Goal: Entertainment & Leisure: Consume media (video, audio)

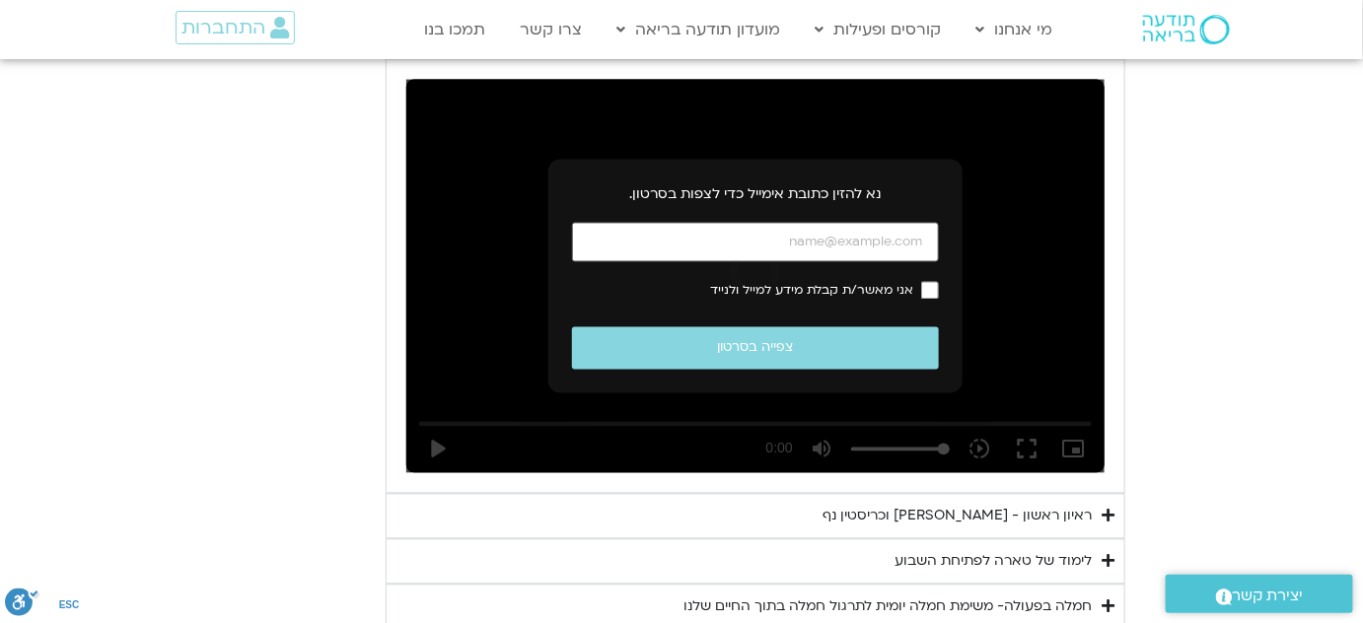
scroll to position [1118, 0]
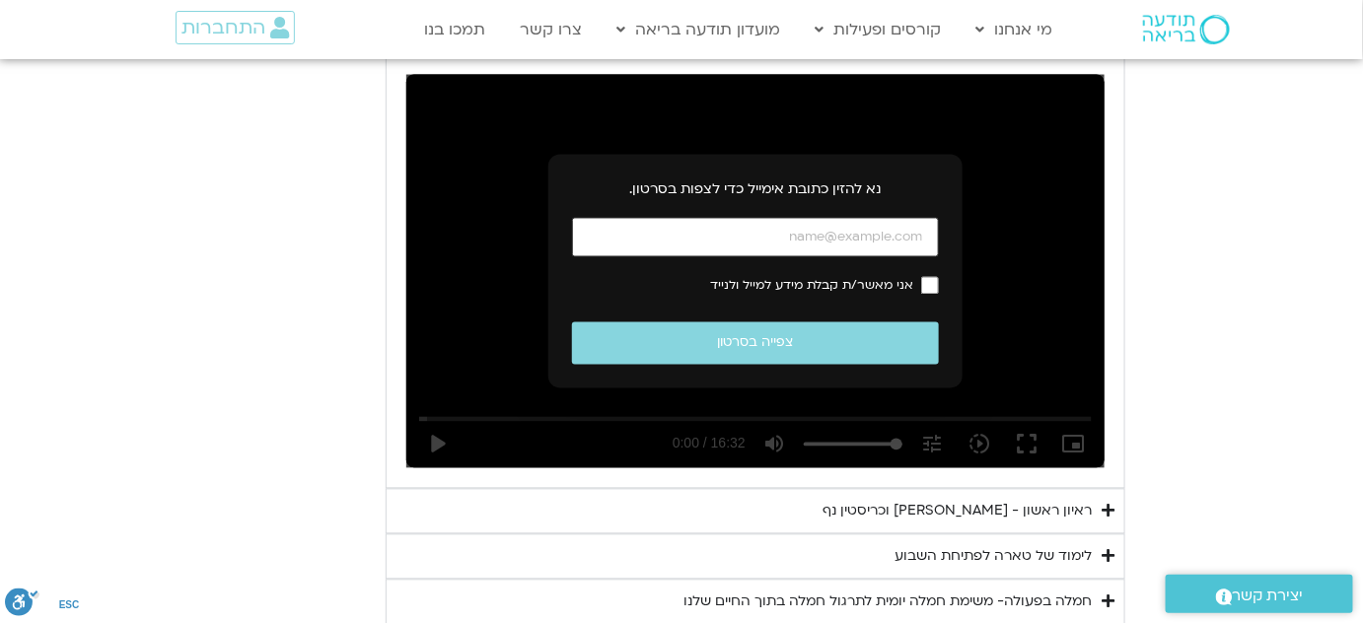
click at [773, 231] on input "כתובת אימייל" at bounding box center [755, 238] width 367 height 40
type input "monica.minaker@gmail.com"
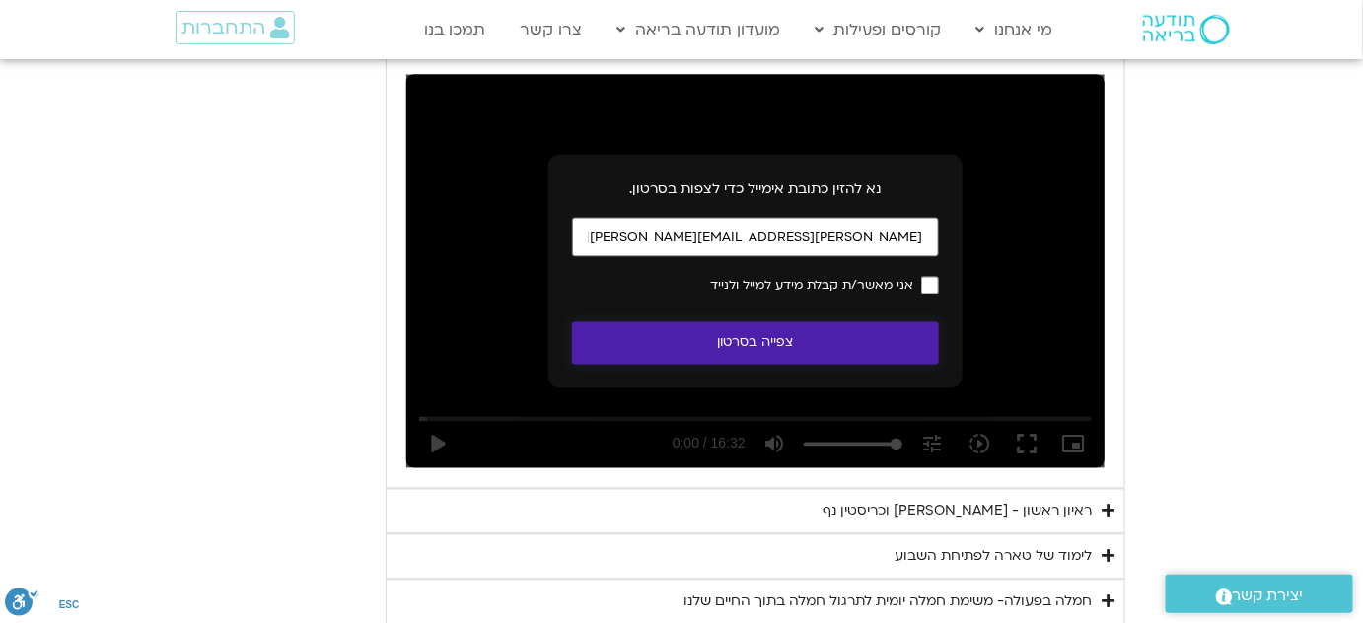
click at [759, 341] on button "צפייה בסרטון" at bounding box center [755, 344] width 367 height 42
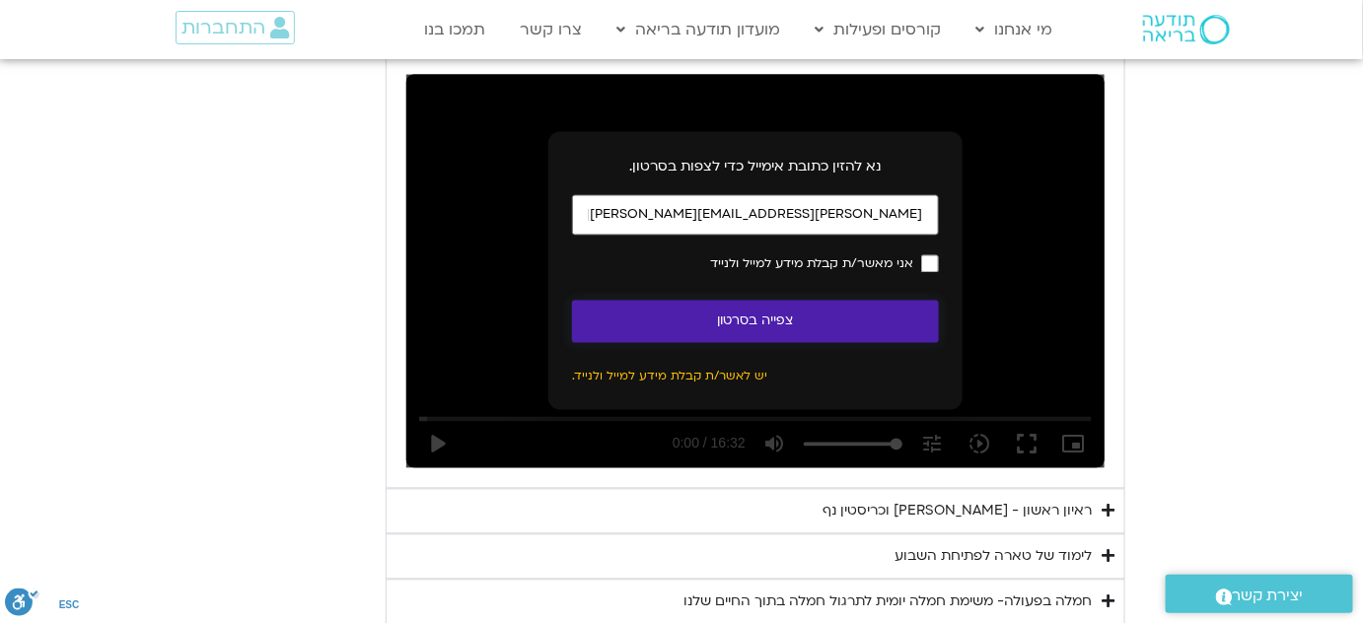
click at [794, 321] on button "צפייה בסרטון" at bounding box center [755, 322] width 367 height 42
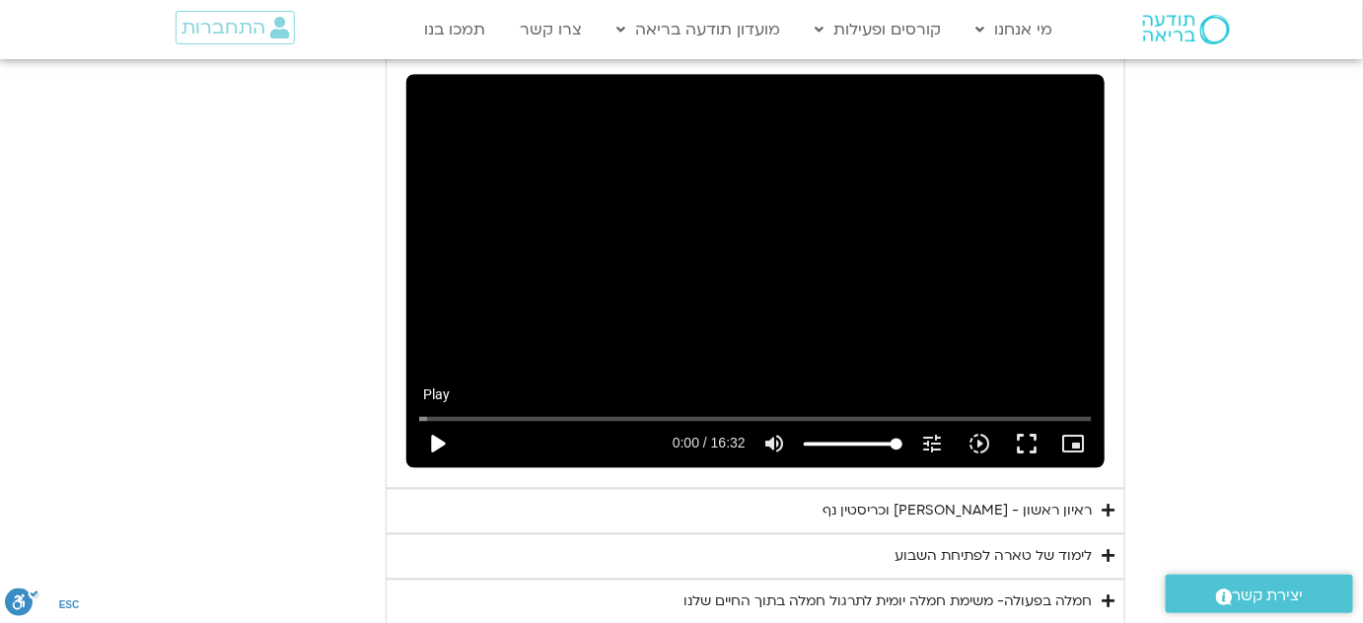
click at [434, 442] on button "play_arrow" at bounding box center [436, 444] width 47 height 47
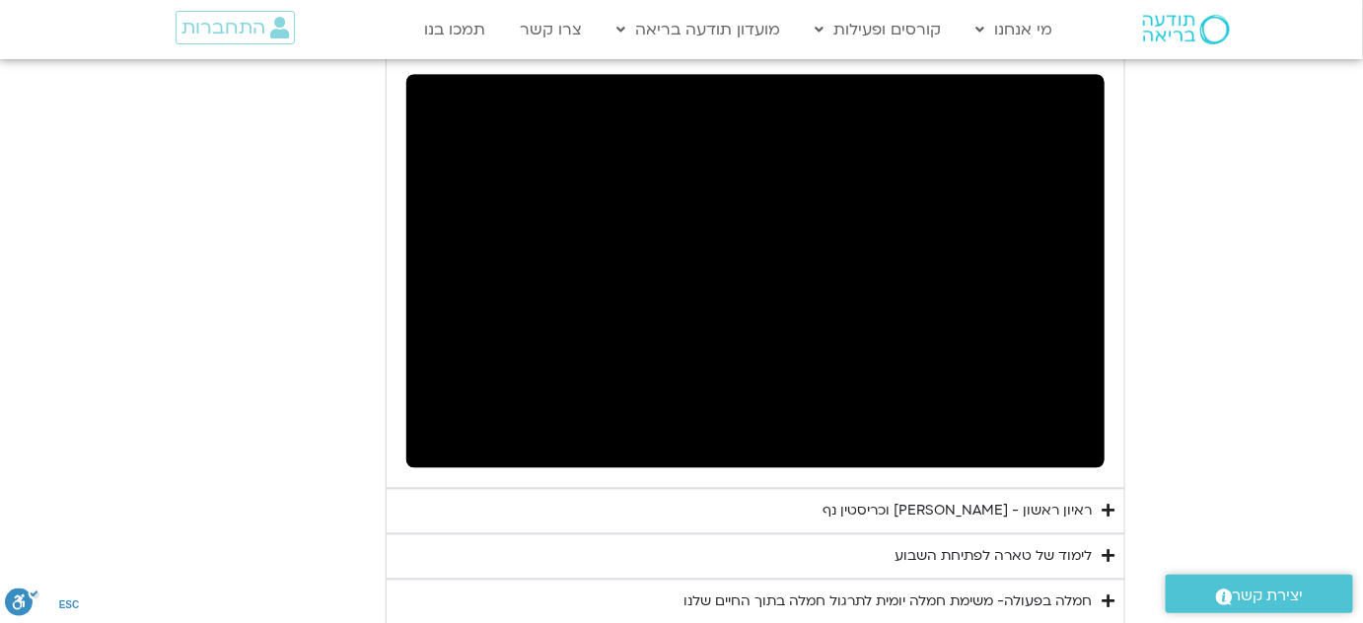
click at [392, 502] on summary "ראיון ראשון - טארה בראך וכריסטין נף" at bounding box center [756, 511] width 740 height 45
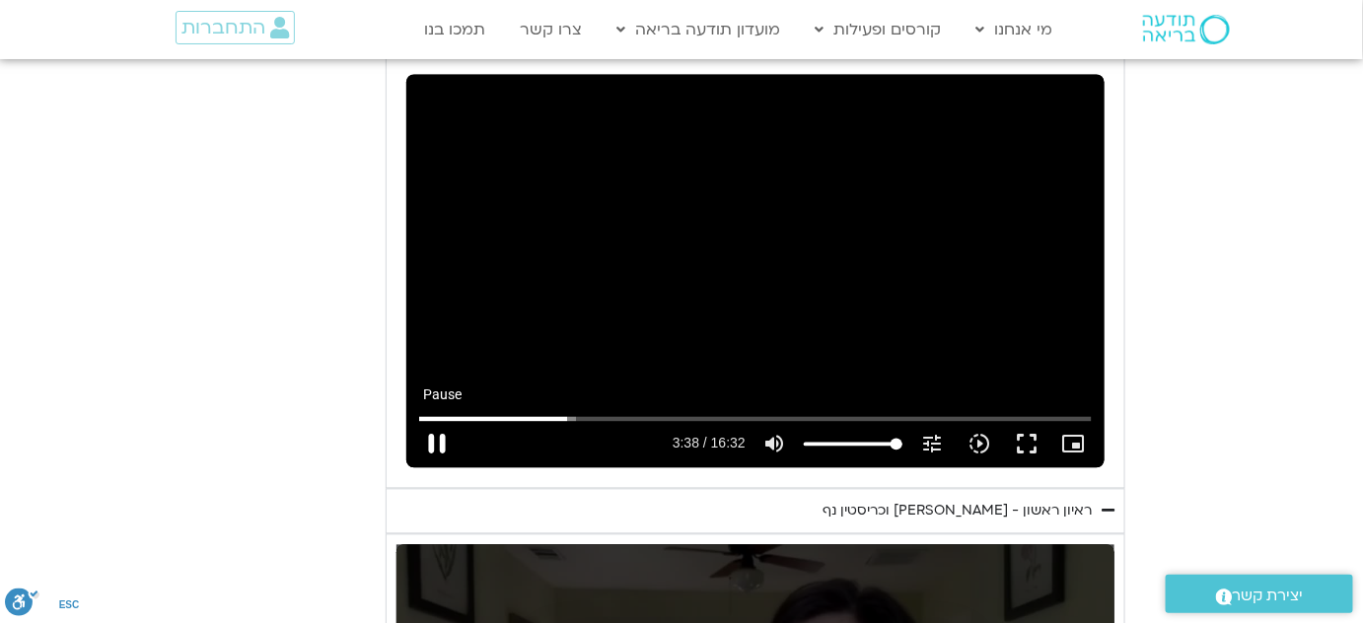
click at [431, 437] on button "pause" at bounding box center [436, 444] width 47 height 47
click at [439, 433] on button "play_arrow" at bounding box center [436, 444] width 47 height 47
click at [1031, 440] on button "fullscreen" at bounding box center [1026, 444] width 47 height 47
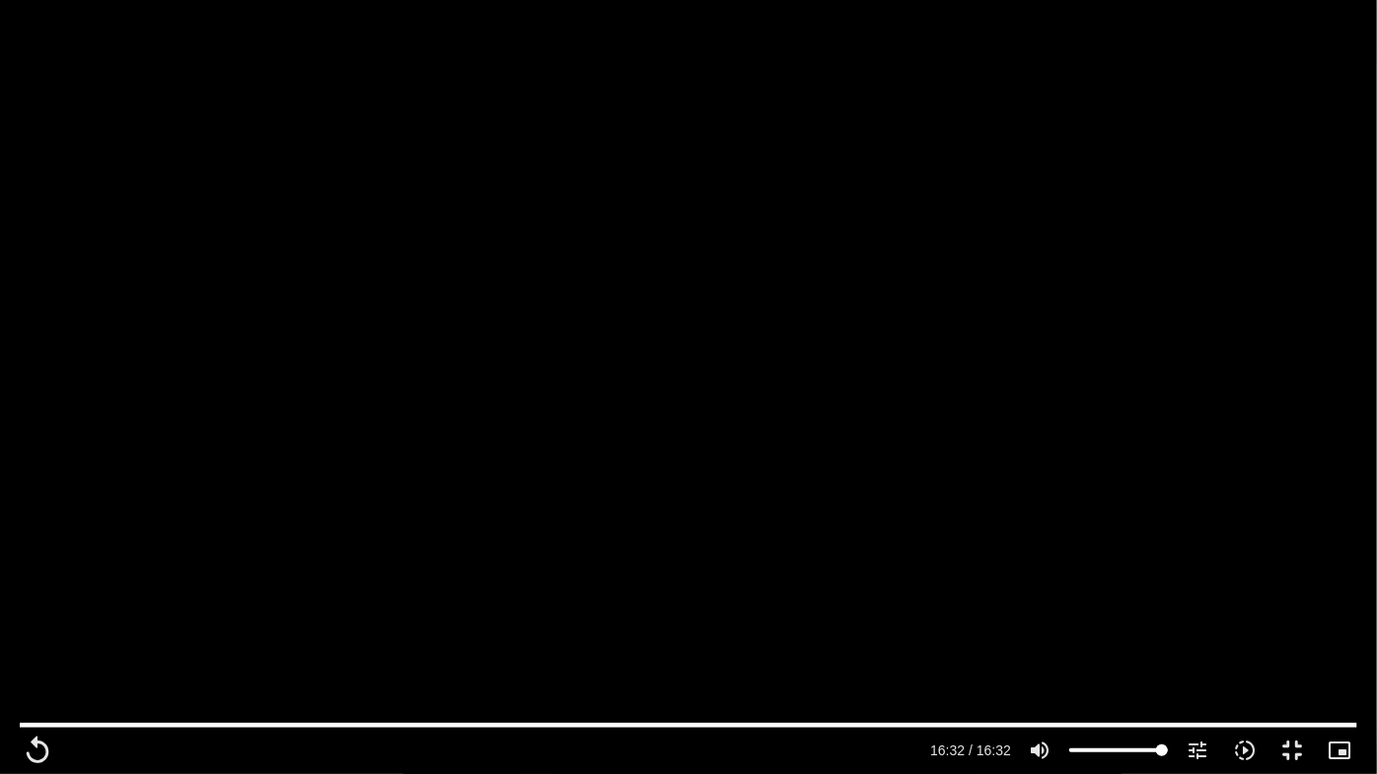
click at [1031, 548] on div "Skip Ad 0:56 replay 16:32 / 16:32 volume_up Mute tune Resolution Auto 240p slow…" at bounding box center [688, 387] width 1377 height 774
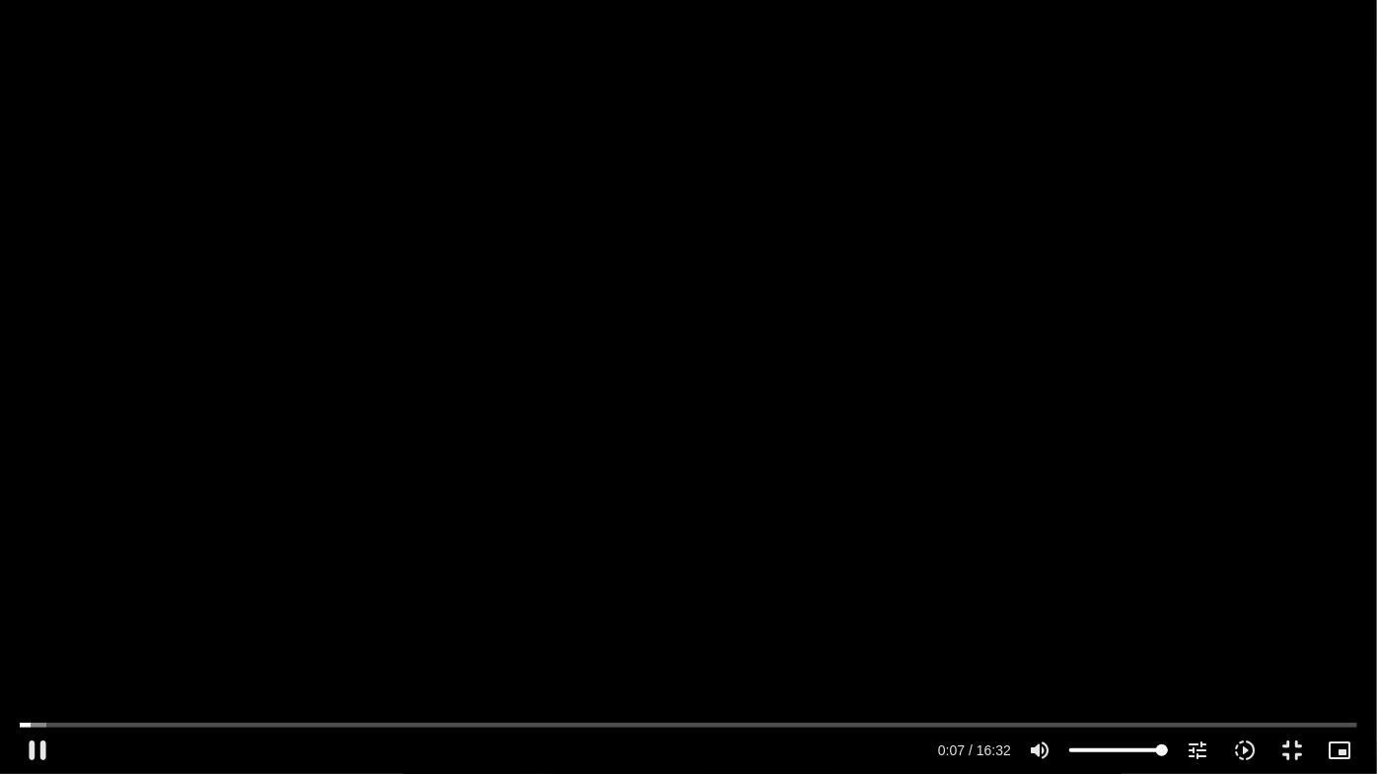
drag, startPoint x: 1182, startPoint y: 452, endPoint x: 1315, endPoint y: 693, distance: 275.9
click at [1351, 622] on div "Skip Ad 0:56 pause 0:07 / 16:32 volume_up Mute tune Resolution Auto 240p slow_m…" at bounding box center [688, 387] width 1377 height 774
type input "7.968062"
click at [1283, 622] on button "fullscreen_exit" at bounding box center [1291, 750] width 47 height 47
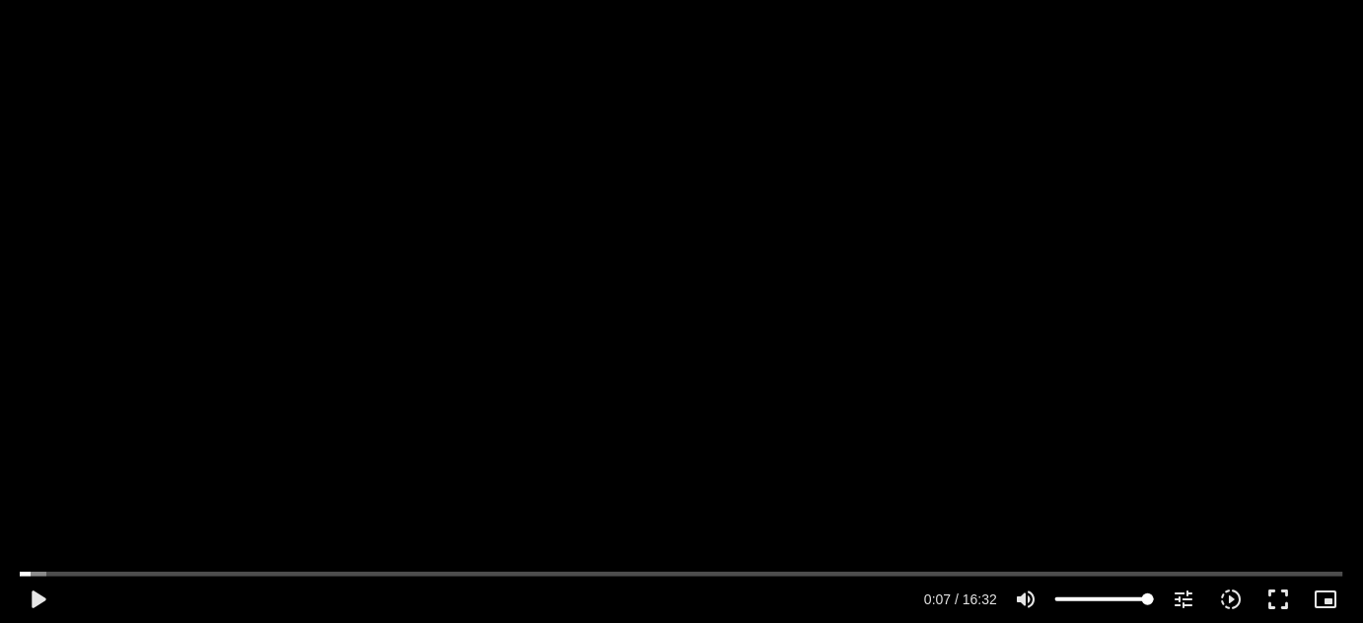
scroll to position [1053, 0]
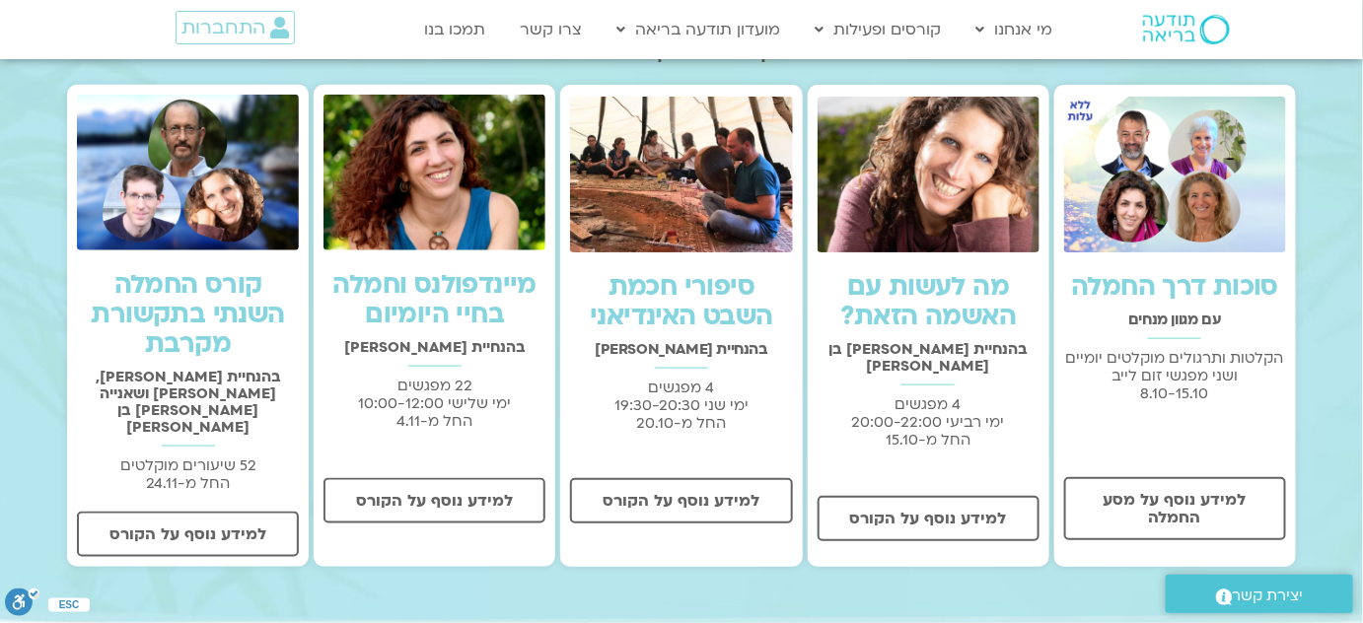
scroll to position [627, 0]
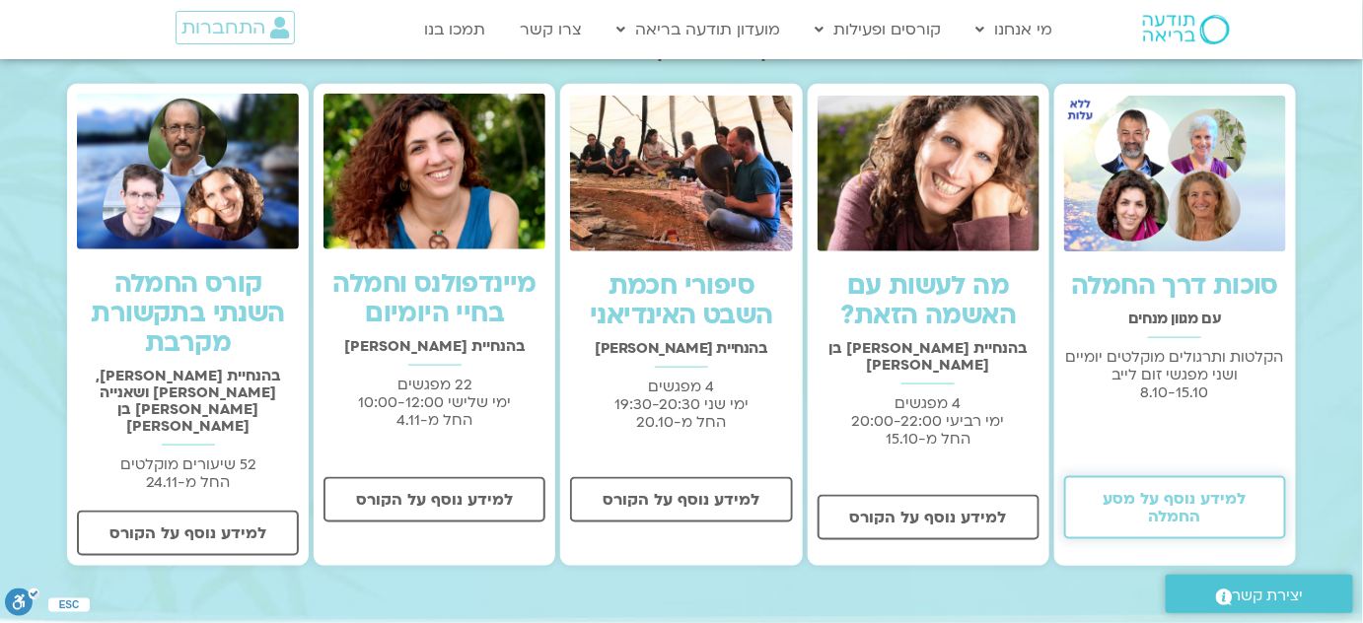
click at [1160, 508] on span "למידע נוסף על מסע החמלה" at bounding box center [1175, 508] width 171 height 36
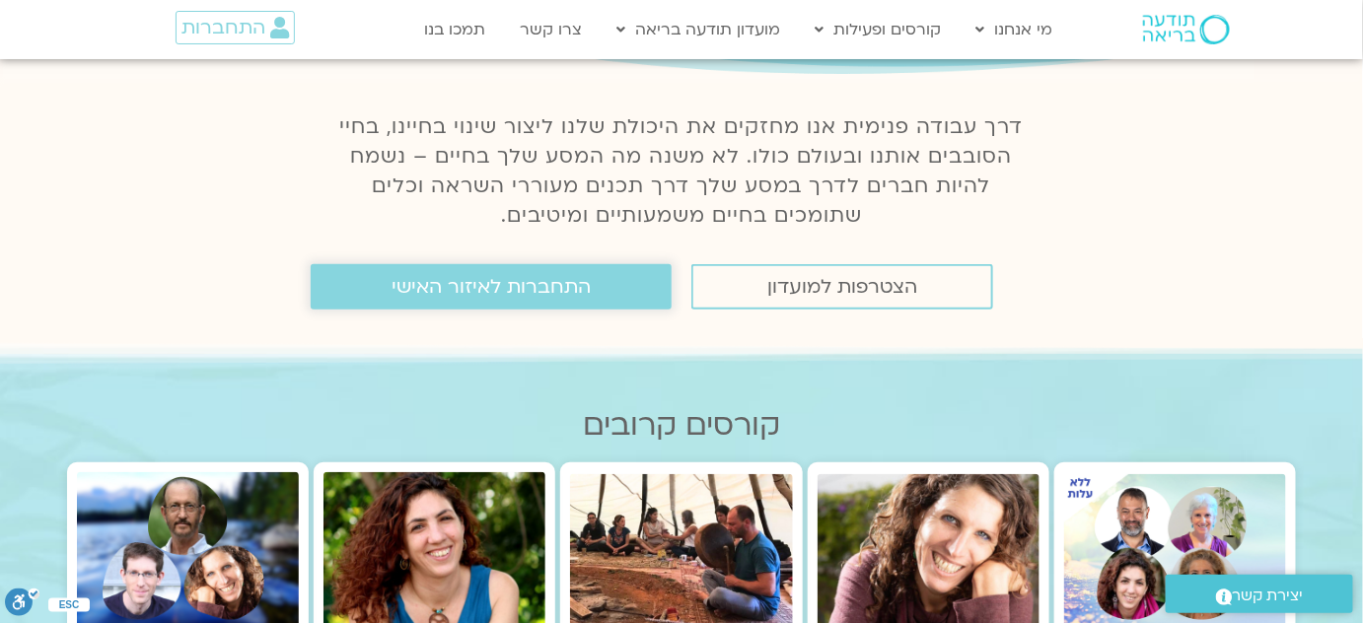
scroll to position [268, 0]
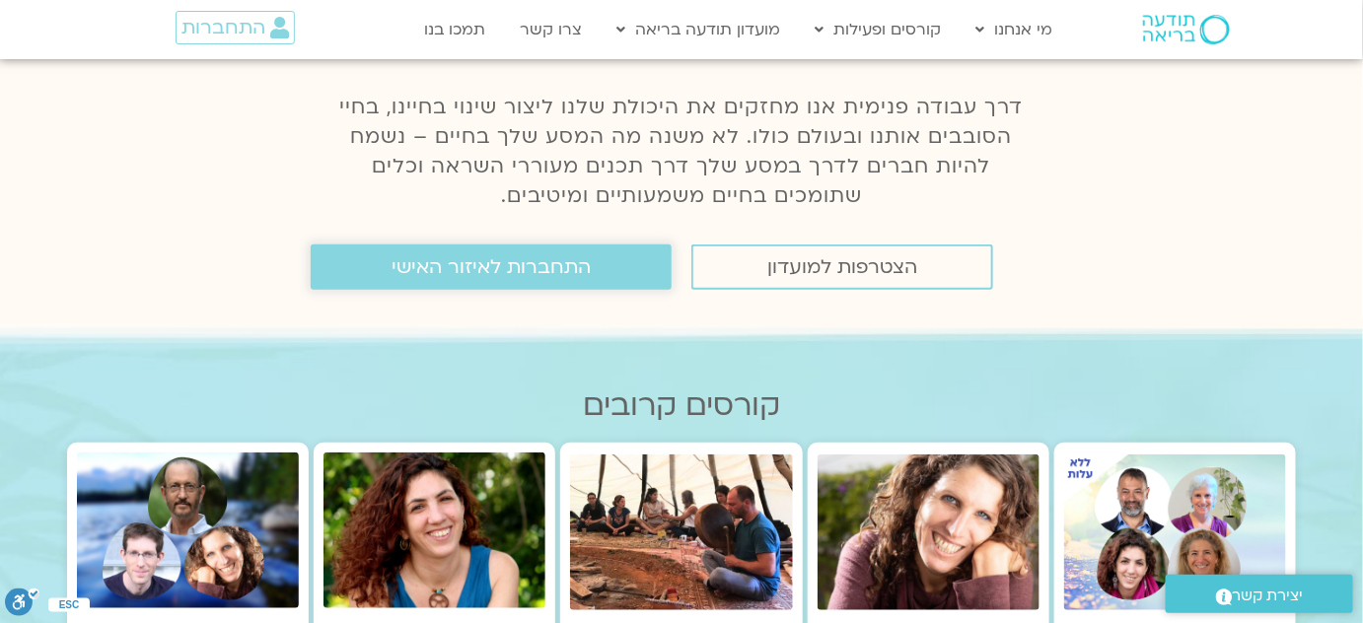
click at [469, 272] on span "התחברות לאיזור האישי" at bounding box center [491, 267] width 199 height 22
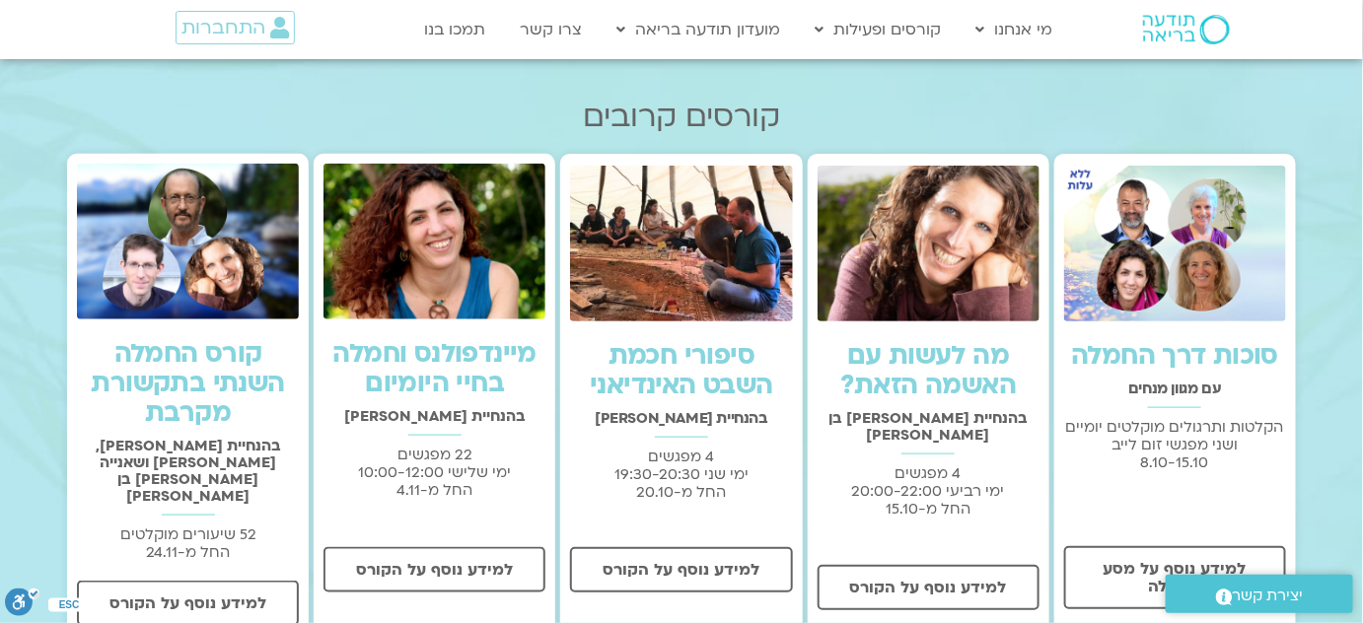
scroll to position [538, 0]
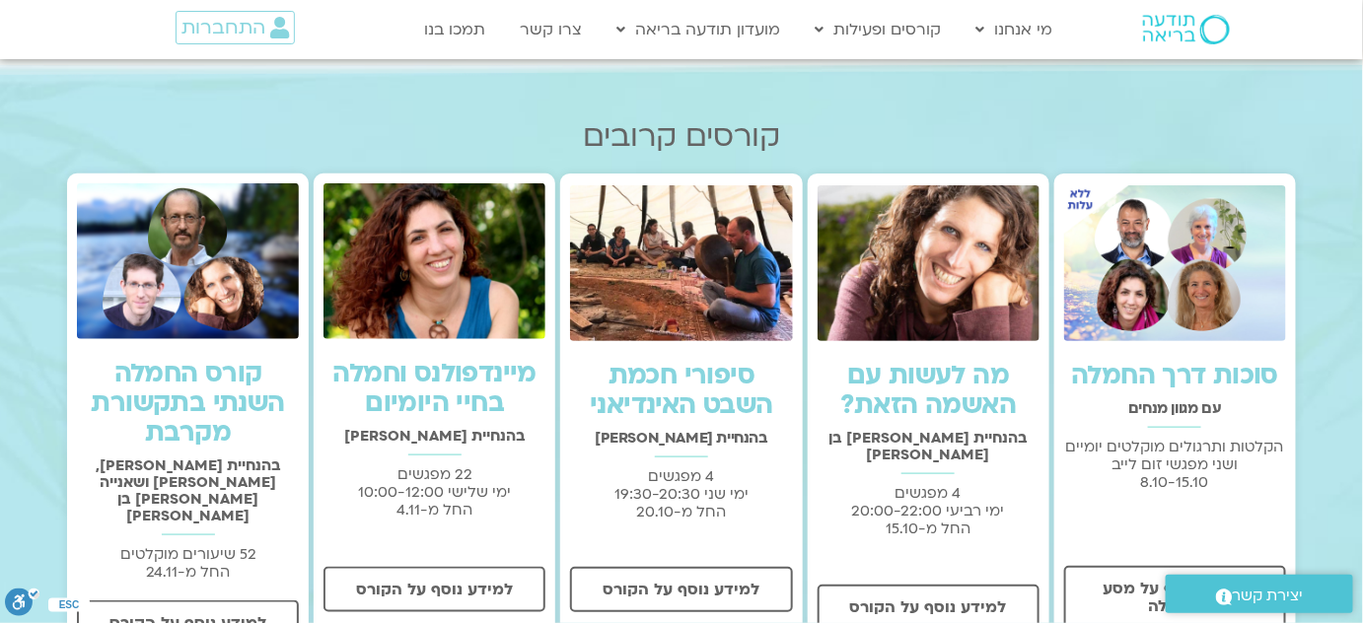
click at [1180, 378] on link "סוכות דרך החמלה" at bounding box center [1174, 376] width 207 height 36
click at [233, 26] on span "התחברות" at bounding box center [223, 28] width 84 height 22
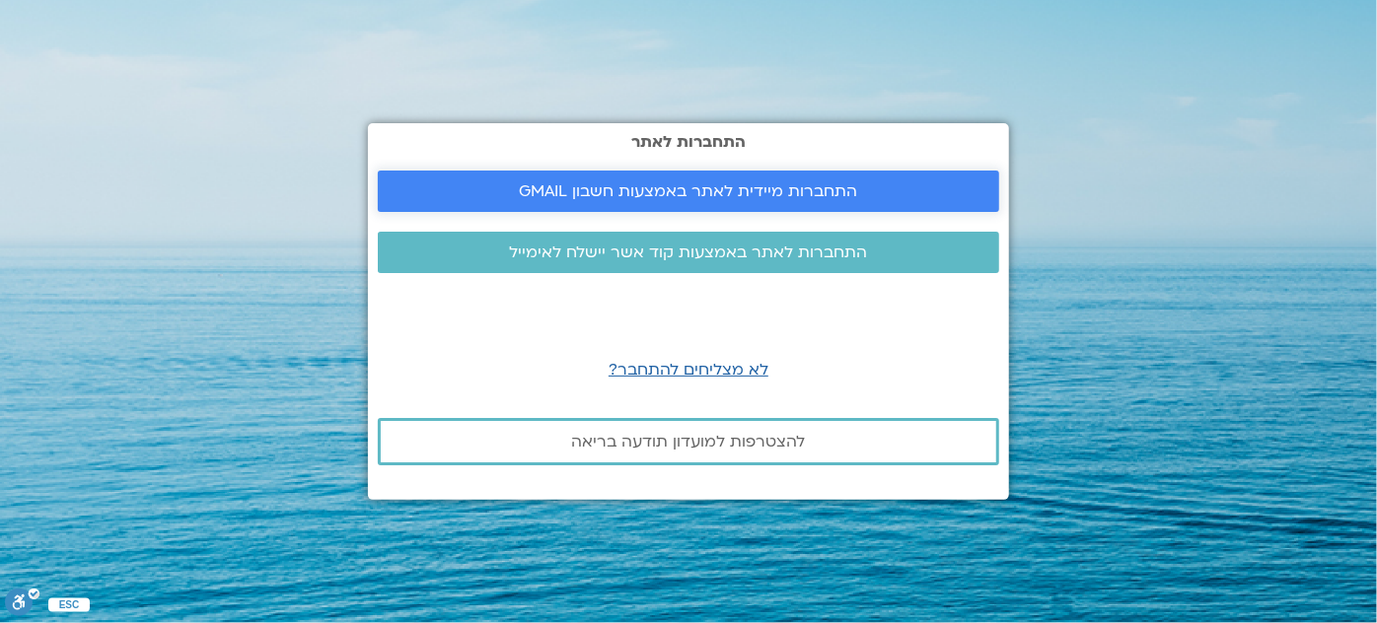
click at [701, 189] on span "התחברות מיידית לאתר באמצעות חשבון GMAIL" at bounding box center [689, 191] width 338 height 18
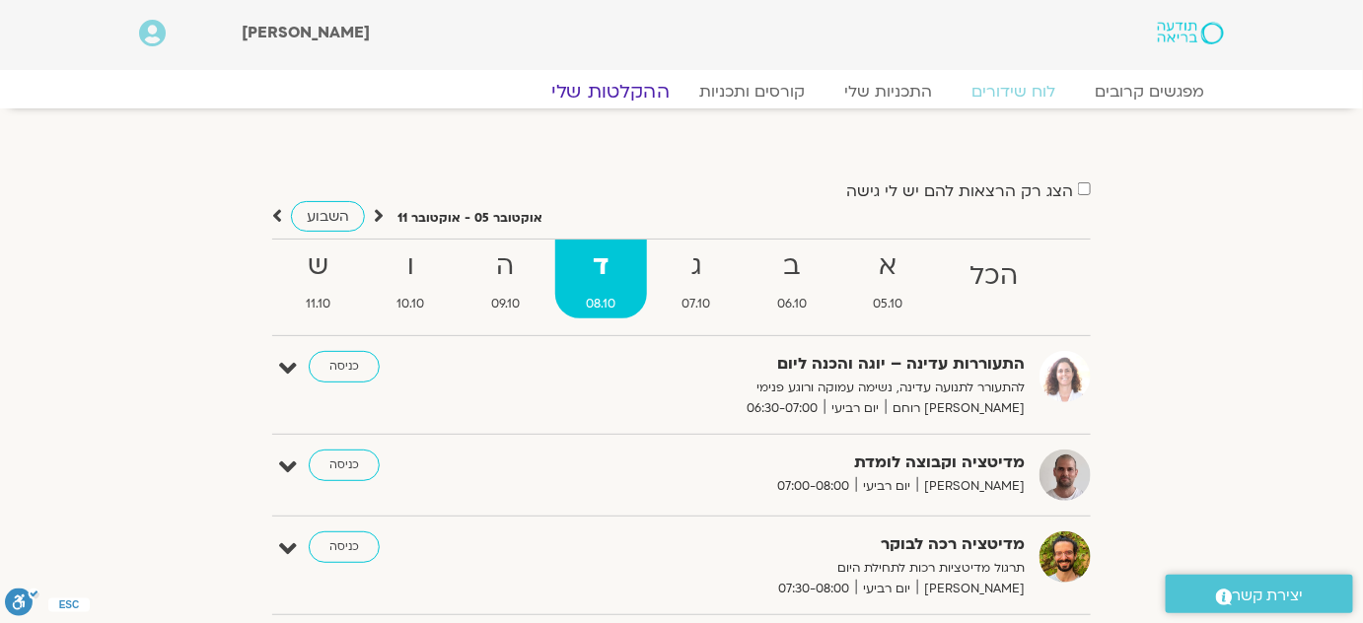
click at [627, 94] on link "ההקלטות שלי" at bounding box center [611, 92] width 166 height 24
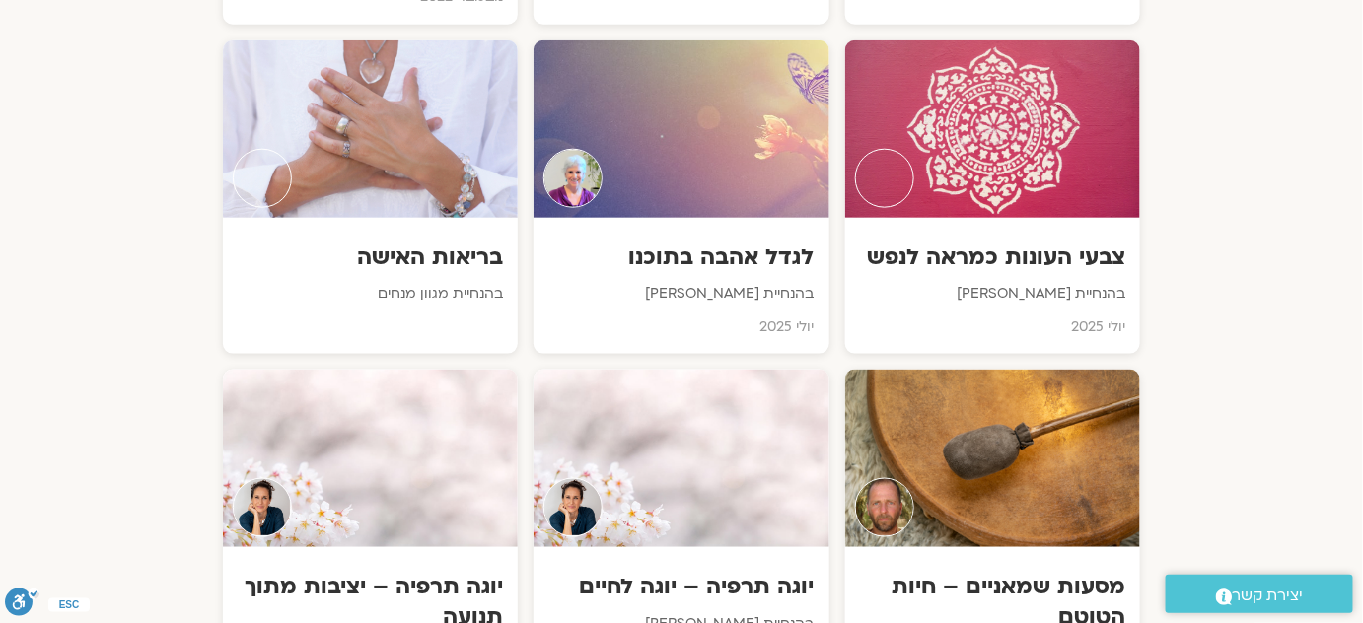
scroll to position [3138, 0]
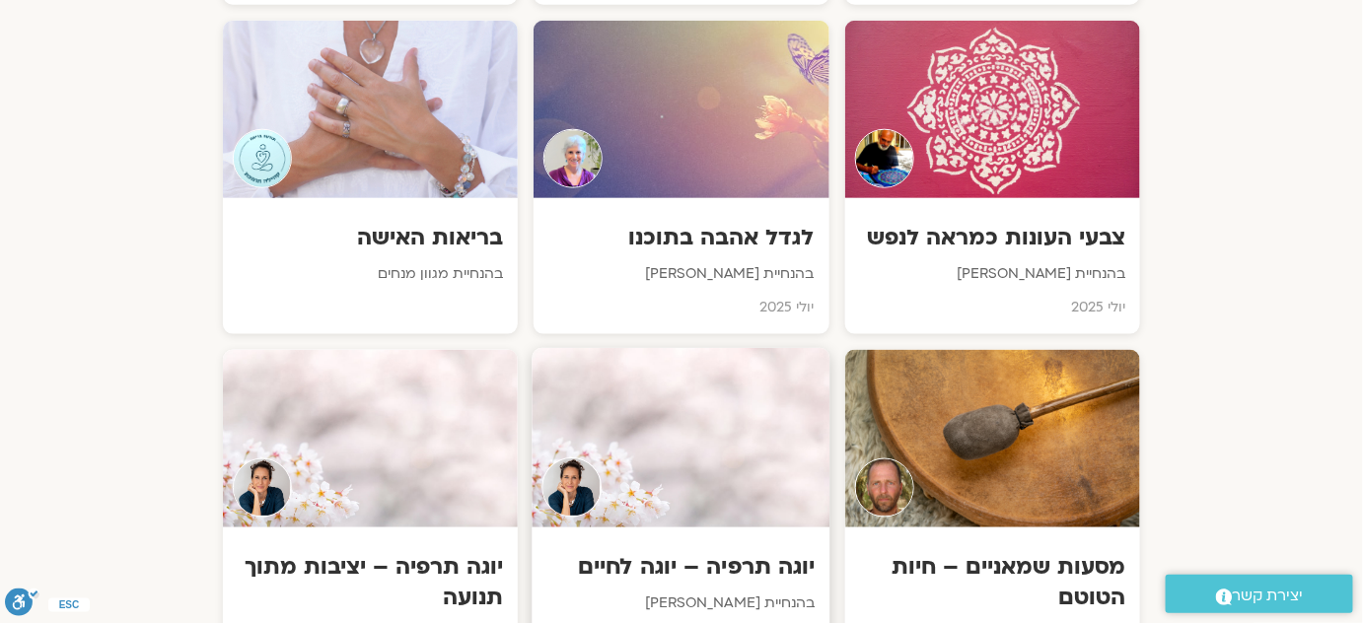
click at [679, 553] on h3 "יוגה תרפיה – יוגה לחיים" at bounding box center [681, 568] width 268 height 31
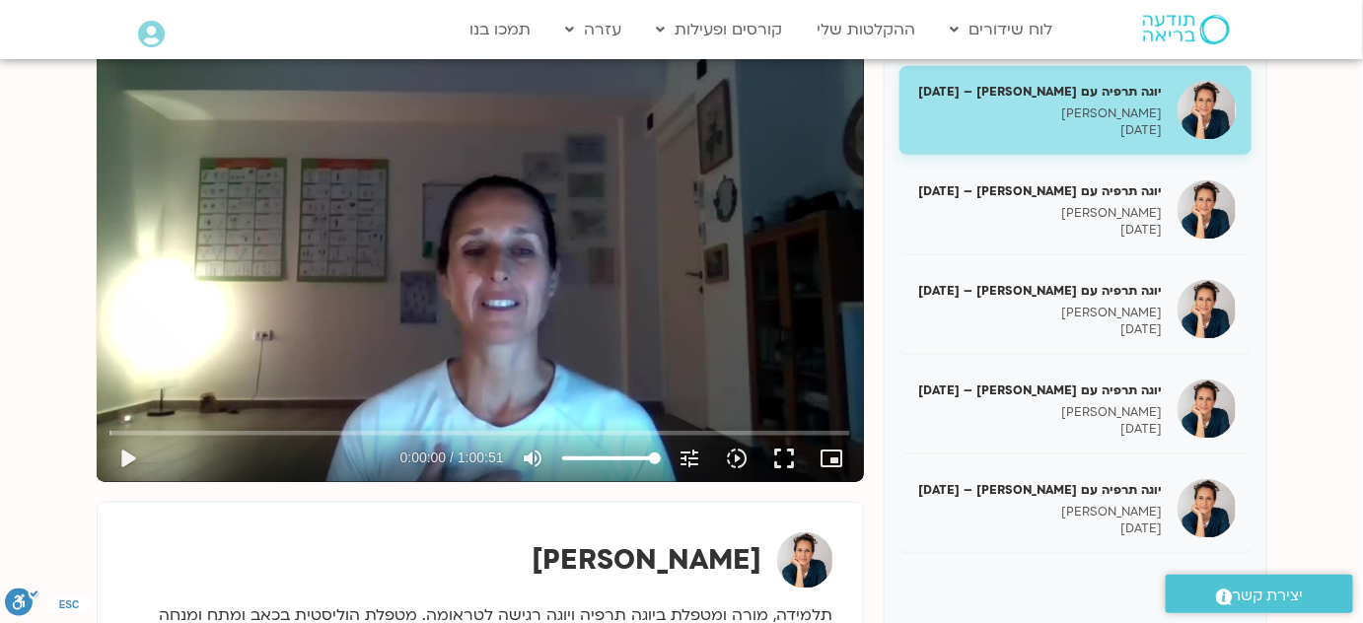
scroll to position [268, 0]
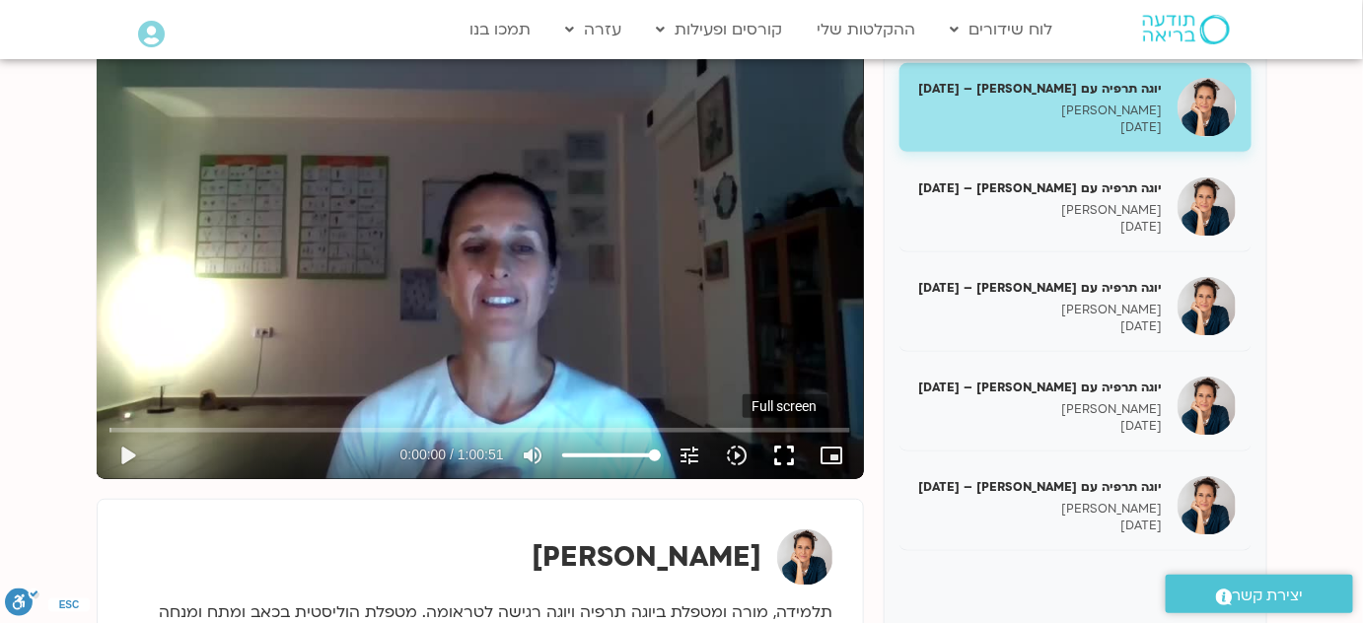
click at [785, 459] on button "fullscreen" at bounding box center [784, 455] width 47 height 47
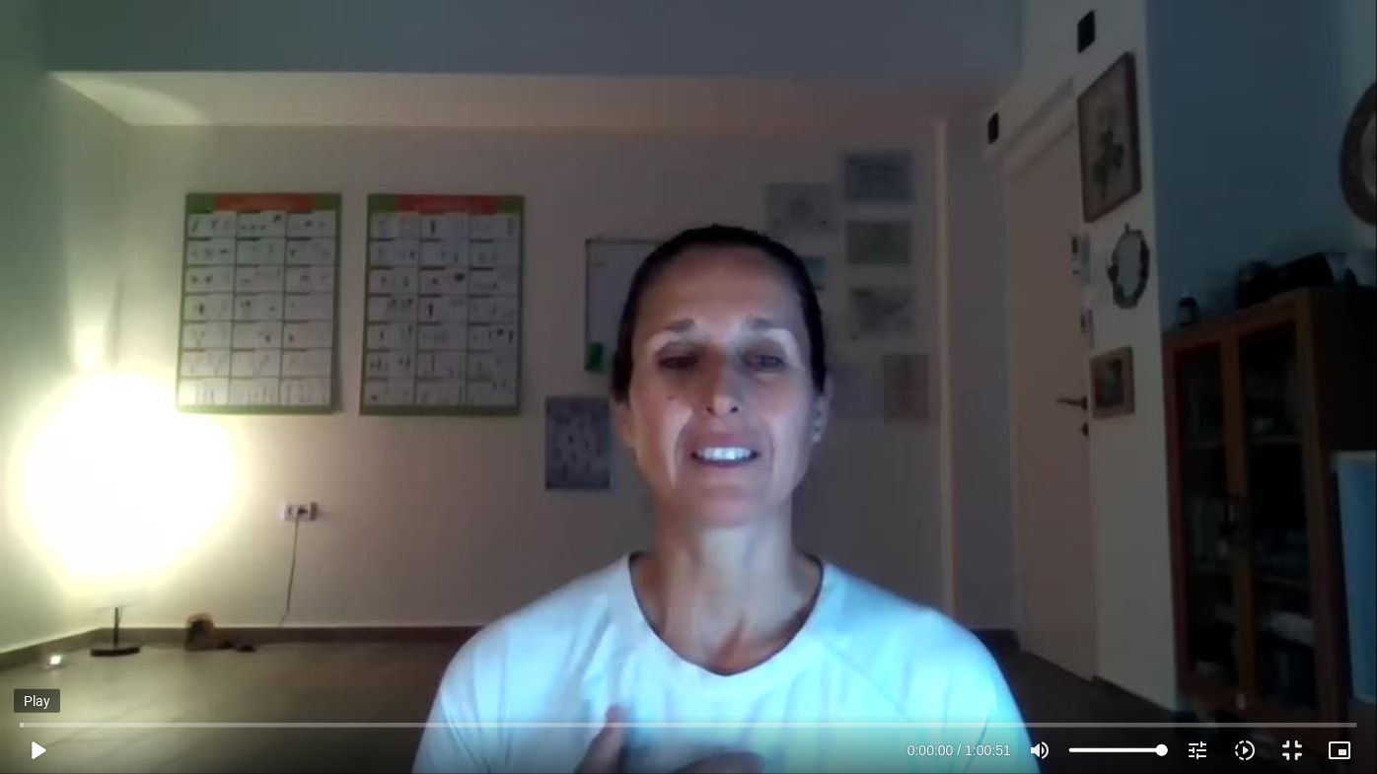
click at [33, 622] on button "play_arrow" at bounding box center [37, 750] width 47 height 47
click at [167, 622] on input "Seek" at bounding box center [688, 725] width 1337 height 12
click at [281, 622] on input "Seek" at bounding box center [688, 725] width 1337 height 12
click at [356, 622] on input "Seek" at bounding box center [688, 725] width 1337 height 12
click at [1295, 622] on button "fullscreen_exit" at bounding box center [1291, 750] width 47 height 47
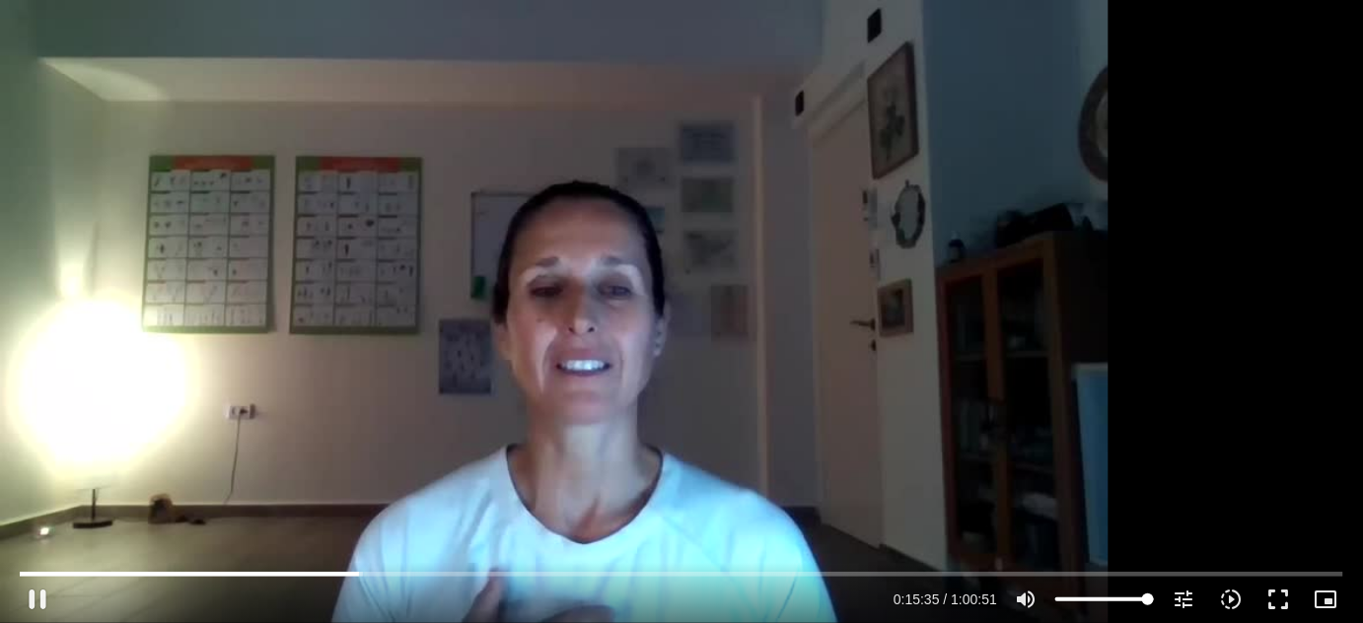
scroll to position [179, 0]
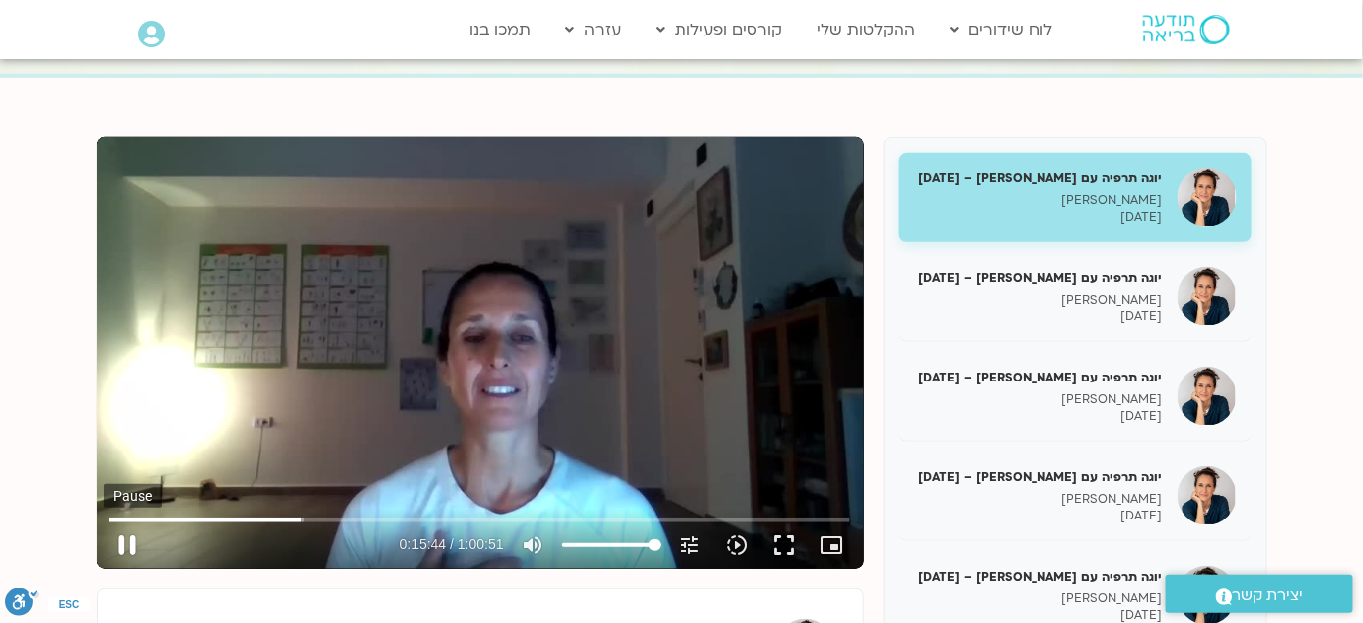
click at [126, 539] on button "pause" at bounding box center [127, 545] width 47 height 47
type input "944.536778"
click at [900, 30] on link "ההקלטות שלי" at bounding box center [867, 29] width 118 height 37
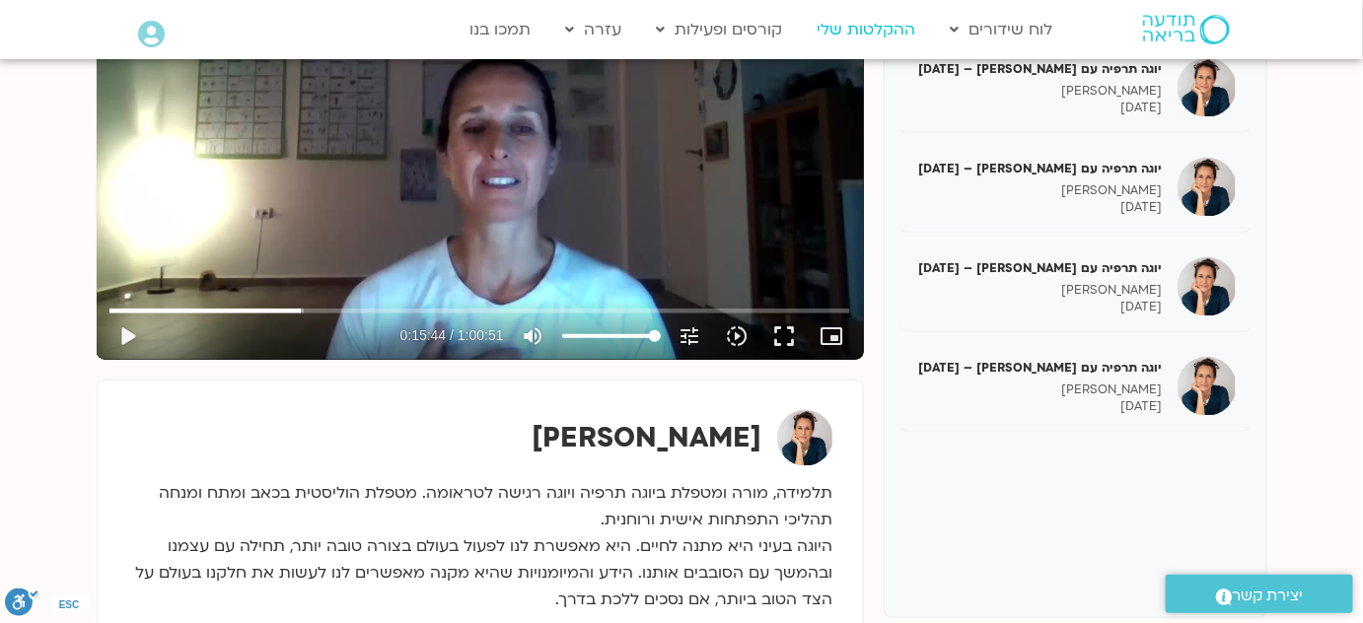
scroll to position [417, 0]
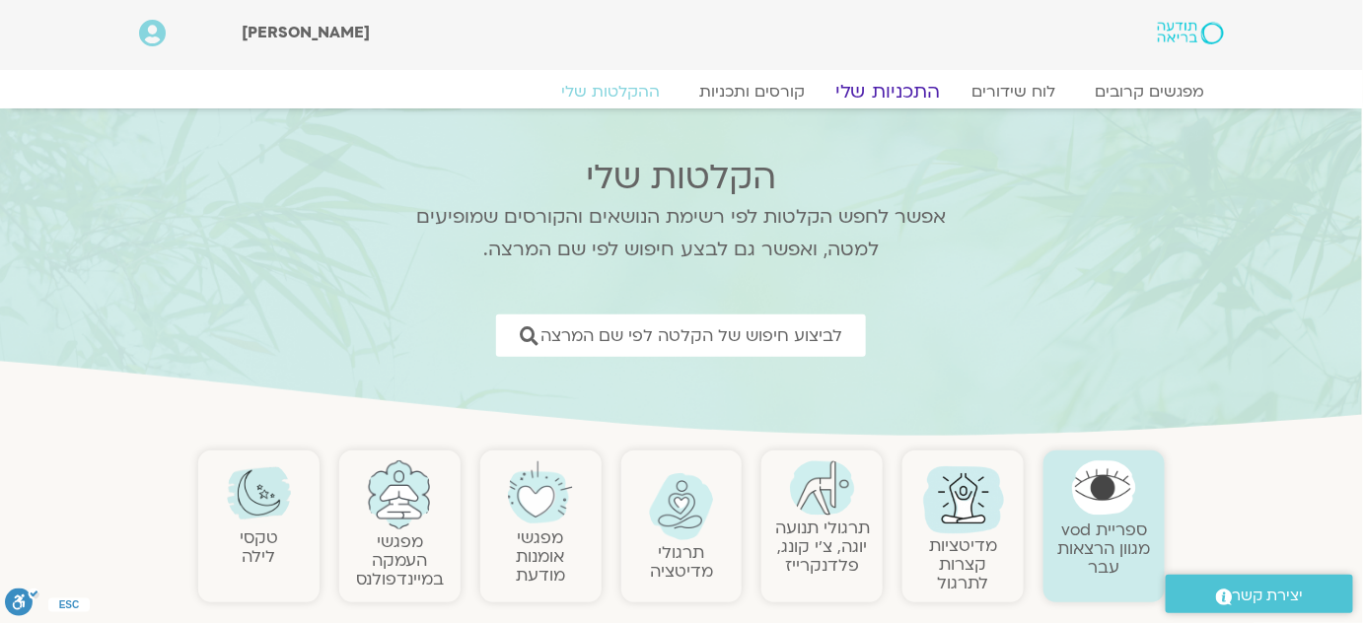
click at [894, 91] on link "התכניות שלי" at bounding box center [888, 92] width 153 height 24
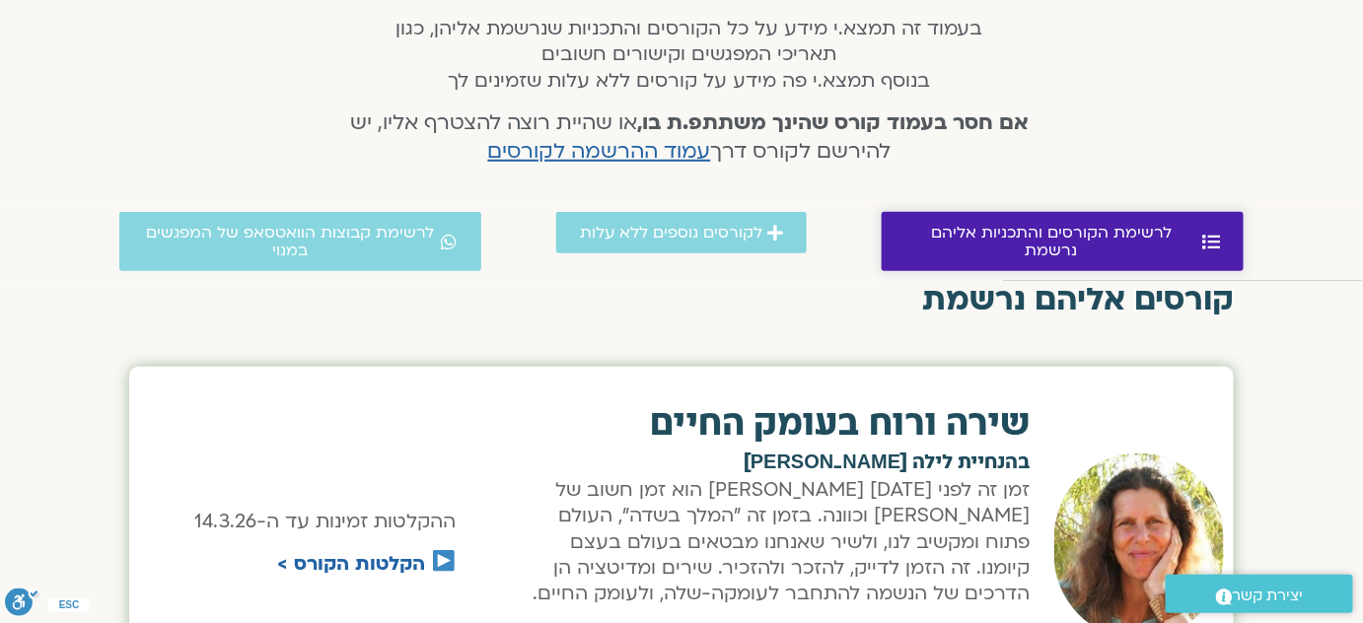
scroll to position [179, 0]
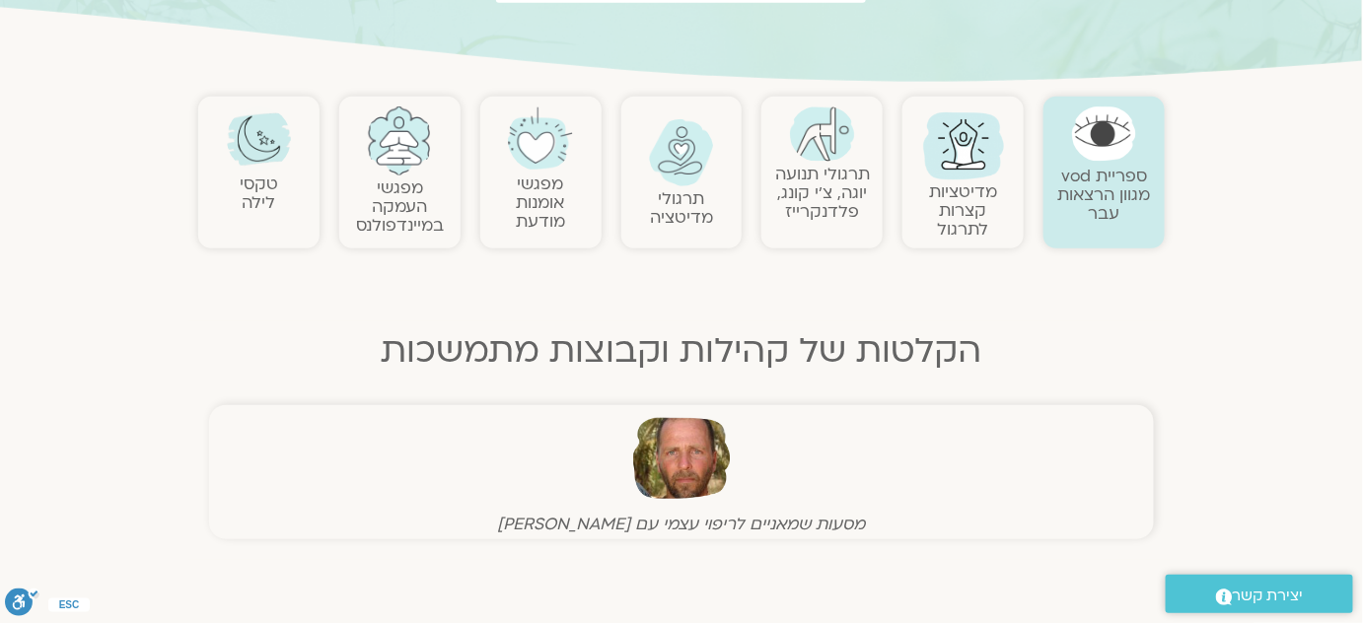
scroll to position [268, 0]
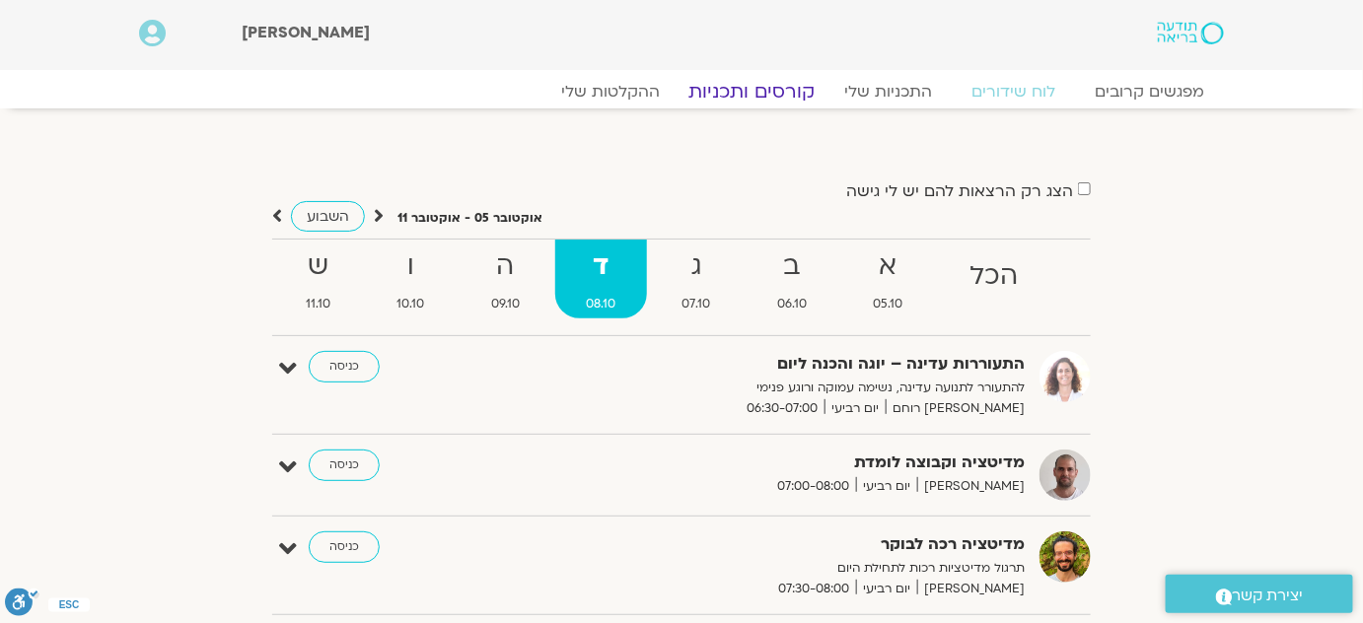
click at [758, 90] on link "קורסים ותכניות" at bounding box center [752, 92] width 174 height 24
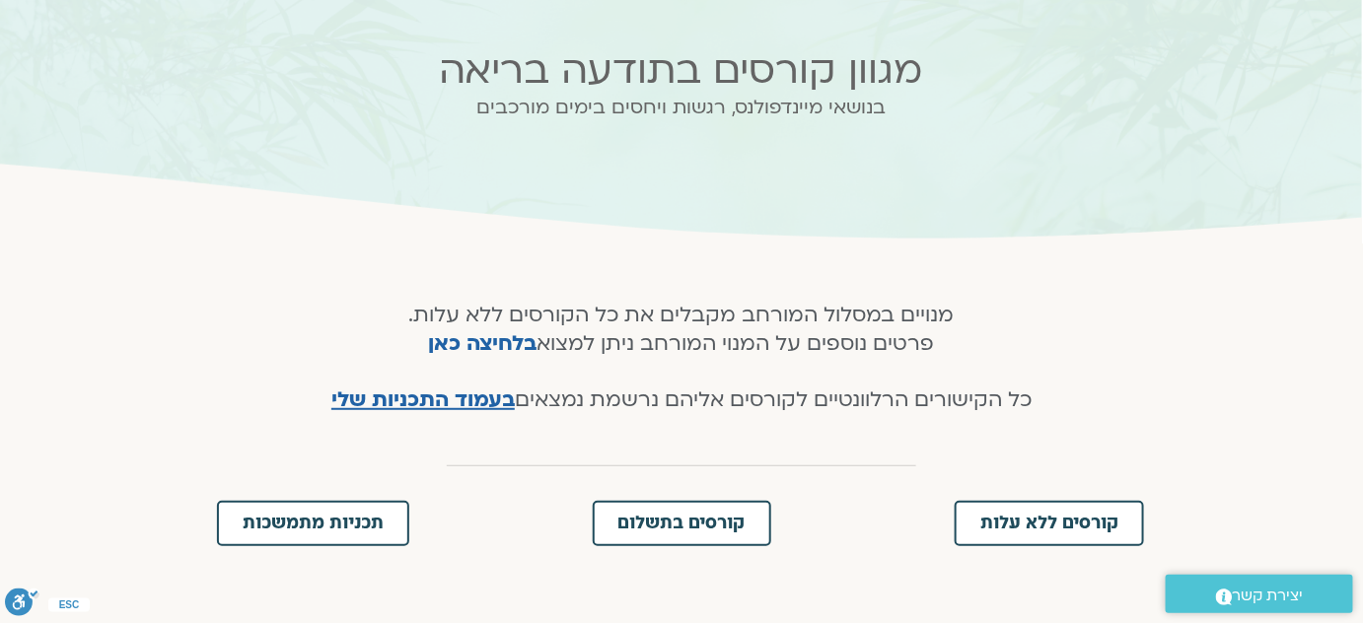
scroll to position [179, 0]
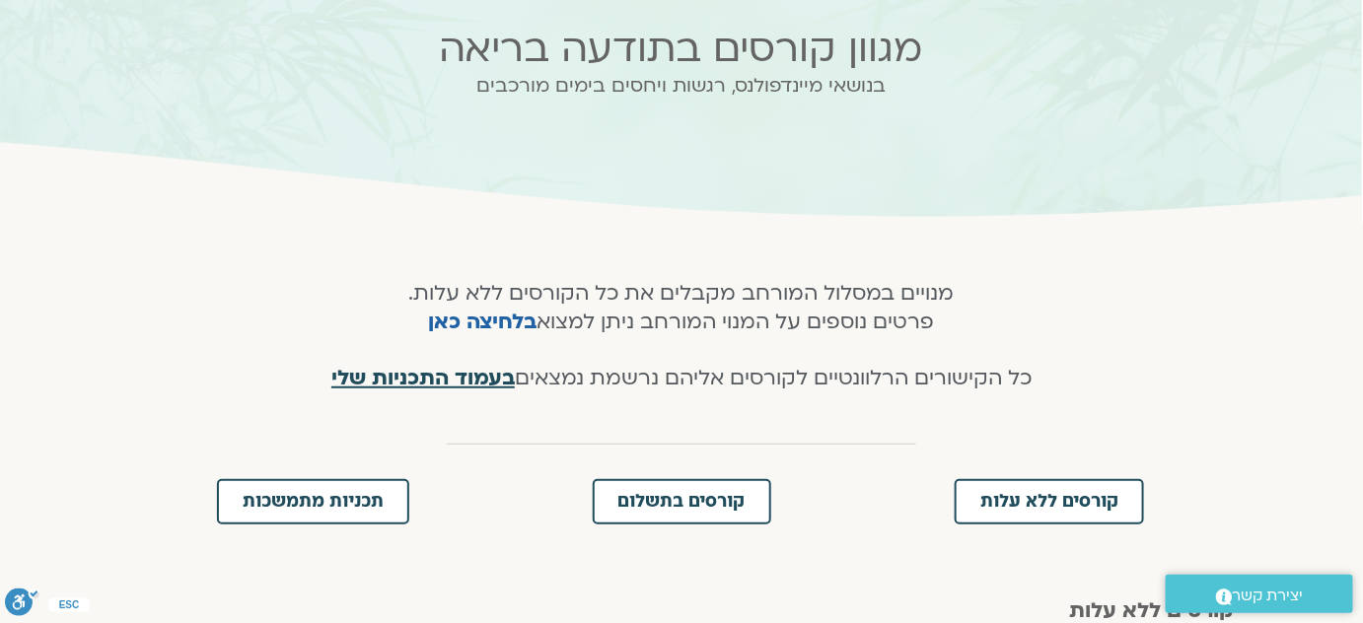
click at [431, 375] on span "בעמוד התכניות שלי" at bounding box center [422, 378] width 183 height 29
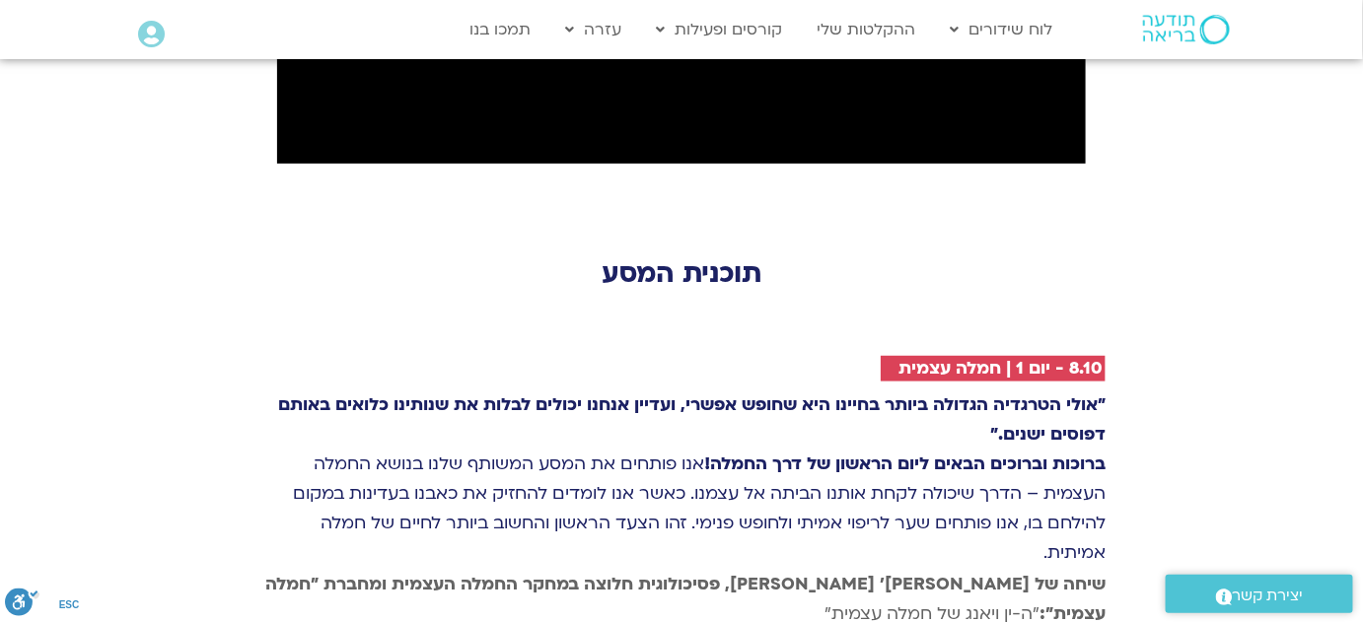
scroll to position [2690, 0]
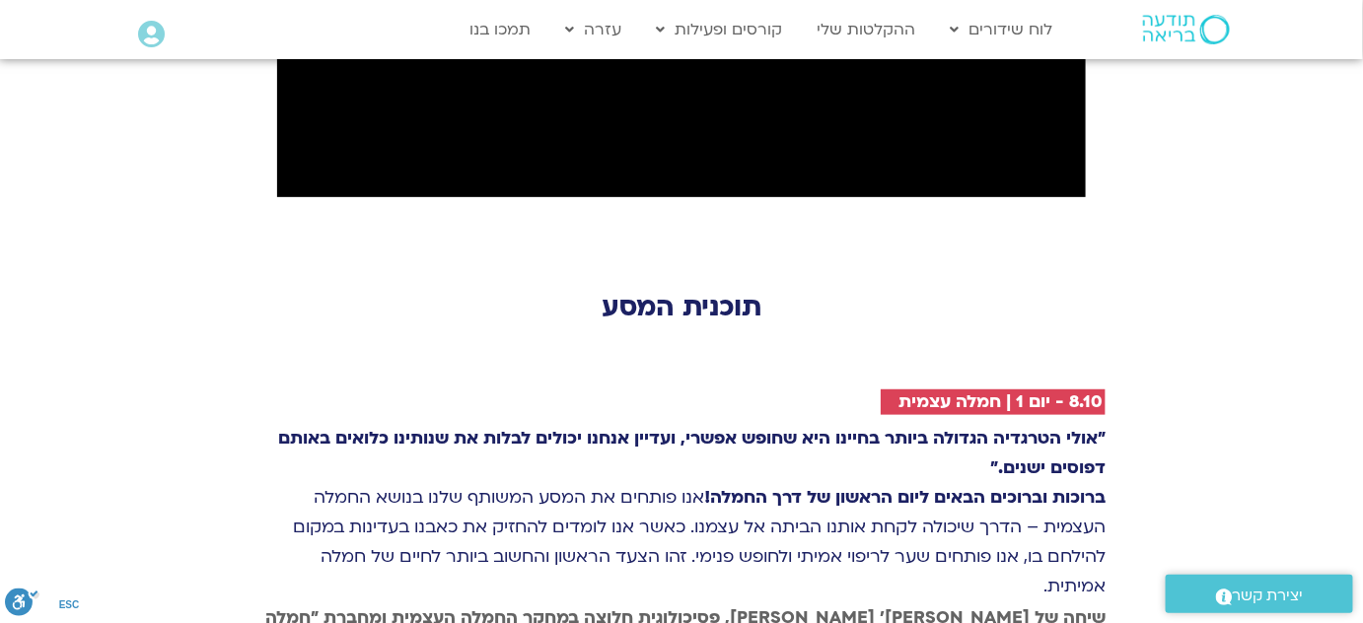
click at [1044, 607] on strong "שיחה של [PERSON_NAME]׳ [PERSON_NAME], פסיכולוגית חלוצה במחקר החמלה העצמית ומחבר…" at bounding box center [685, 633] width 840 height 52
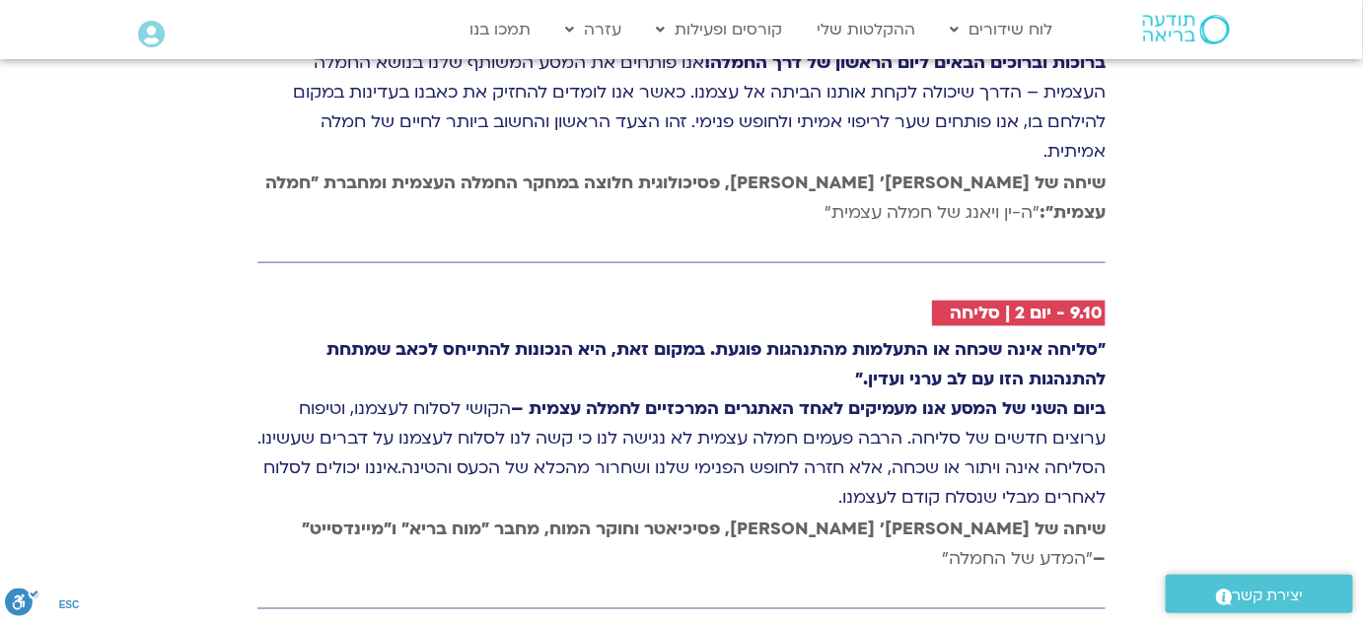
scroll to position [2869, 0]
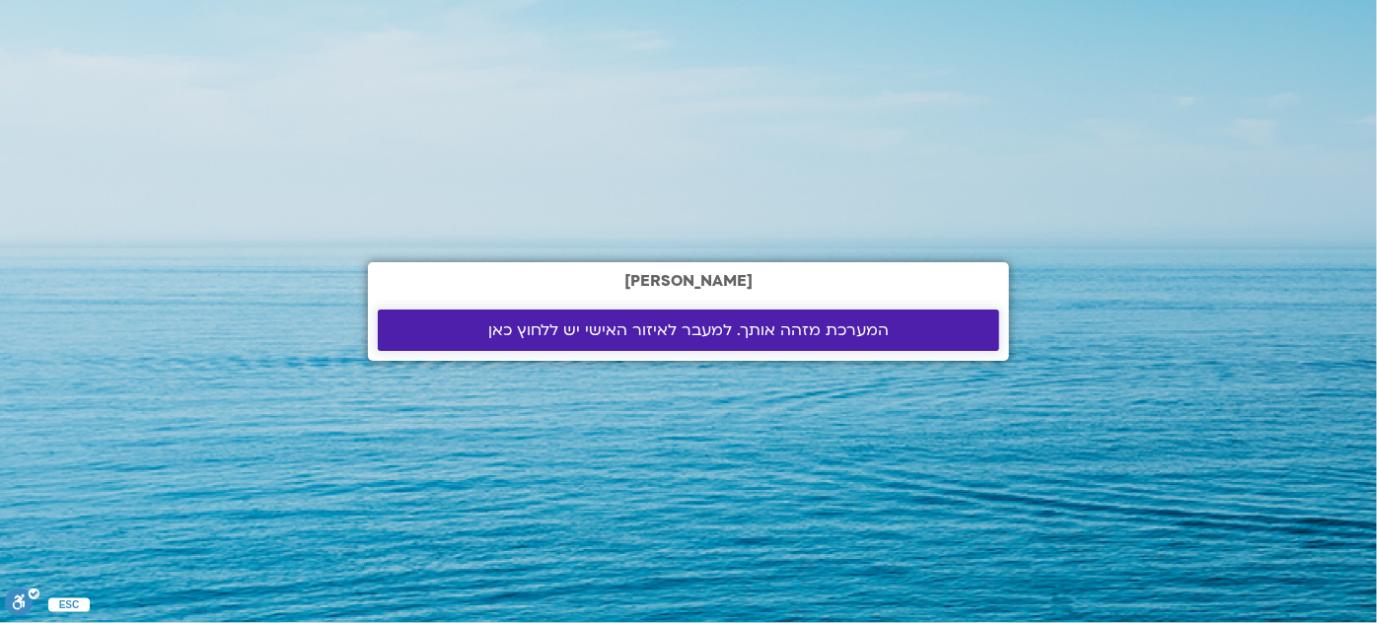
click at [691, 325] on span "המערכת מזהה אותך. למעבר לאיזור האישי יש ללחוץ כאן" at bounding box center [688, 331] width 400 height 18
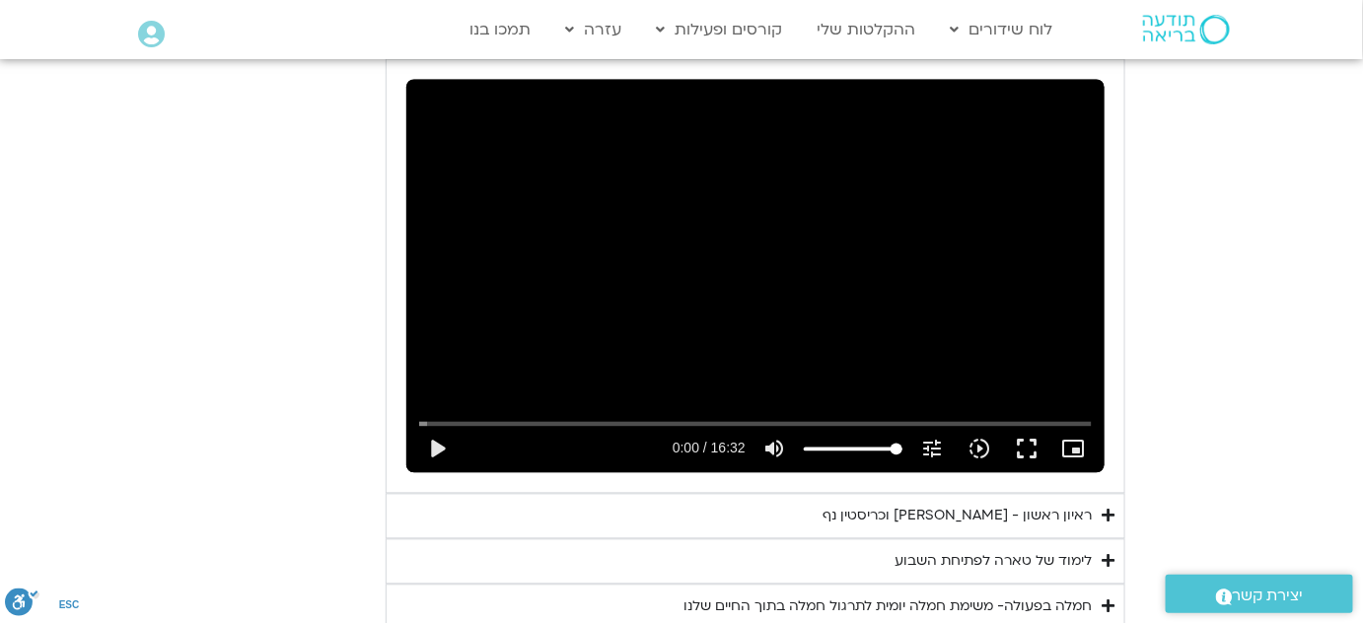
scroll to position [1196, 0]
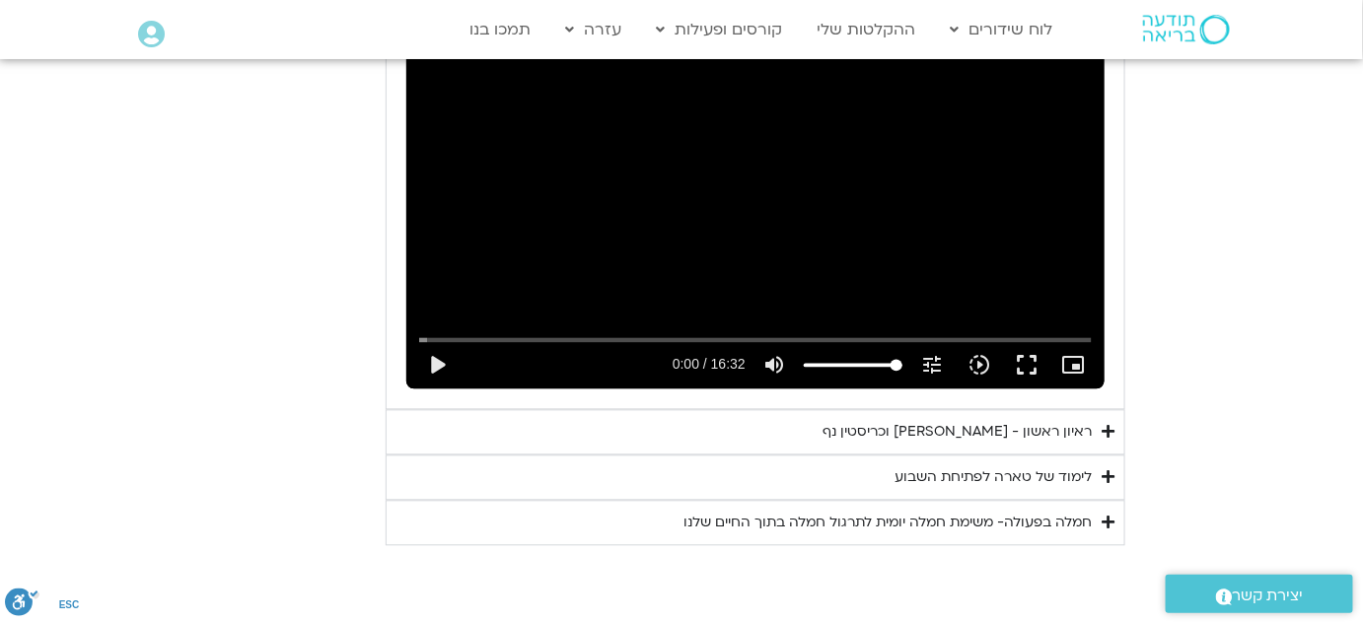
click at [960, 425] on div "ראיון ראשון - [PERSON_NAME] וכריסטין נף" at bounding box center [957, 433] width 269 height 24
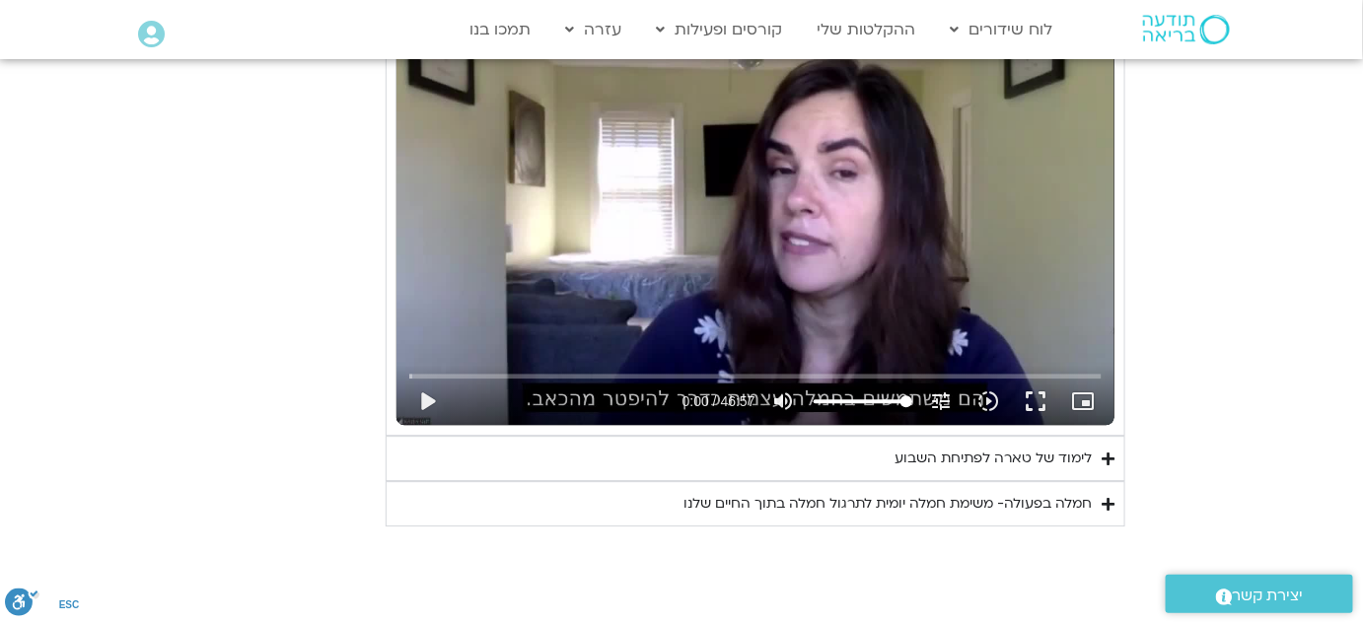
scroll to position [1644, 0]
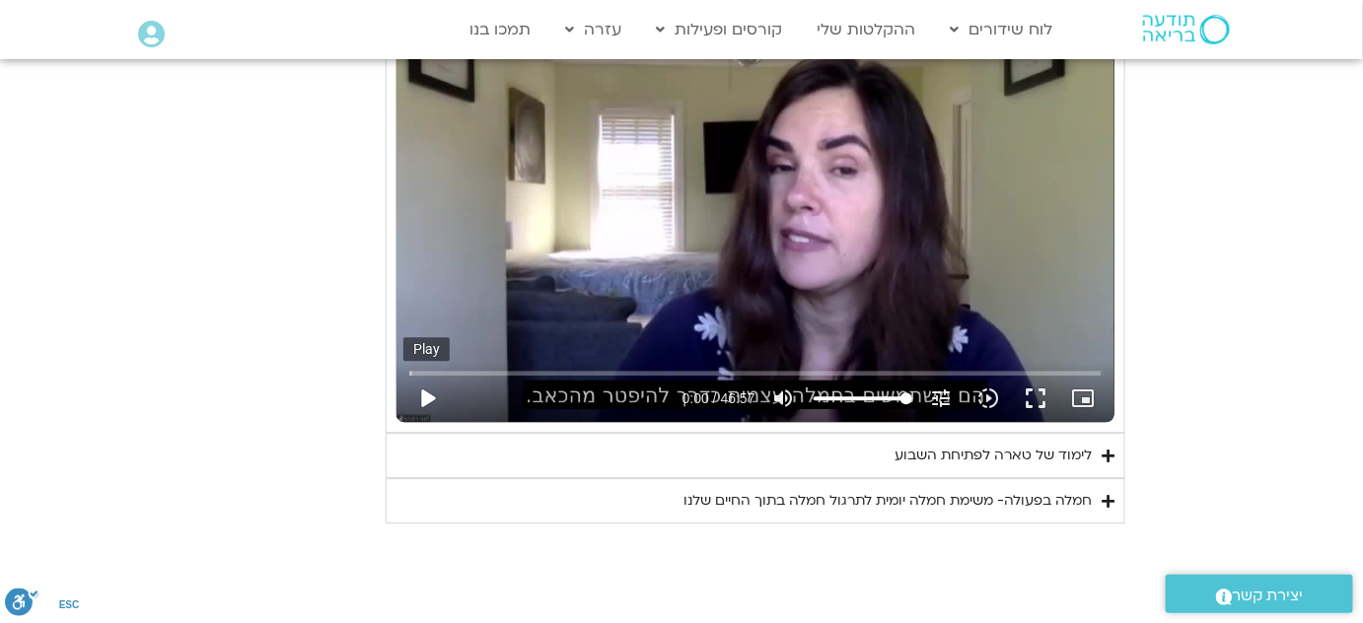
click at [428, 387] on button "play_arrow" at bounding box center [426, 398] width 47 height 47
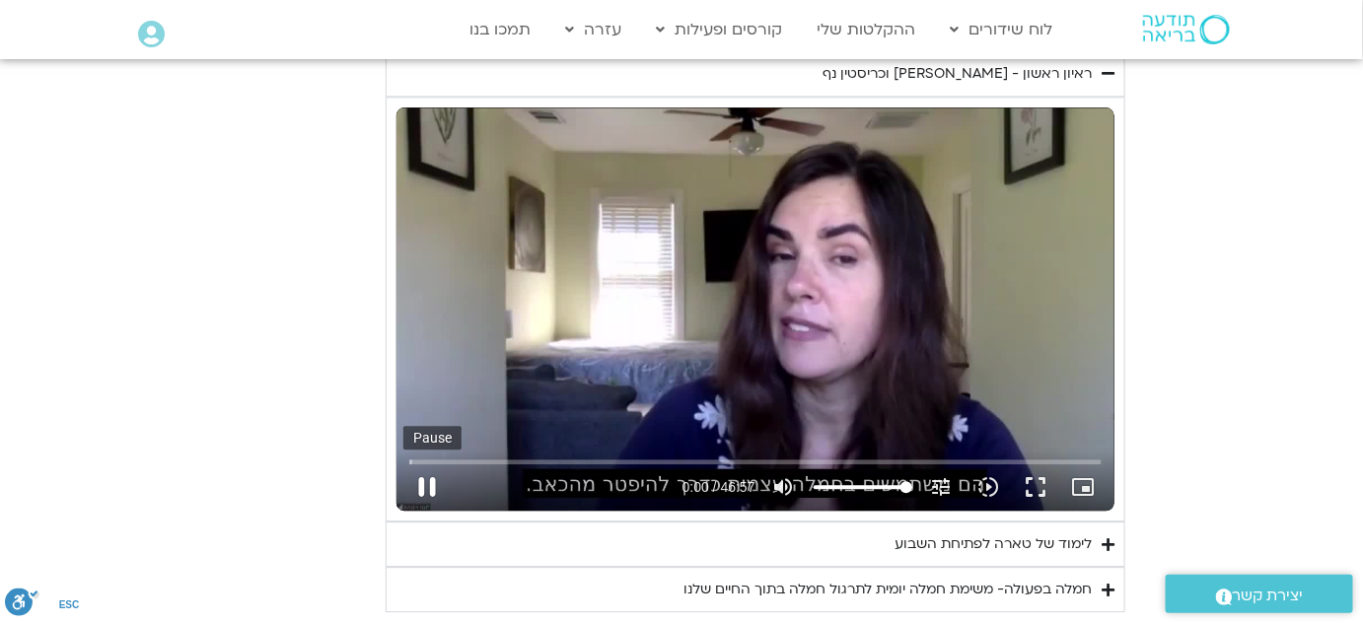
scroll to position [1554, 0]
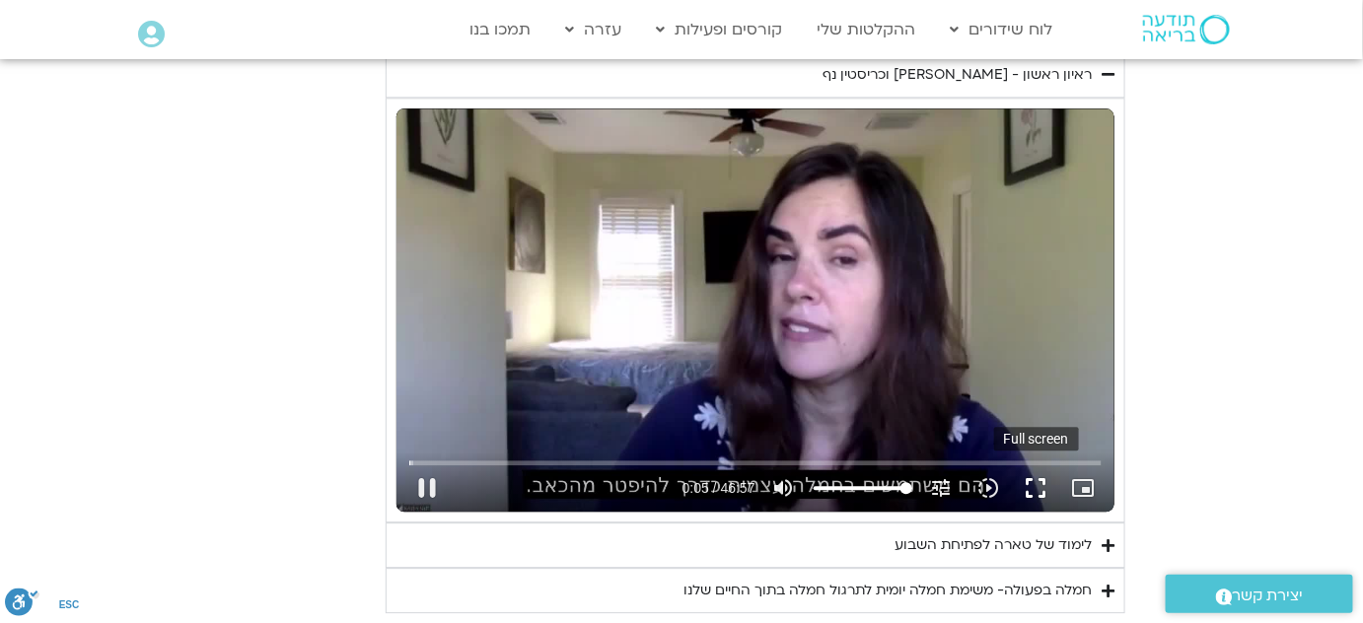
click at [1038, 485] on button "fullscreen" at bounding box center [1036, 488] width 47 height 47
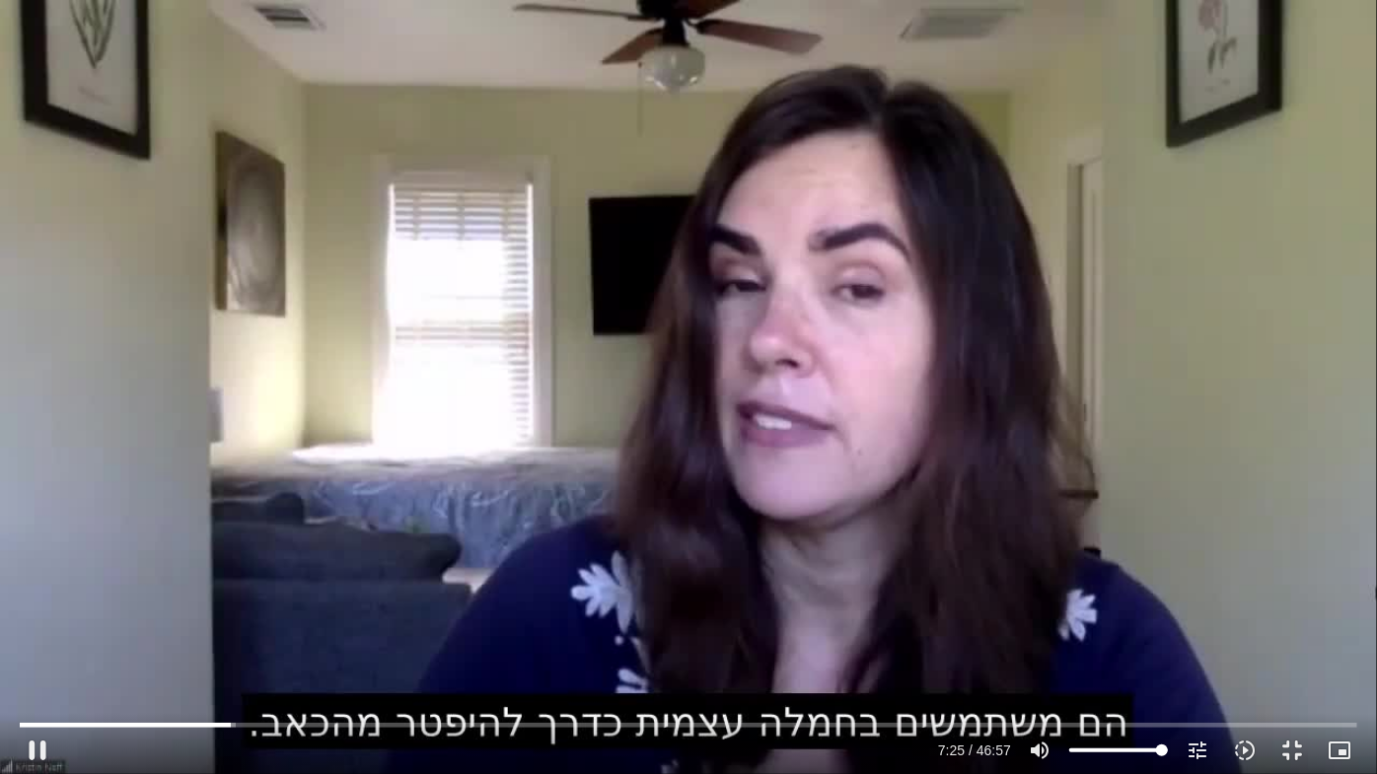
click at [1362, 622] on div "Accordion. Open links with Enter or Space, close with Escape, and navigate with…" at bounding box center [688, 744] width 1377 height 60
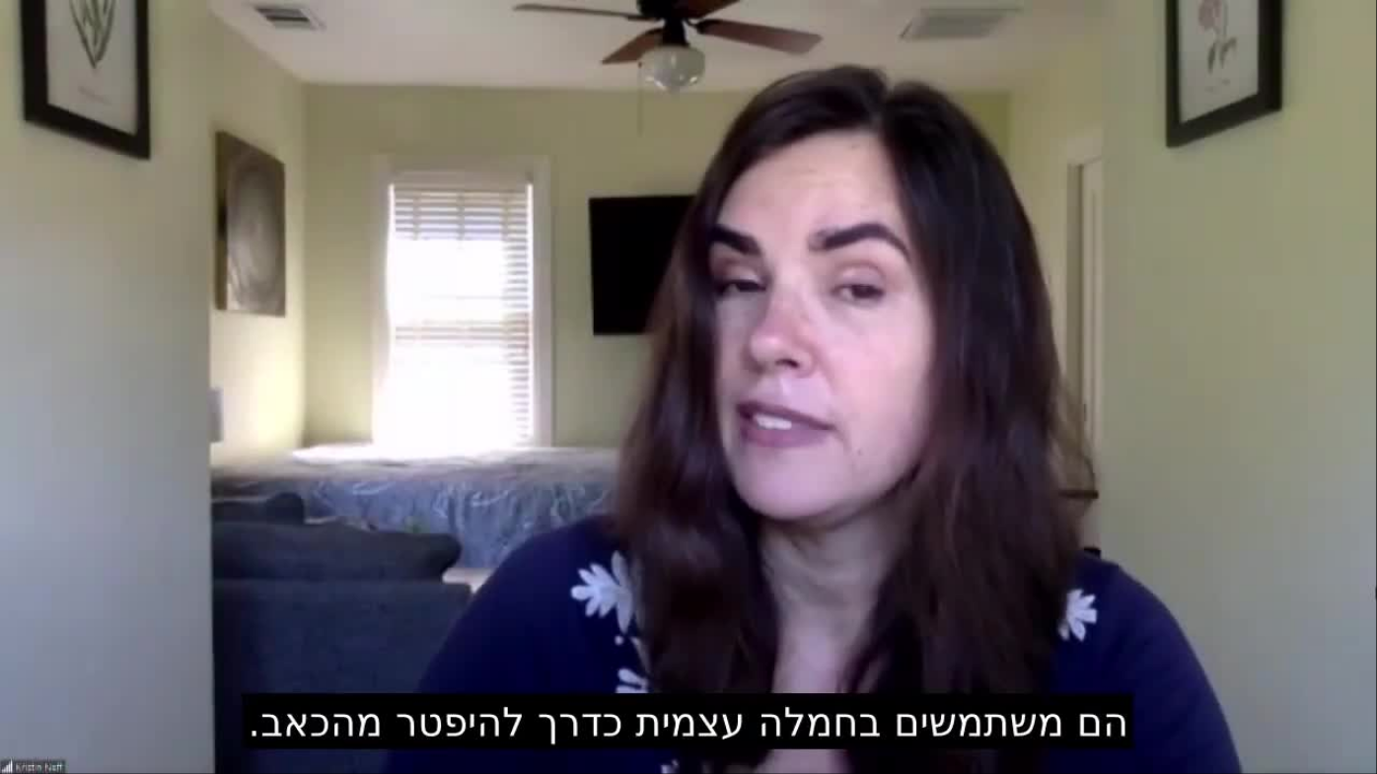
click at [1362, 622] on div "Accordion. Open links with Enter or Space, close with Escape, and navigate with…" at bounding box center [688, 744] width 1377 height 60
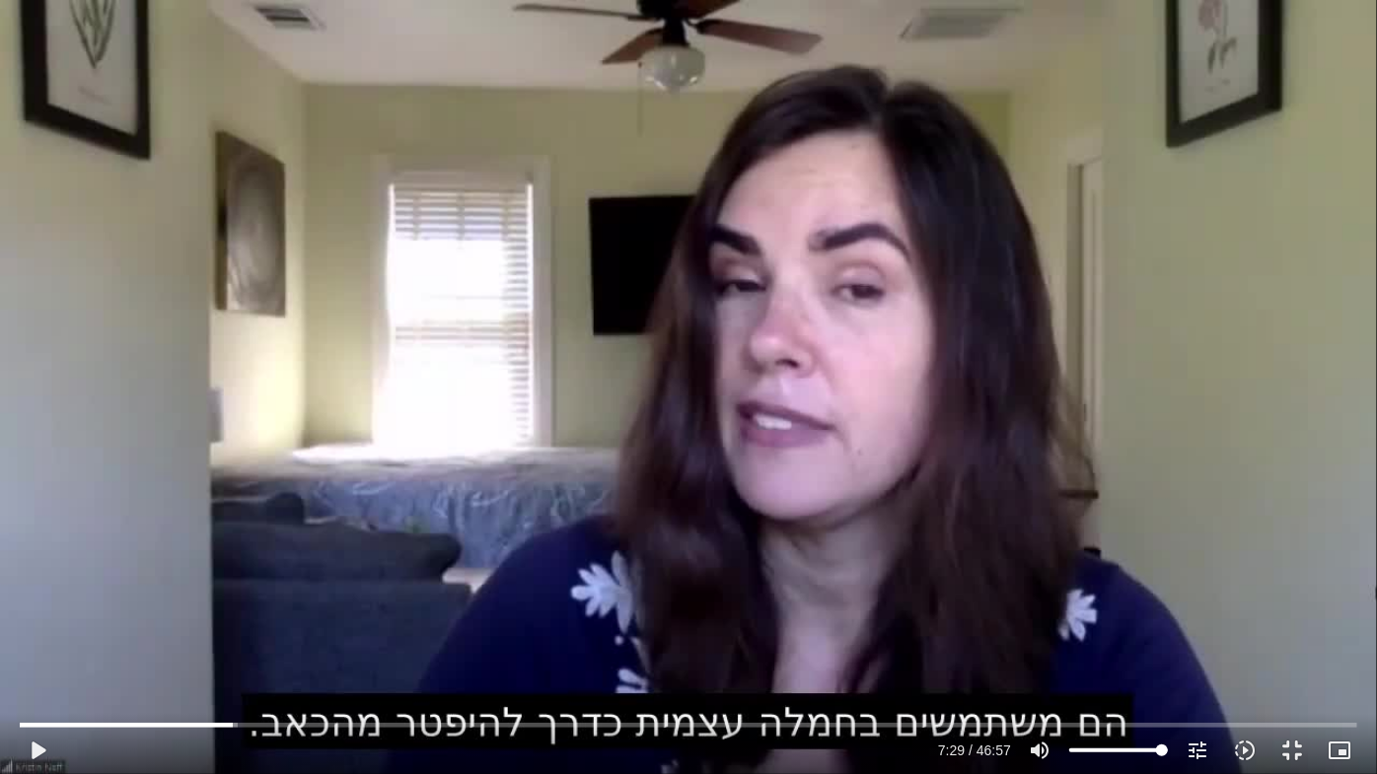
click at [1362, 622] on div "Accordion. Open links with Enter or Space, close with Escape, and navigate with…" at bounding box center [688, 744] width 1377 height 60
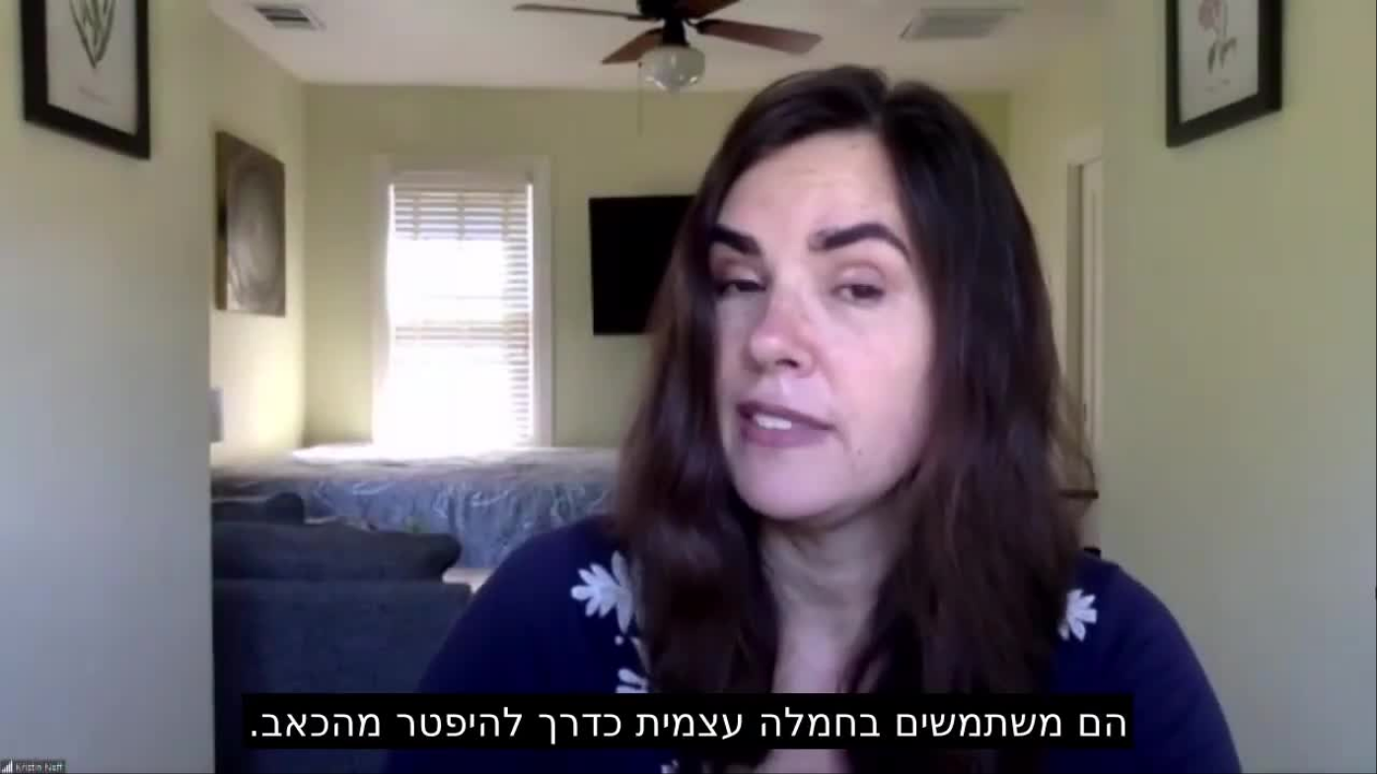
click at [1362, 622] on div "Accordion. Open links with Enter or Space, close with Escape, and navigate with…" at bounding box center [688, 744] width 1377 height 60
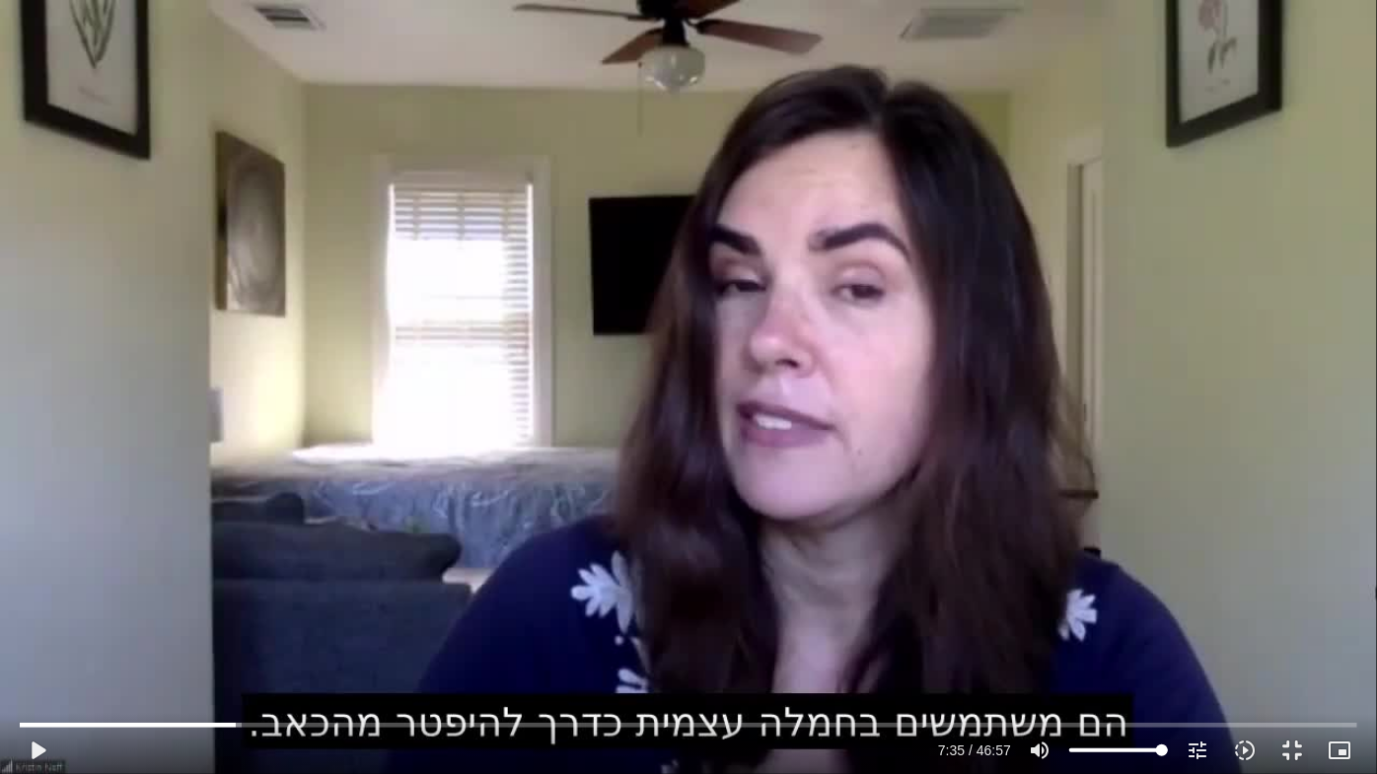
click at [1362, 622] on div "Accordion. Open links with Enter or Space, close with Escape, and navigate with…" at bounding box center [688, 744] width 1377 height 60
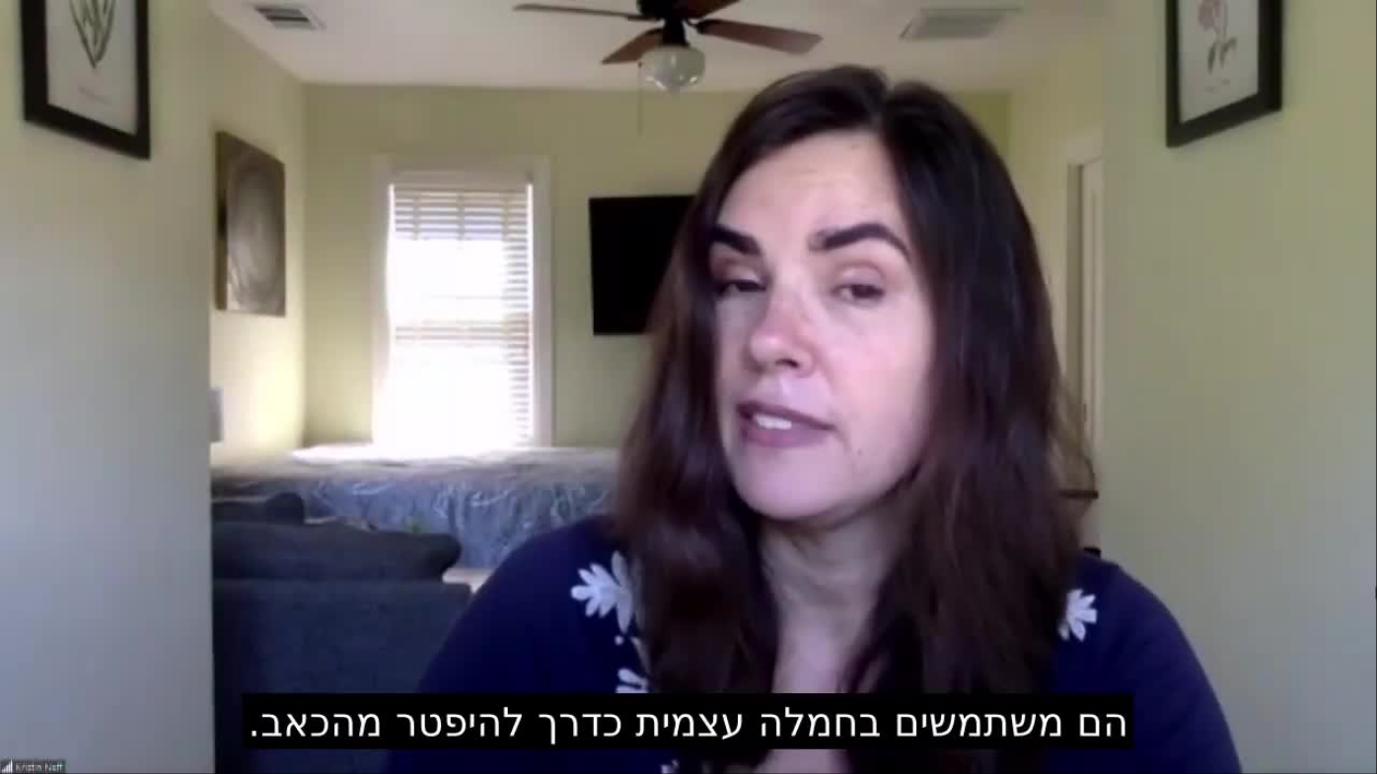
click at [1362, 622] on div "Skip Ad 46:57 pause 7:58 / 46:57 volume_up Mute tune Resolution Auto 720p slow_…" at bounding box center [688, 387] width 1377 height 774
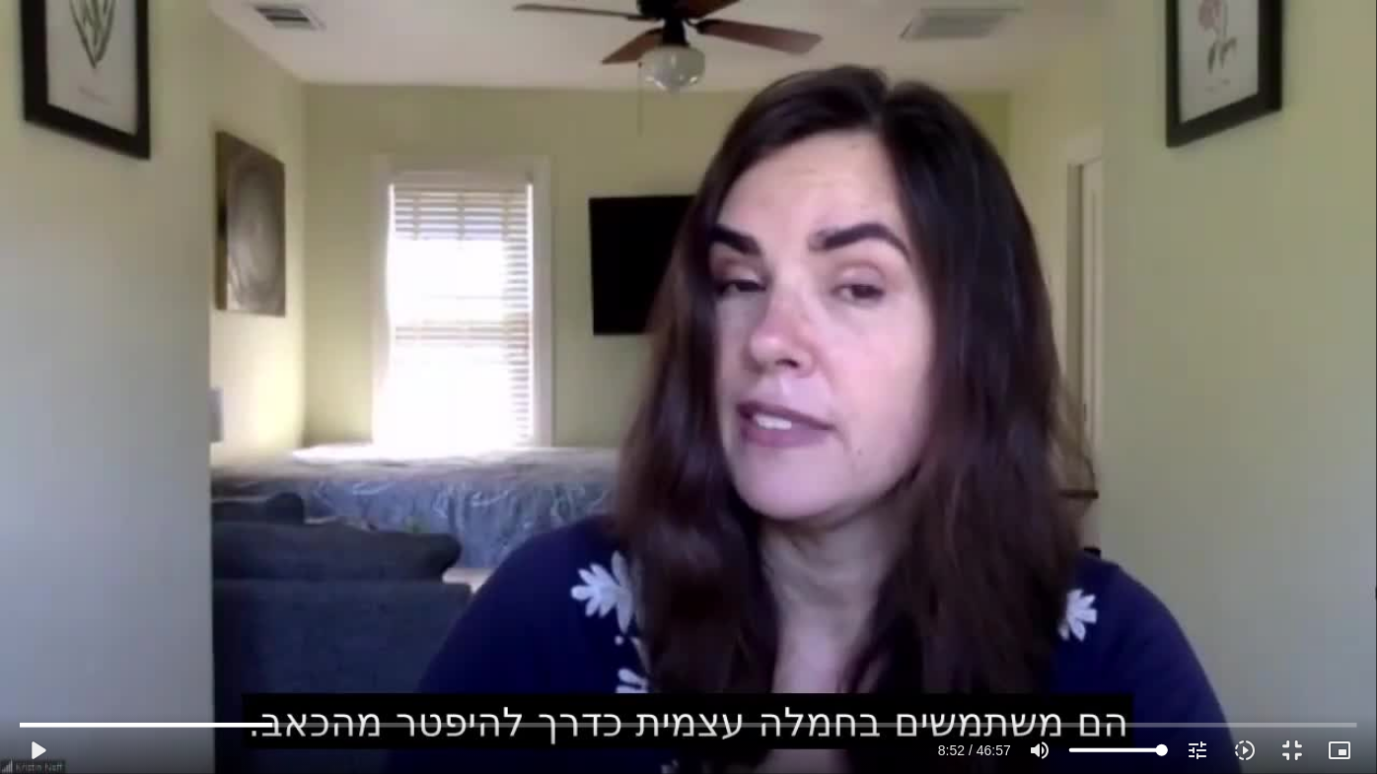
click at [1362, 622] on div "Skip Ad 46:57 play_arrow 8:52 / 46:57 volume_up Mute tune Resolution Auto 720p …" at bounding box center [688, 387] width 1377 height 774
click at [1362, 622] on div "Skip Ad 46:57 pause 8:55 / 46:57 volume_up Mute tune Resolution Auto 720p slow_…" at bounding box center [688, 387] width 1377 height 774
click at [1362, 622] on div "Skip Ad 46:57 play_arrow 8:55 / 46:57 volume_up Mute tune Resolution Auto 720p …" at bounding box center [688, 387] width 1377 height 774
click at [1362, 622] on div "Skip Ad 46:57 pause 9:00 / 46:57 volume_up Mute tune Resolution Auto 720p slow_…" at bounding box center [688, 387] width 1377 height 774
click at [1362, 622] on div "Skip Ad 46:57 play_arrow 9:00 / 46:57 volume_up Mute tune Resolution Auto 720p …" at bounding box center [688, 387] width 1377 height 774
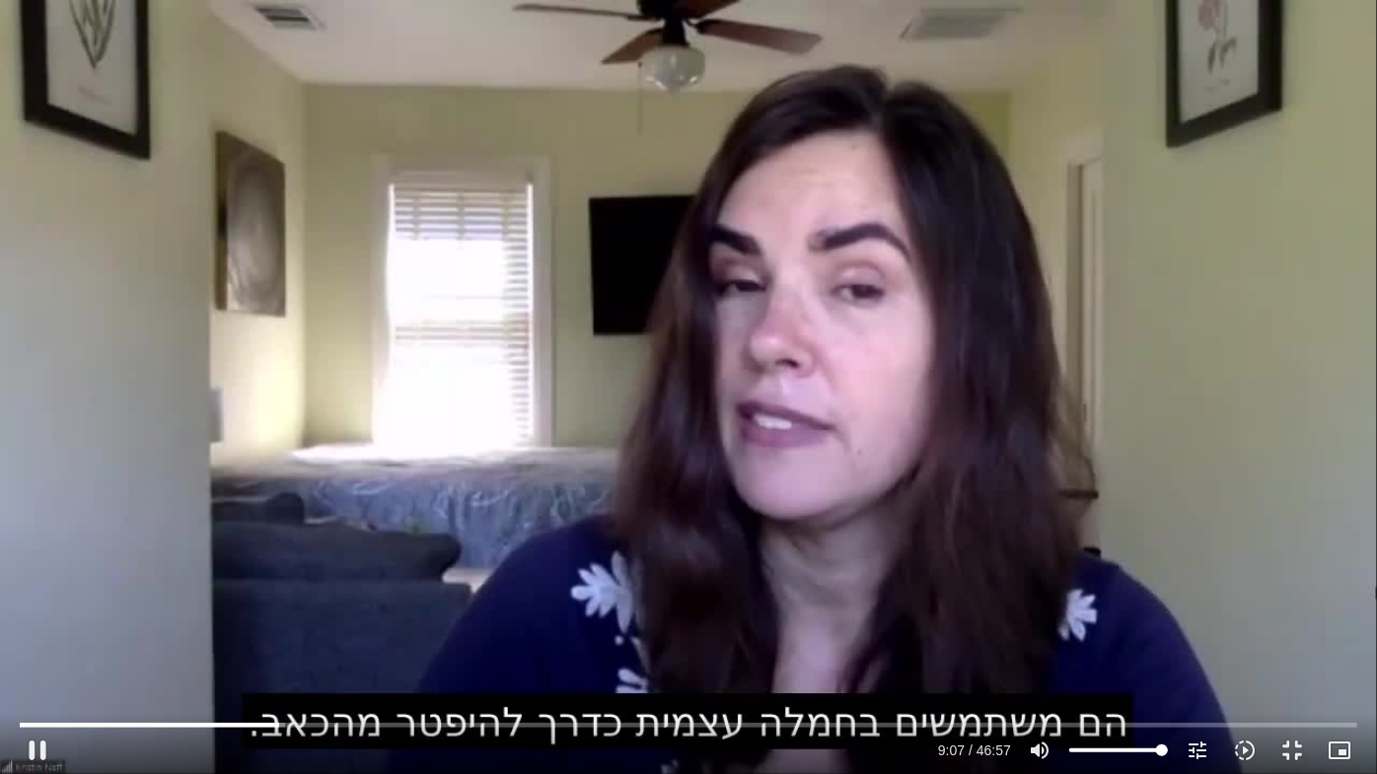
click at [1362, 622] on div "Skip Ad 46:57 pause 9:07 / 46:57 volume_up Mute tune Resolution Auto 720p slow_…" at bounding box center [688, 387] width 1377 height 774
click at [1362, 622] on div "Skip Ad 46:57 play_arrow 9:07 / 46:57 volume_up Mute tune Resolution Auto 720p …" at bounding box center [688, 387] width 1377 height 774
click at [1362, 622] on div "Skip Ad 46:57 pause 9:13 / 46:57 volume_up Mute tune Resolution Auto 720p slow_…" at bounding box center [688, 387] width 1377 height 774
click at [1362, 622] on div "Skip Ad 46:57 play_arrow 9:13 / 46:57 volume_up Mute tune Resolution Auto 720p …" at bounding box center [688, 387] width 1377 height 774
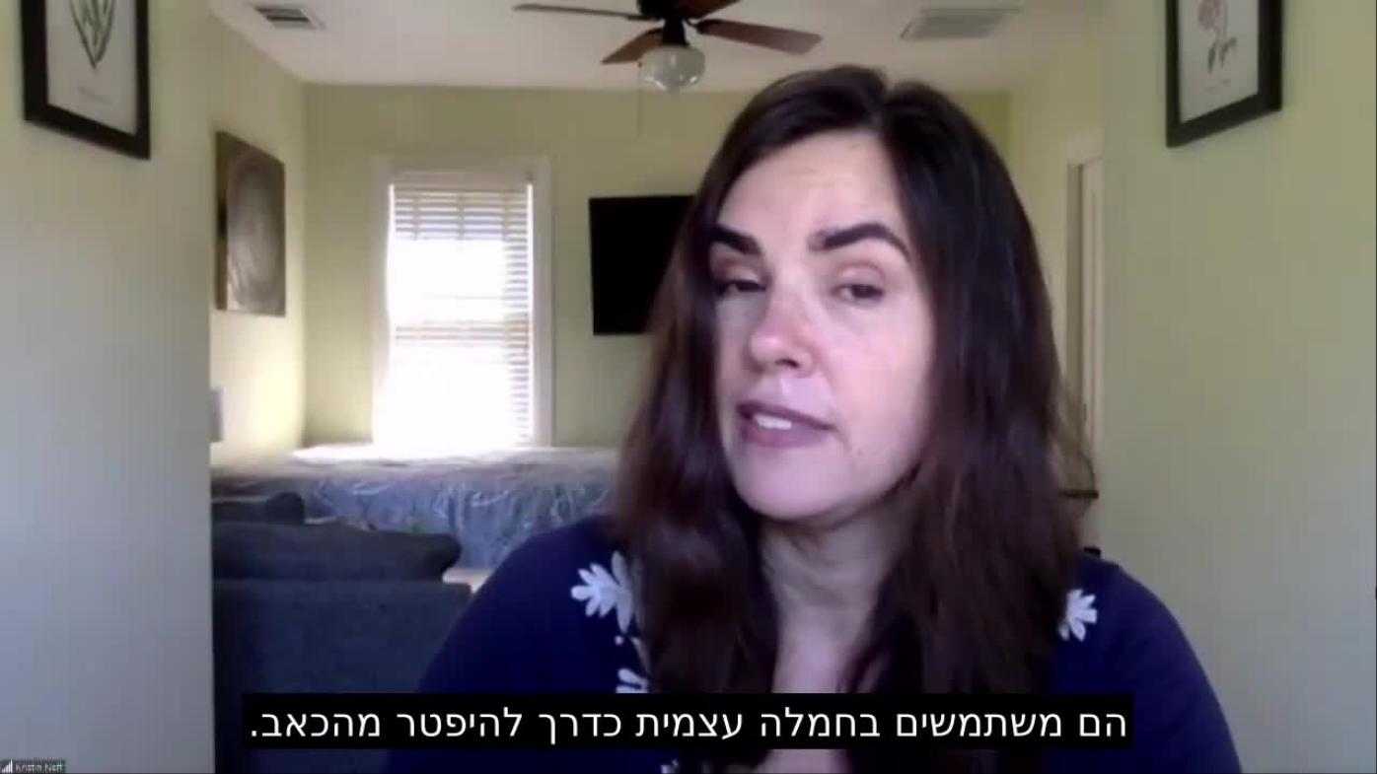
click at [1362, 622] on div "Skip Ad 46:57 pause 9:13 / 46:57 volume_up Mute tune Resolution Auto 720p slow_…" at bounding box center [688, 387] width 1377 height 774
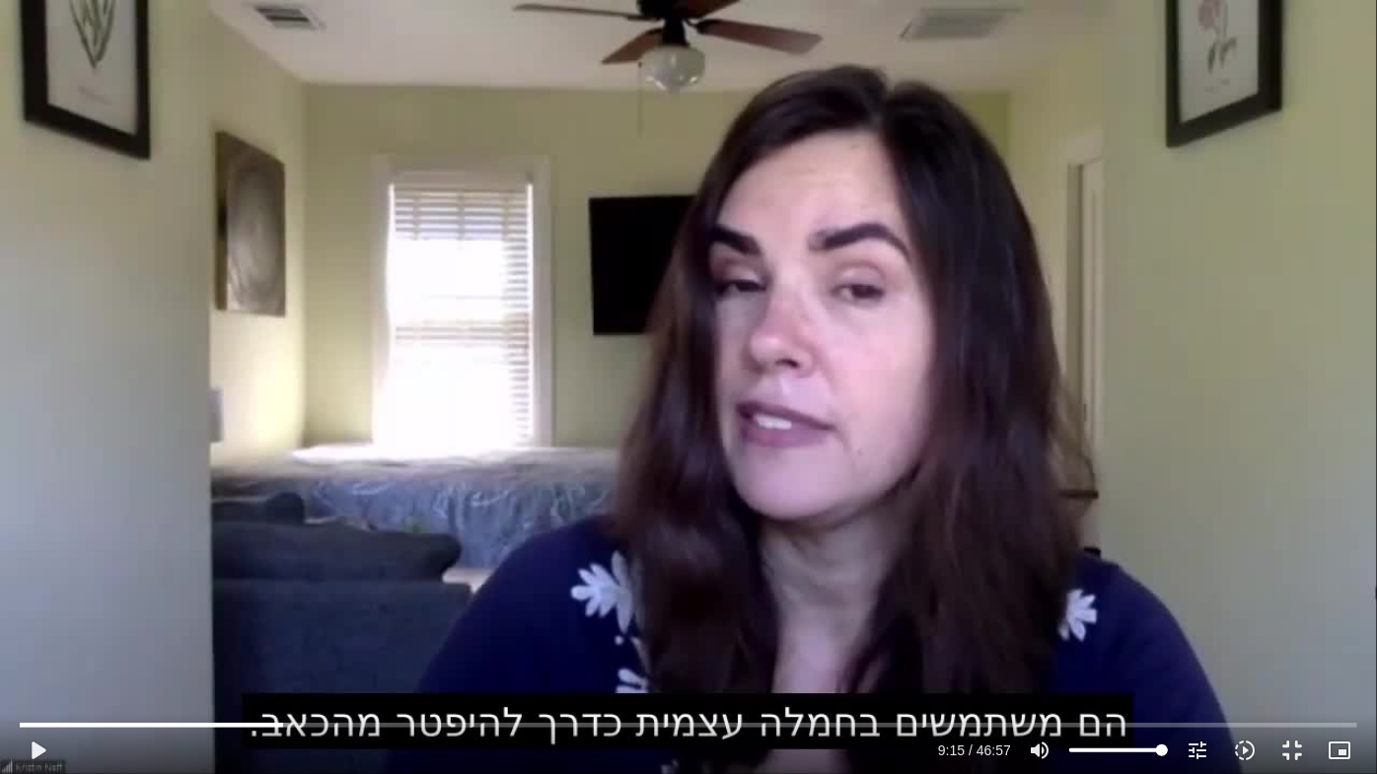
click at [1362, 622] on div "Skip Ad 46:57 play_arrow 9:15 / 46:57 volume_up Mute tune Resolution Auto 720p …" at bounding box center [688, 387] width 1377 height 774
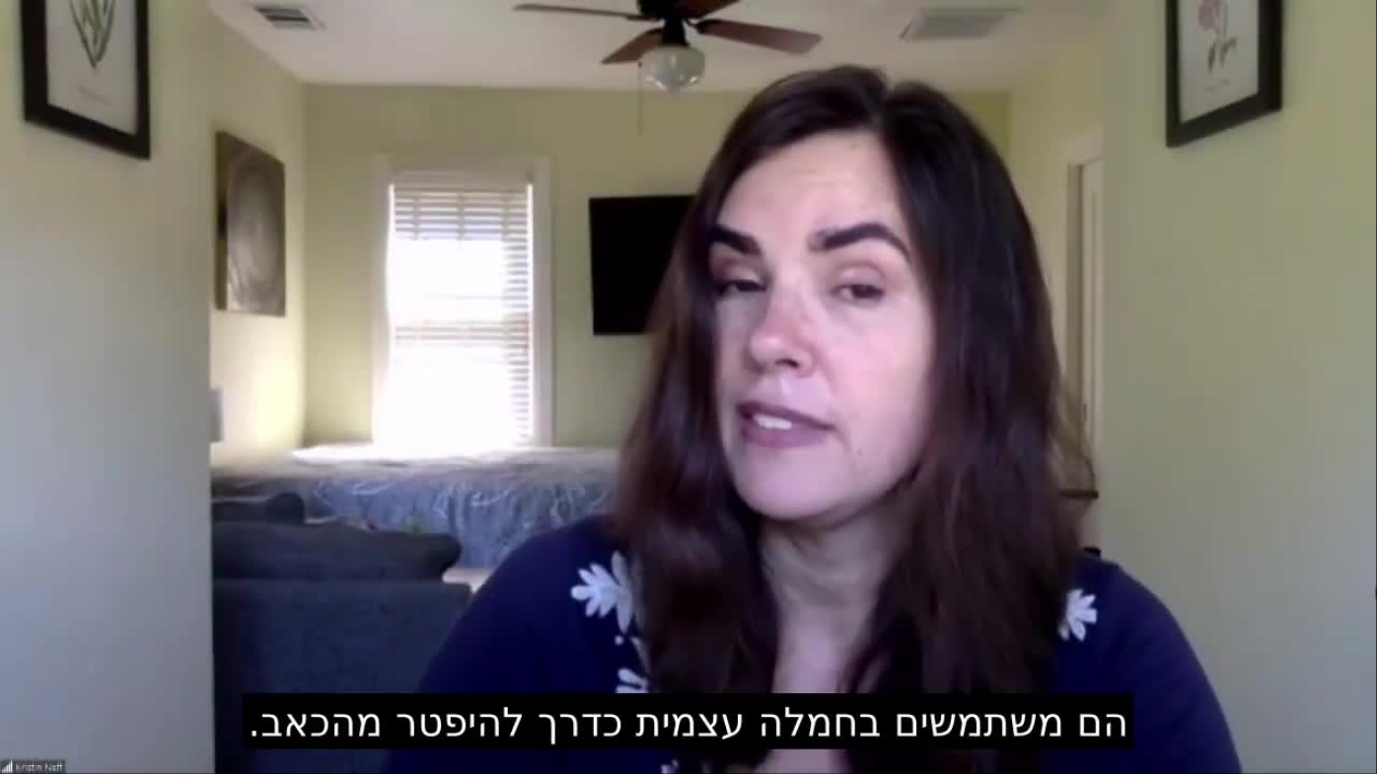
click at [1362, 622] on div "Skip Ad 46:57 pause 9:21 / 46:57 volume_up Mute tune Resolution Auto 720p slow_…" at bounding box center [688, 387] width 1377 height 774
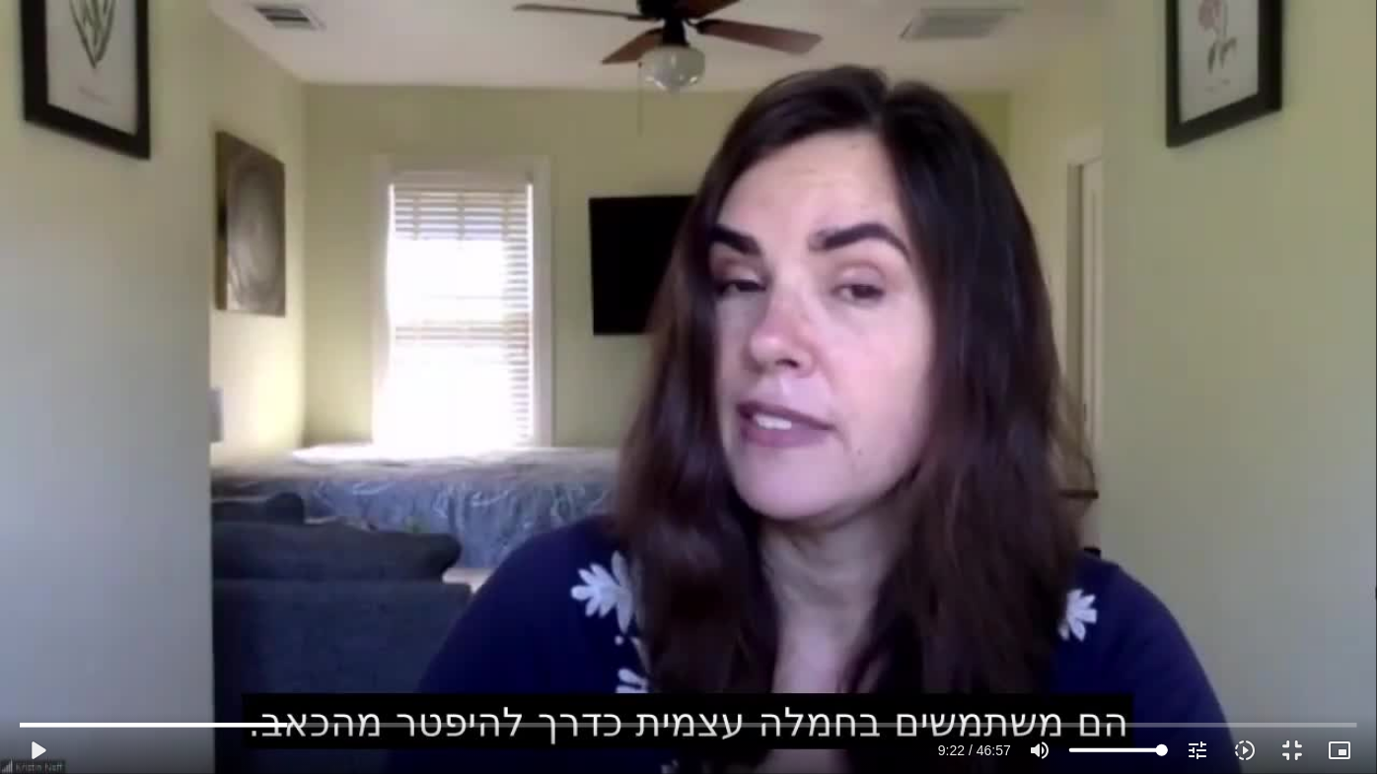
click at [1362, 622] on div "Skip Ad 46:57 play_arrow 9:22 / 46:57 volume_up Mute tune Resolution Auto 720p …" at bounding box center [688, 387] width 1377 height 774
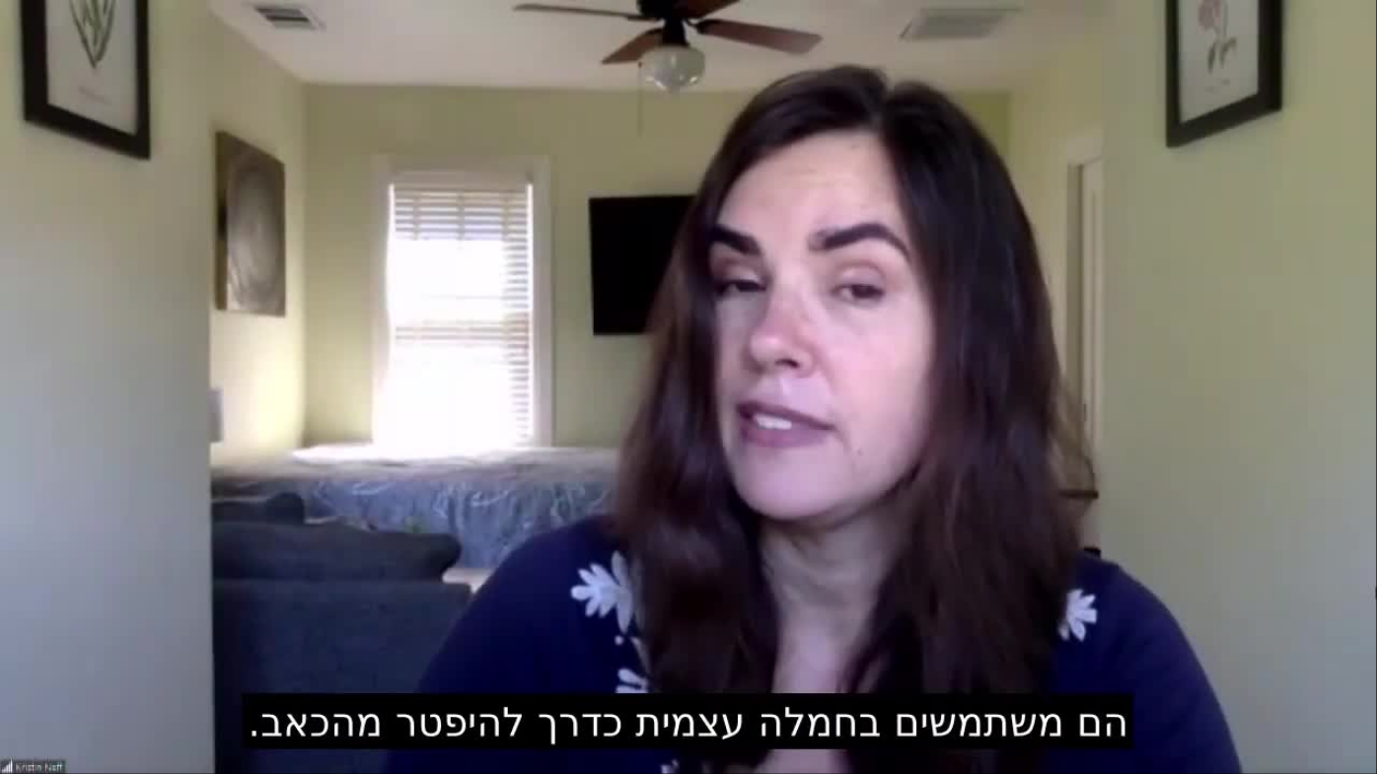
click at [1362, 622] on div "Skip Ad 46:57 pause 9:22 / 46:57 volume_up Mute tune Resolution Auto 720p slow_…" at bounding box center [688, 387] width 1377 height 774
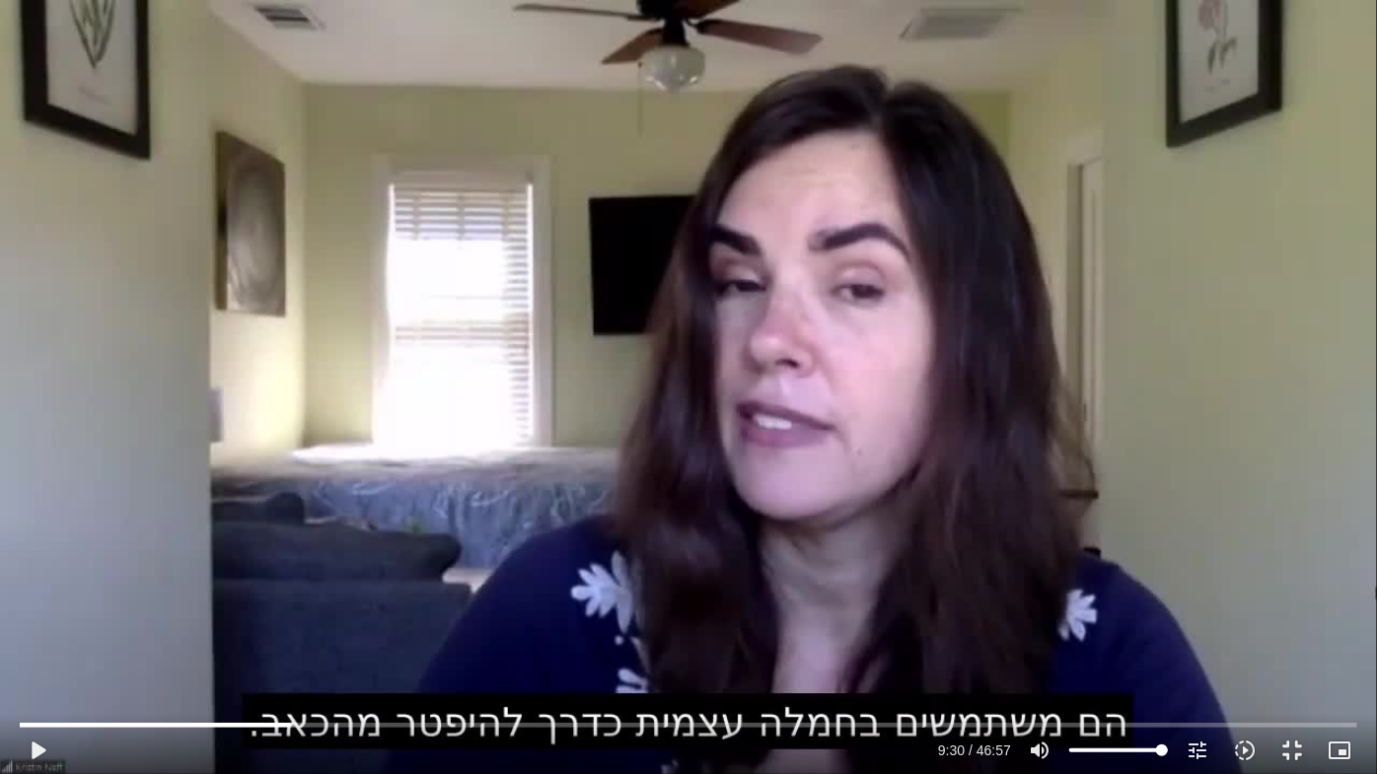
click at [1151, 622] on div "Skip Ad 46:57 play_arrow 9:30 / 46:57 volume_up Mute tune Resolution Auto 720p …" at bounding box center [688, 387] width 1377 height 774
click at [1222, 608] on div "Skip Ad 46:57 pause 9:39 / 46:57 volume_up Mute tune Resolution Auto 720p slow_…" at bounding box center [688, 387] width 1377 height 774
click at [1226, 607] on div "Skip Ad 46:57 play_arrow 9:39 / 46:57 volume_up Mute tune Resolution Auto 720p …" at bounding box center [688, 387] width 1377 height 774
click at [1265, 589] on div "Skip Ad 46:57 pause 9:48 / 46:57 volume_up Mute tune Resolution Auto 720p slow_…" at bounding box center [688, 387] width 1377 height 774
click at [1270, 587] on div "Skip Ad 46:57 play_arrow 9:48 / 46:57 volume_up Mute tune Resolution Auto 720p …" at bounding box center [688, 387] width 1377 height 774
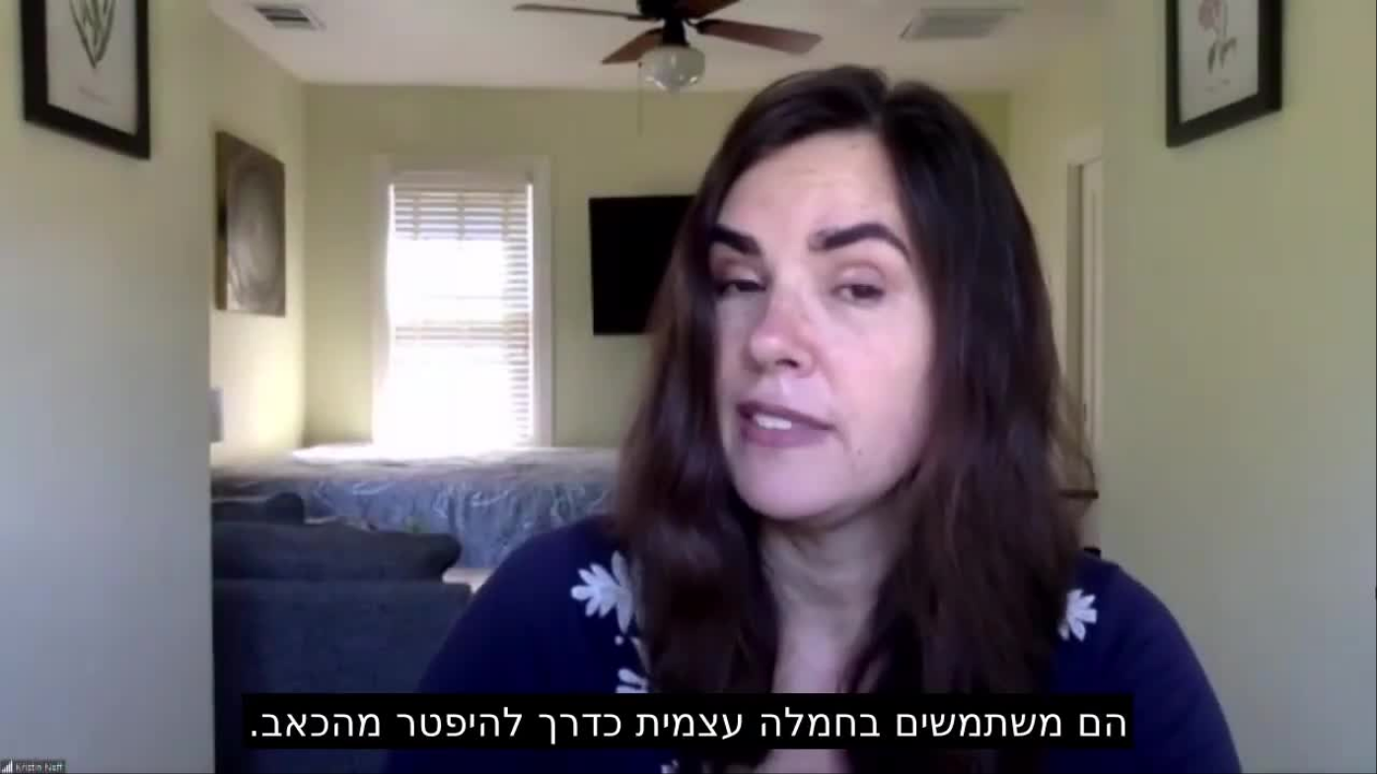
click at [1270, 587] on div "Skip Ad 46:57 pause 9:49 / 46:57 volume_up Mute tune Resolution Auto 720p slow_…" at bounding box center [688, 387] width 1377 height 774
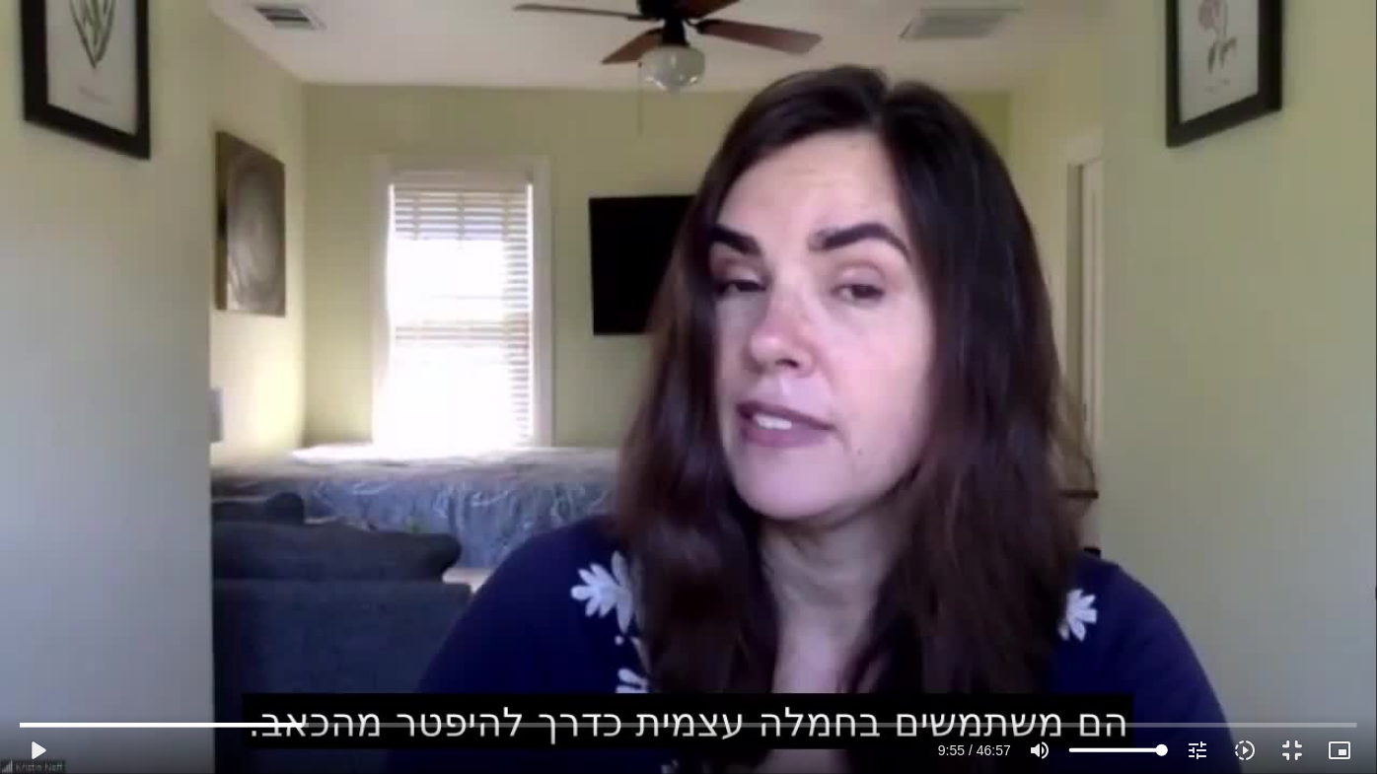
click at [1265, 583] on div "Skip Ad 46:57 play_arrow 9:55 / 46:57 volume_up Mute tune Resolution Auto 720p …" at bounding box center [688, 387] width 1377 height 774
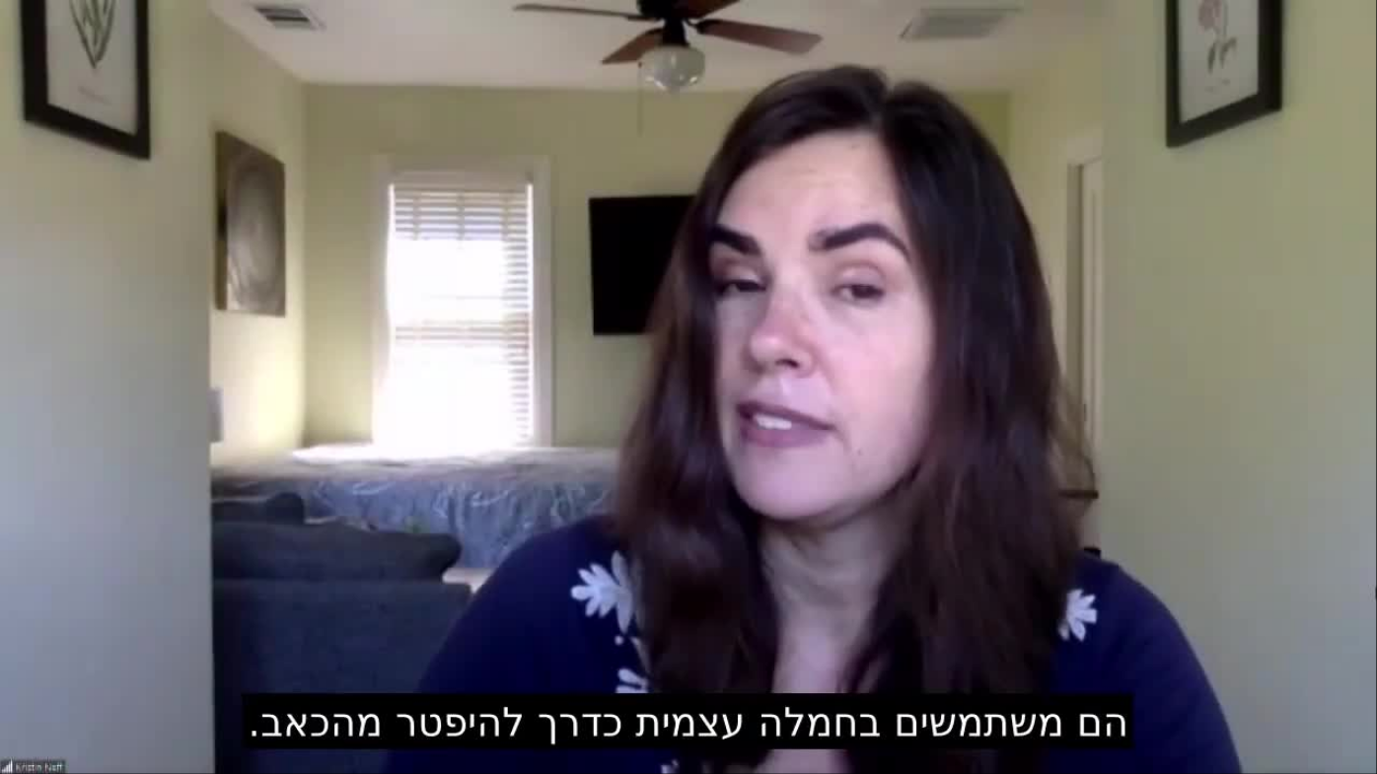
click at [1265, 583] on div "Skip Ad 46:57 pause 9:57 / 46:57 volume_up Mute tune Resolution Auto 720p slow_…" at bounding box center [688, 387] width 1377 height 774
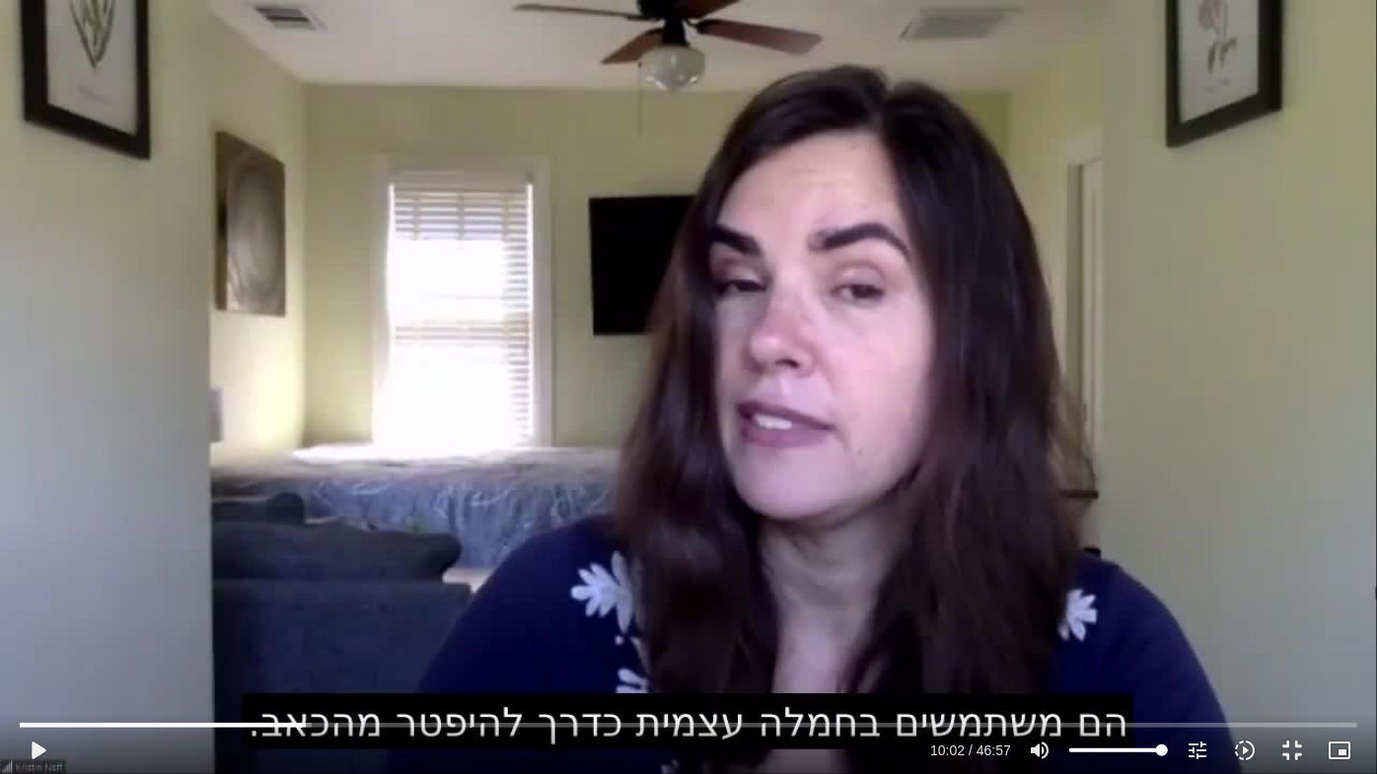
click at [1282, 579] on div "Skip Ad 46:57 play_arrow 10:02 / 46:57 volume_up Mute tune Resolution Auto 720p…" at bounding box center [688, 387] width 1377 height 774
click at [1283, 579] on div "Skip Ad 46:57 pause 10:24 / 46:57 volume_up Mute tune Resolution Auto 720p slow…" at bounding box center [688, 387] width 1377 height 774
click at [1283, 579] on div "Skip Ad 46:57 play_arrow 10:24 / 46:57 volume_up Mute tune Resolution Auto 720p…" at bounding box center [688, 387] width 1377 height 774
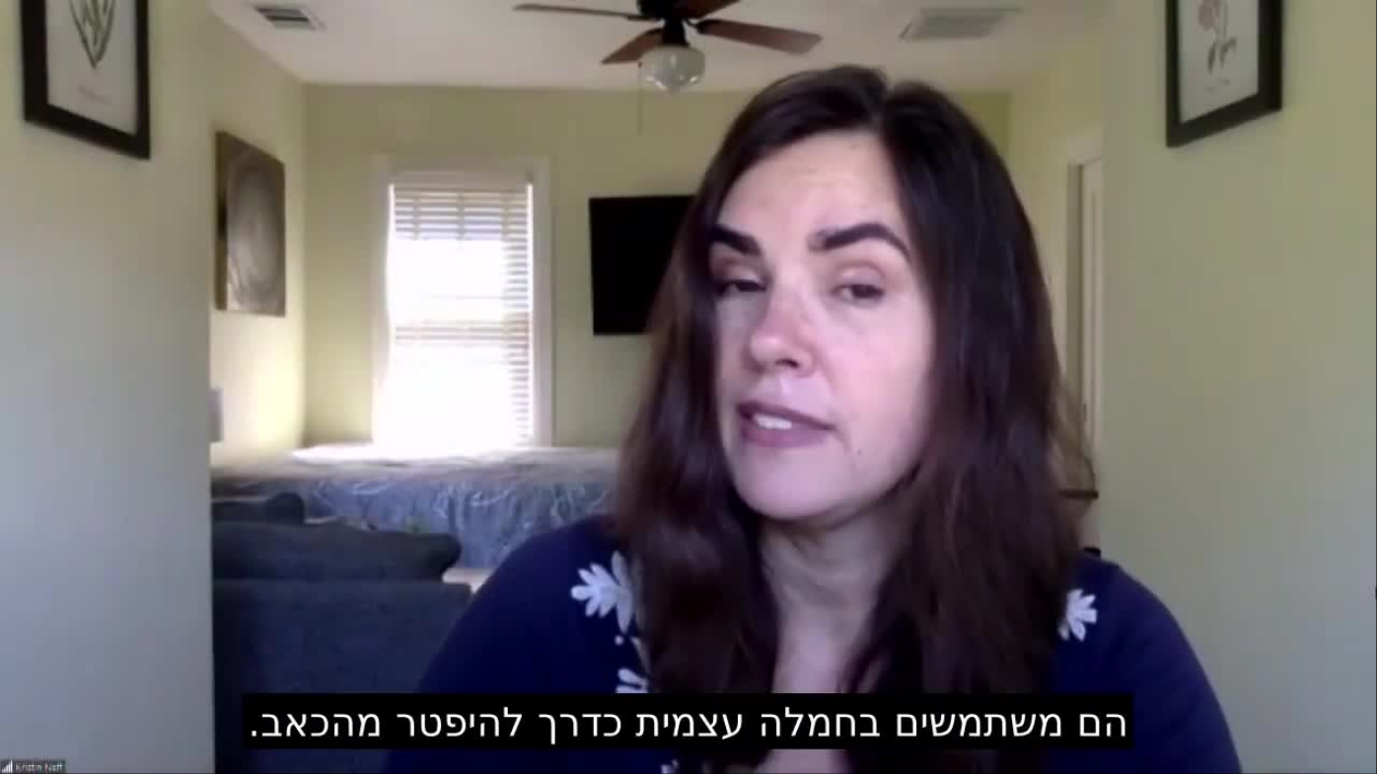
click at [1283, 579] on div "Skip Ad 46:57 pause 10:24 / 46:57 volume_up Mute tune Resolution Auto 720p slow…" at bounding box center [688, 387] width 1377 height 774
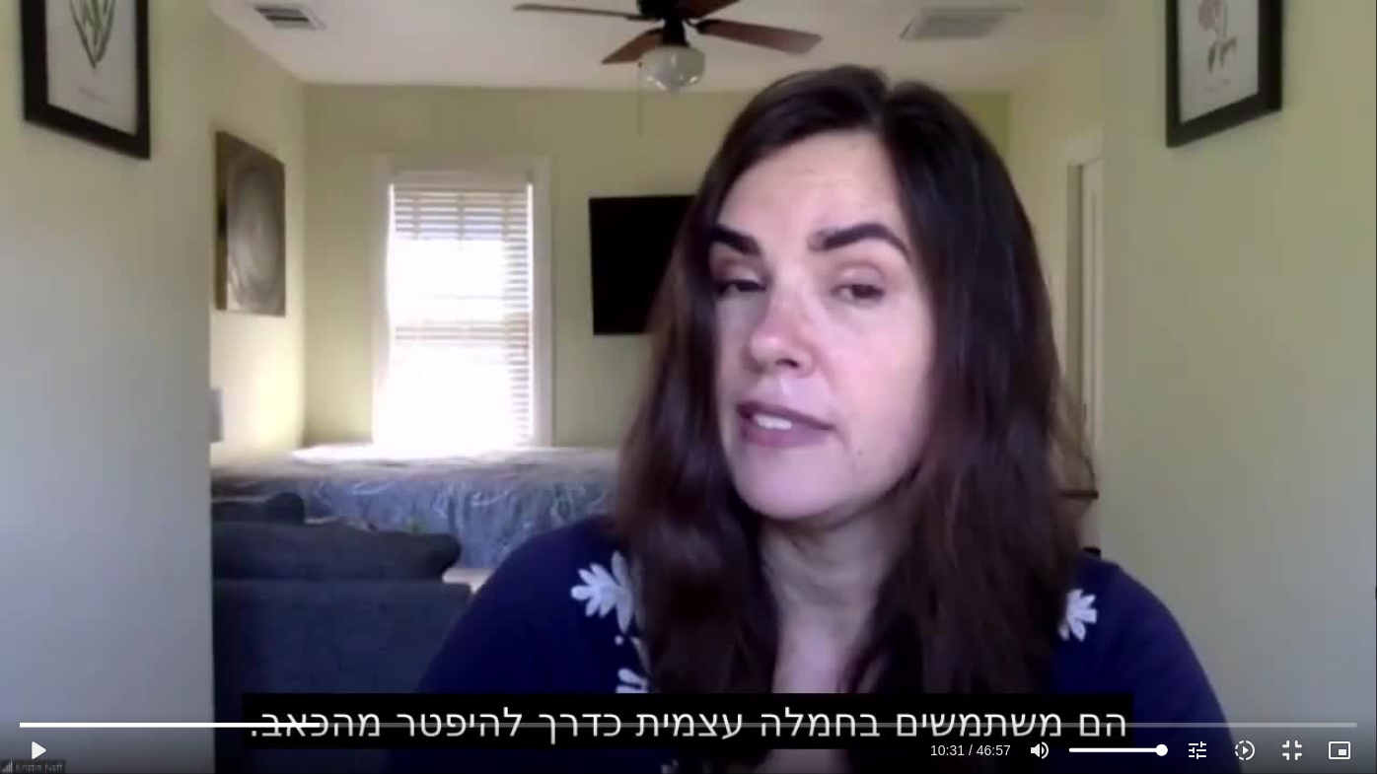
click at [1283, 579] on div "Skip Ad 46:57 play_arrow 10:31 / 46:57 volume_up Mute tune Resolution Auto 720p…" at bounding box center [688, 387] width 1377 height 774
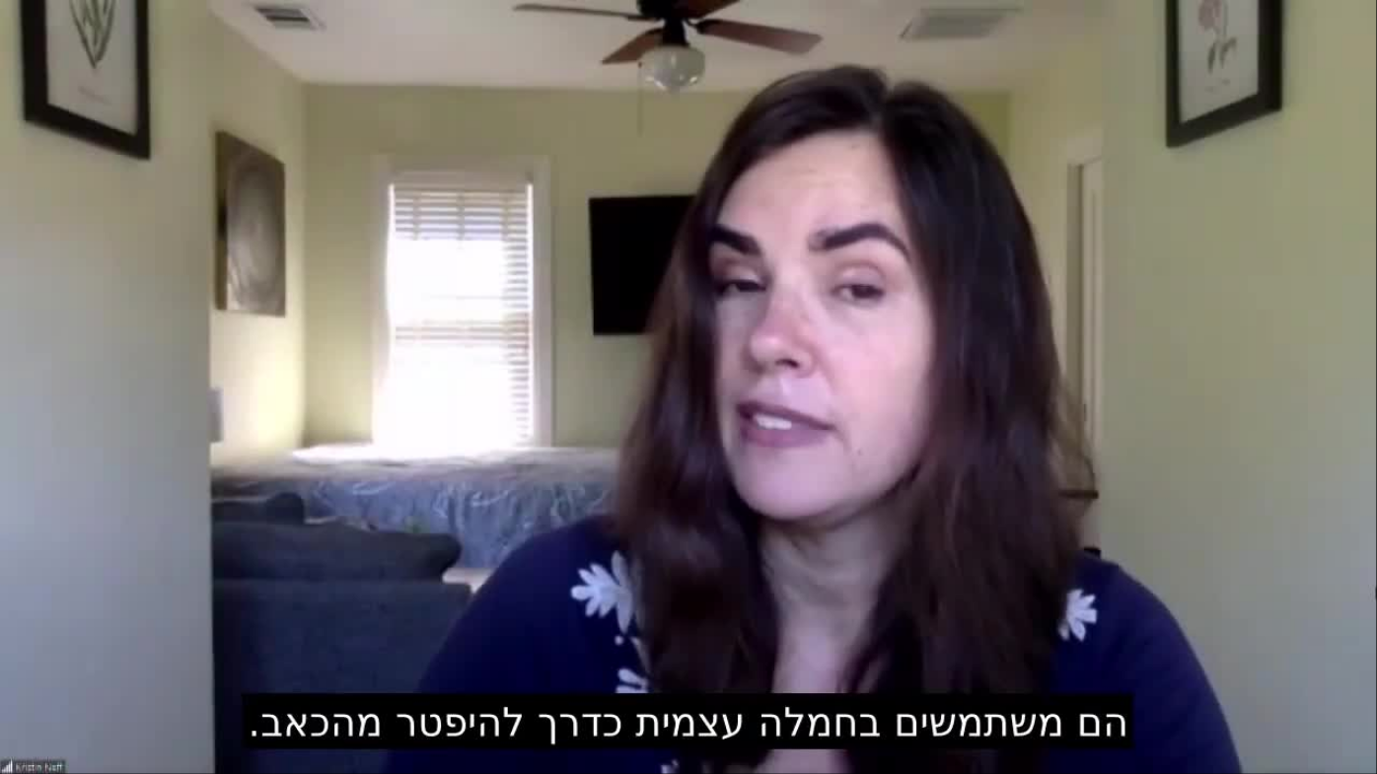
click at [1261, 541] on div "Skip Ad 46:57 pause 10:46 / 46:57 volume_up Mute tune Resolution Auto 720p slow…" at bounding box center [688, 387] width 1377 height 774
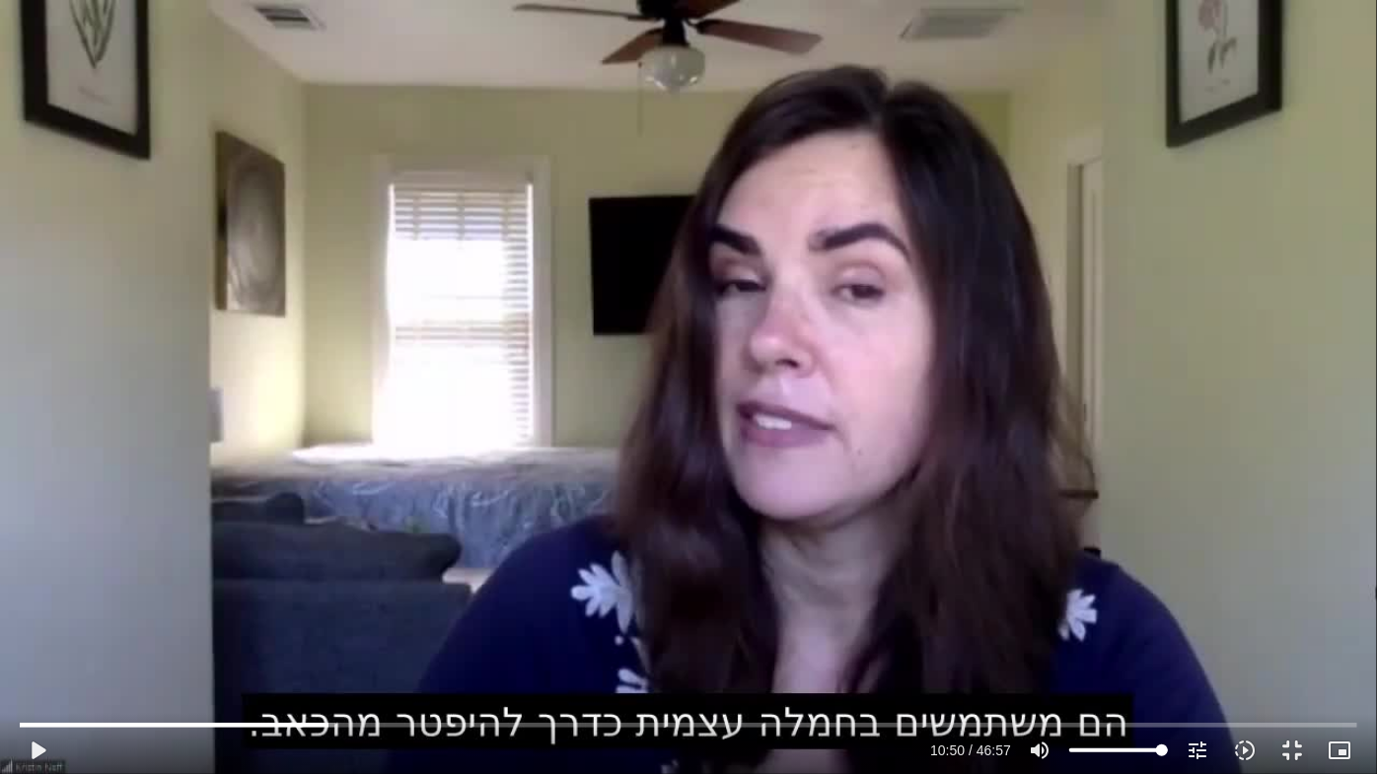
click at [1261, 541] on div "Skip Ad 46:57 play_arrow 10:50 / 46:57 volume_up Mute tune Resolution Auto 720p…" at bounding box center [688, 387] width 1377 height 774
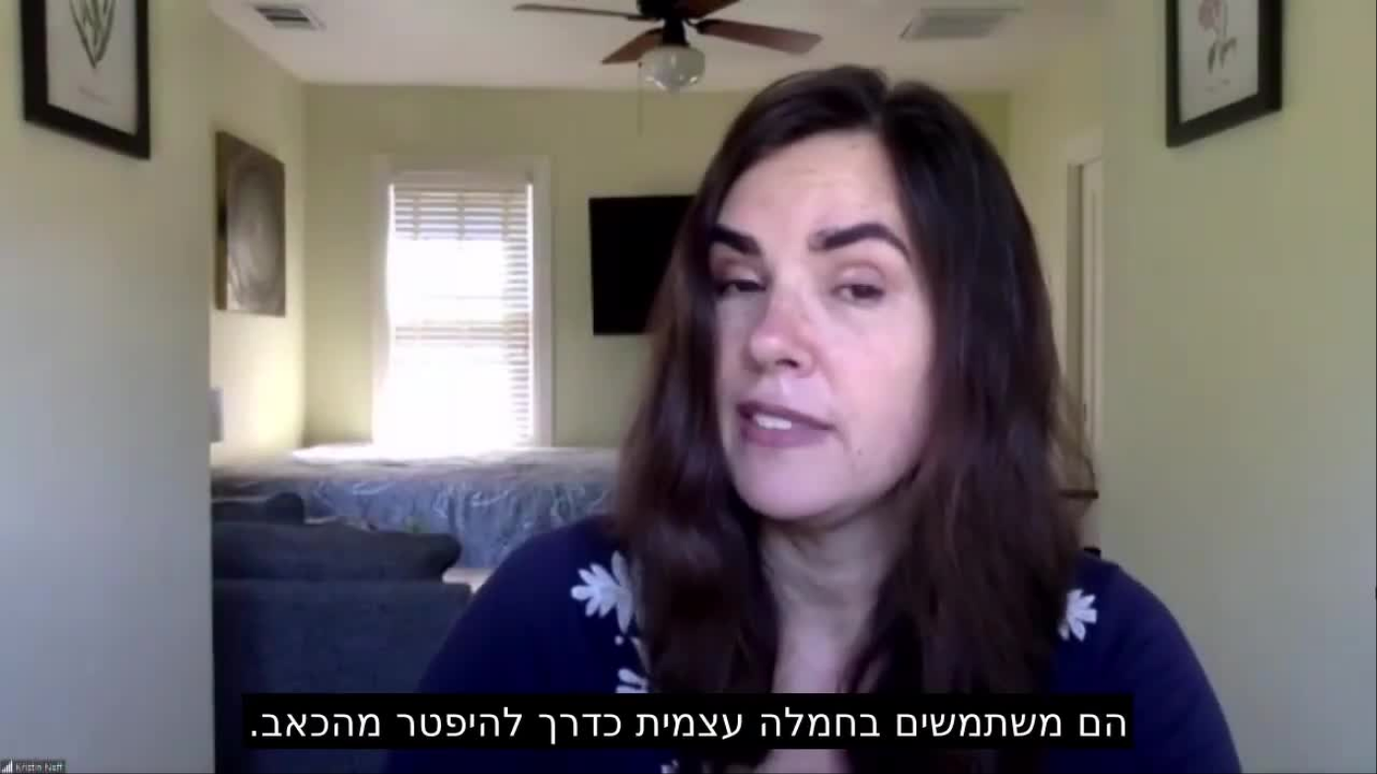
click at [1261, 541] on div "Skip Ad 46:57 pause 10:50 / 46:57 volume_up Mute tune Resolution Auto 720p slow…" at bounding box center [688, 387] width 1377 height 774
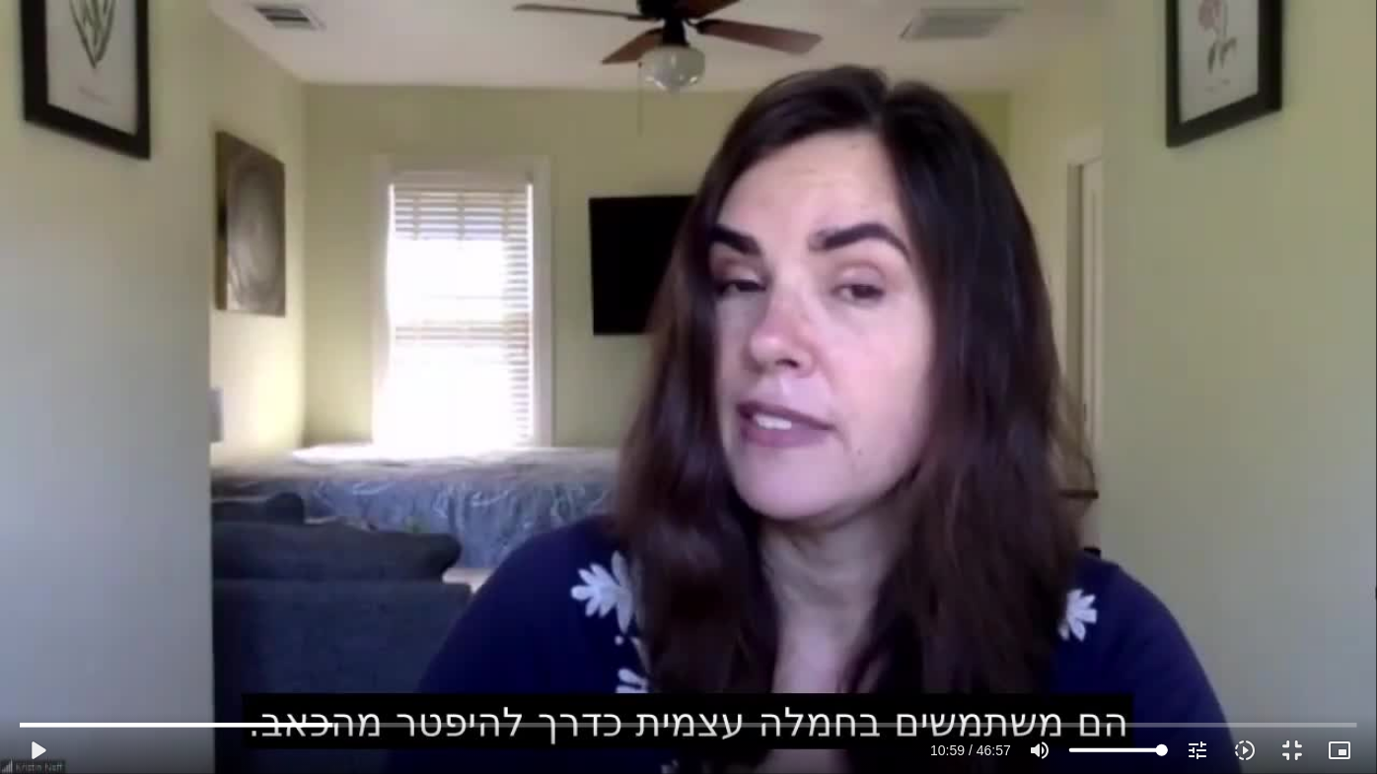
click at [1261, 541] on div "Skip Ad 46:57 play_arrow 10:59 / 46:57 volume_up Mute tune Resolution Auto 720p…" at bounding box center [688, 387] width 1377 height 774
click at [1278, 548] on div "Skip Ad 46:57 pause 11:25 / 46:57 volume_up Mute tune Resolution Auto 720p slow…" at bounding box center [688, 387] width 1377 height 774
click at [1240, 555] on div "Skip Ad 46:57 play_arrow 11:25 / 46:57 volume_up Mute tune Resolution Auto 720p…" at bounding box center [688, 387] width 1377 height 774
click at [1205, 549] on div "Skip Ad 46:57 pause 11:35 / 46:57 volume_up Mute tune Resolution Auto 720p slow…" at bounding box center [688, 387] width 1377 height 774
click at [39, 622] on button "play_arrow" at bounding box center [37, 750] width 47 height 47
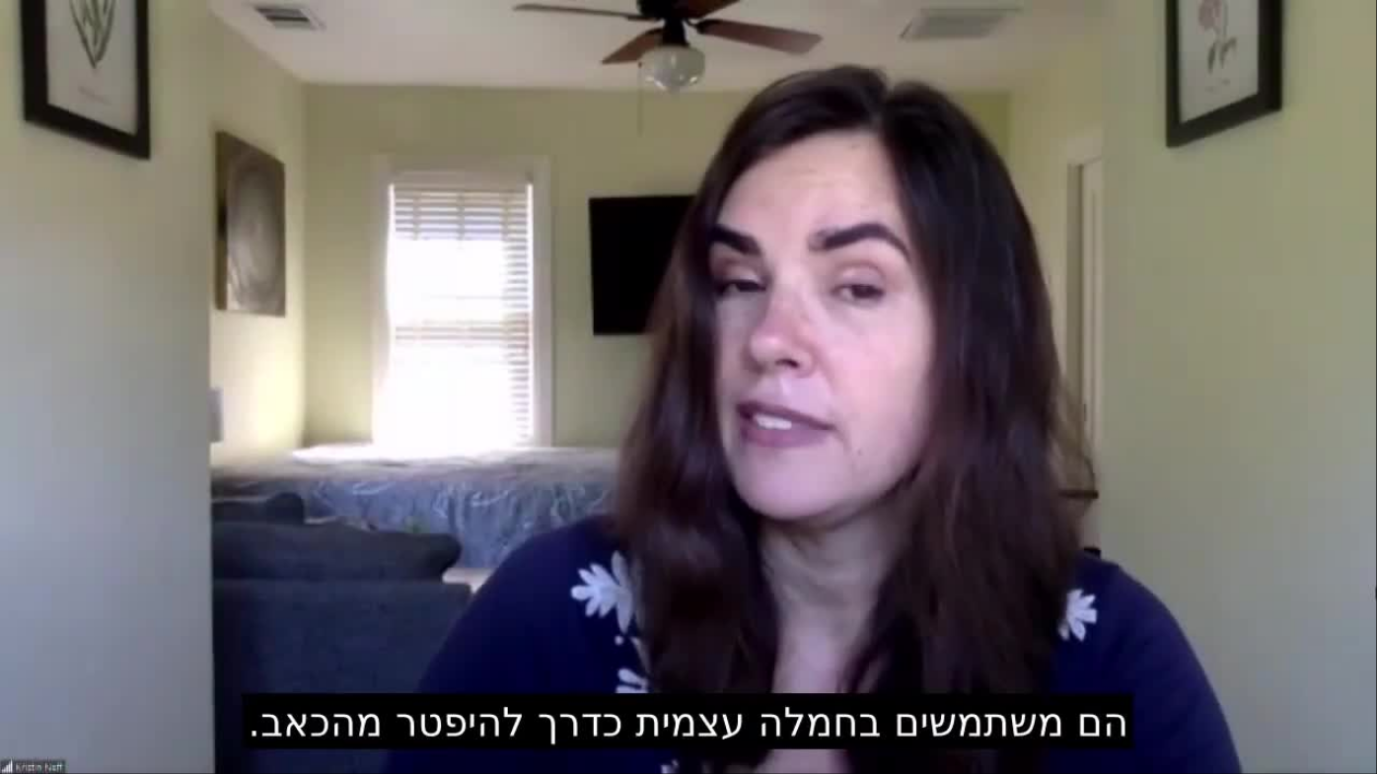
click at [39, 622] on button "pause" at bounding box center [37, 750] width 47 height 47
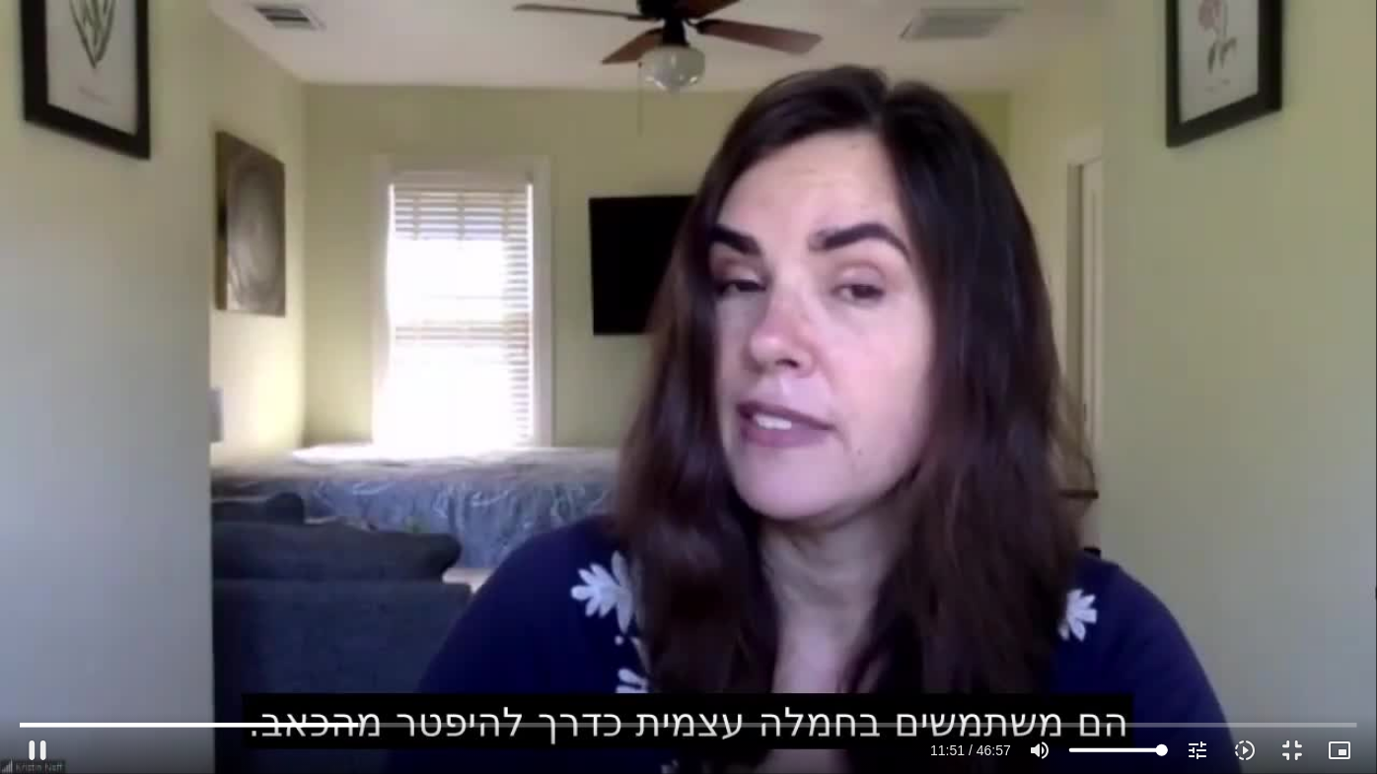
click at [196, 622] on div "Skip Ad 2:54 pause 11:51 / 46:57 volume_up Mute tune Resolution Auto 720p slow_…" at bounding box center [688, 387] width 1377 height 774
click at [97, 622] on div "Skip Ad 2:54 play_arrow 11:52 / 46:57 volume_up Mute tune Resolution Auto 720p …" at bounding box center [688, 387] width 1377 height 774
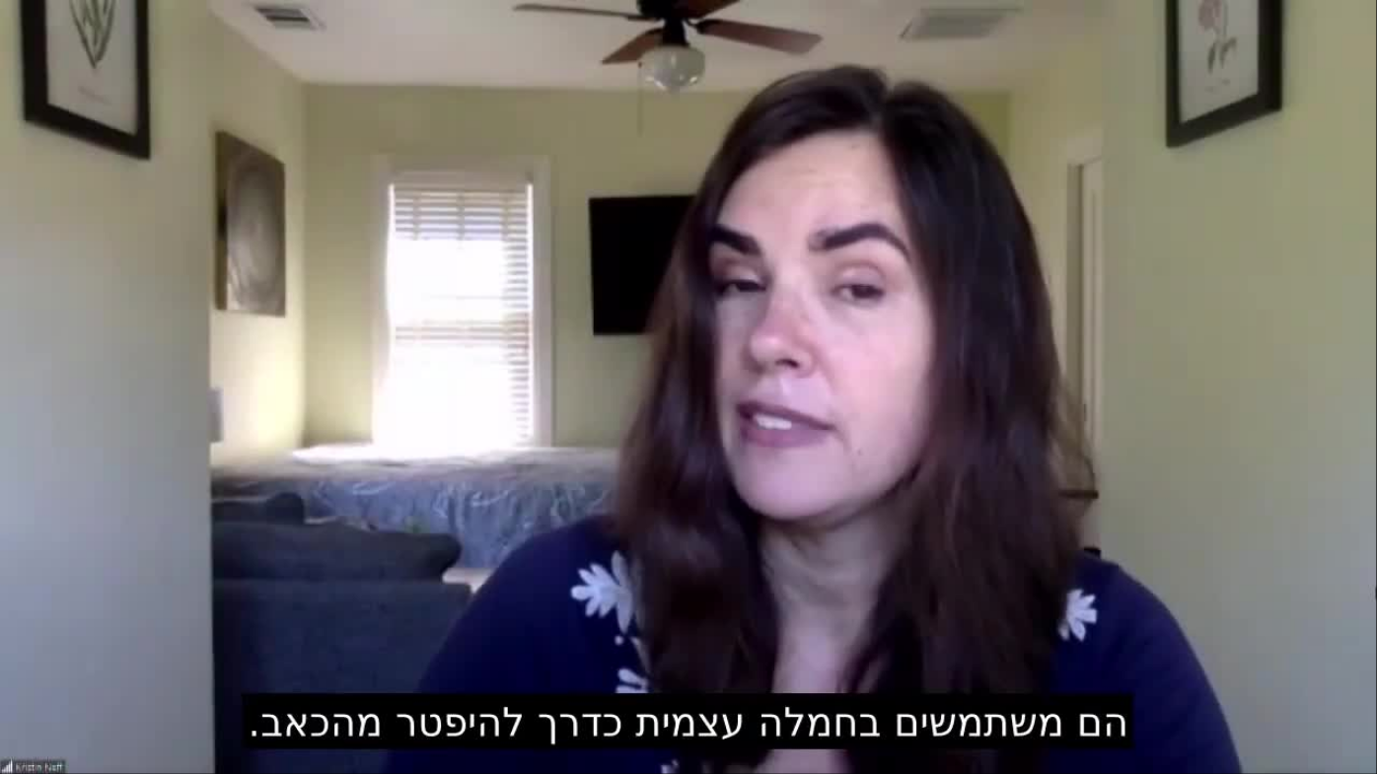
click at [97, 622] on div "Skip Ad 2:54 pause 11:52 / 46:57 volume_up Mute tune Resolution Auto 720p slow_…" at bounding box center [688, 387] width 1377 height 774
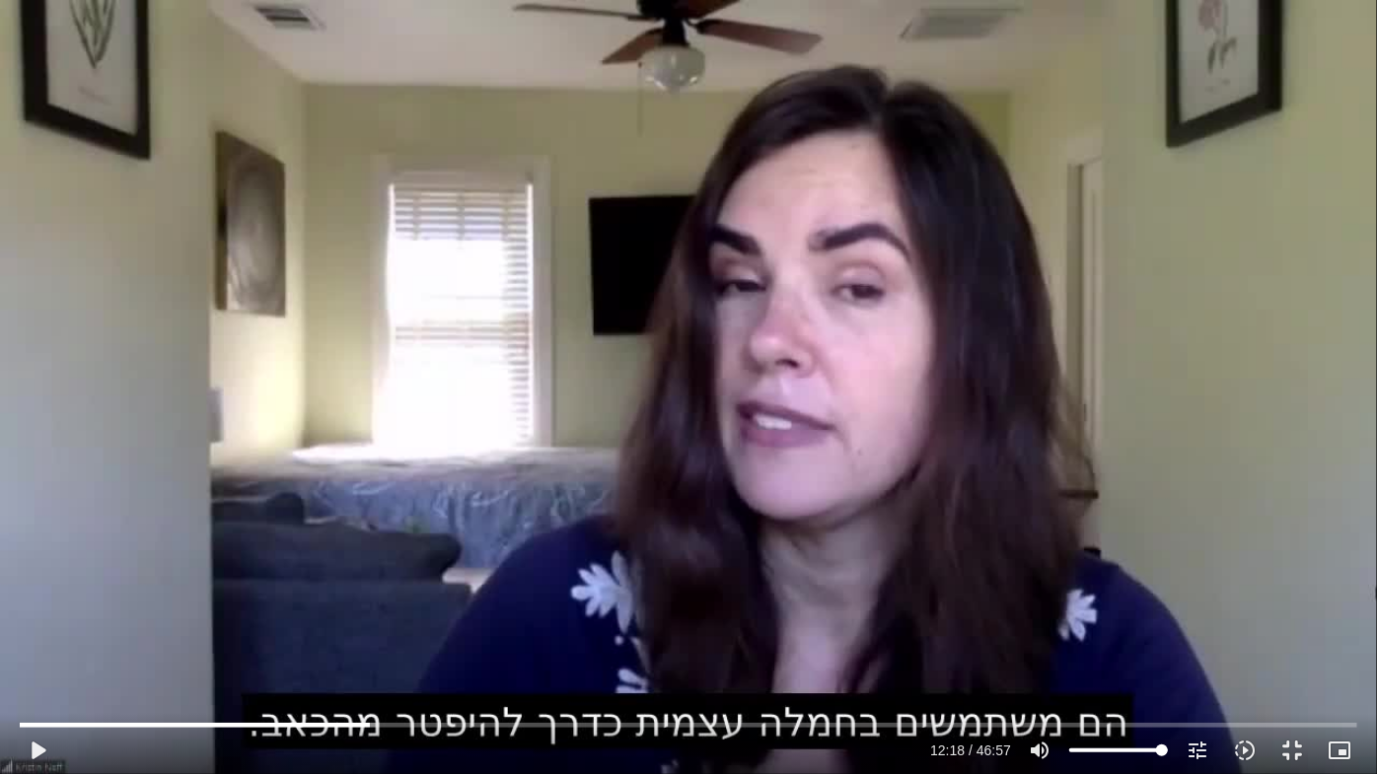
click at [97, 622] on div "Skip Ad 2:54 play_arrow 12:18 / 46:57 volume_up Mute tune Resolution Auto 720p …" at bounding box center [688, 387] width 1377 height 774
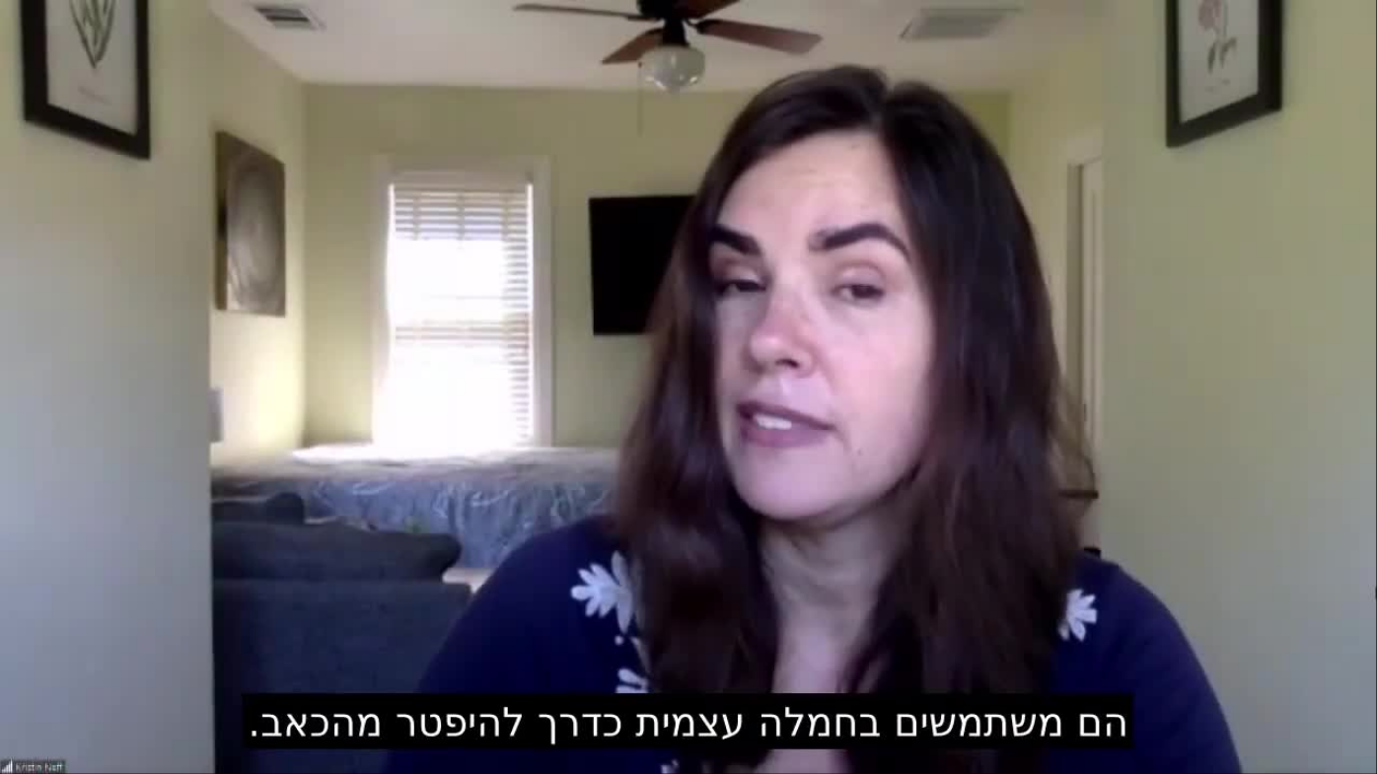
click at [97, 622] on div "Skip Ad 2:54 pause 12:18 / 46:57 volume_up Mute tune Resolution Auto 720p slow_…" at bounding box center [688, 387] width 1377 height 774
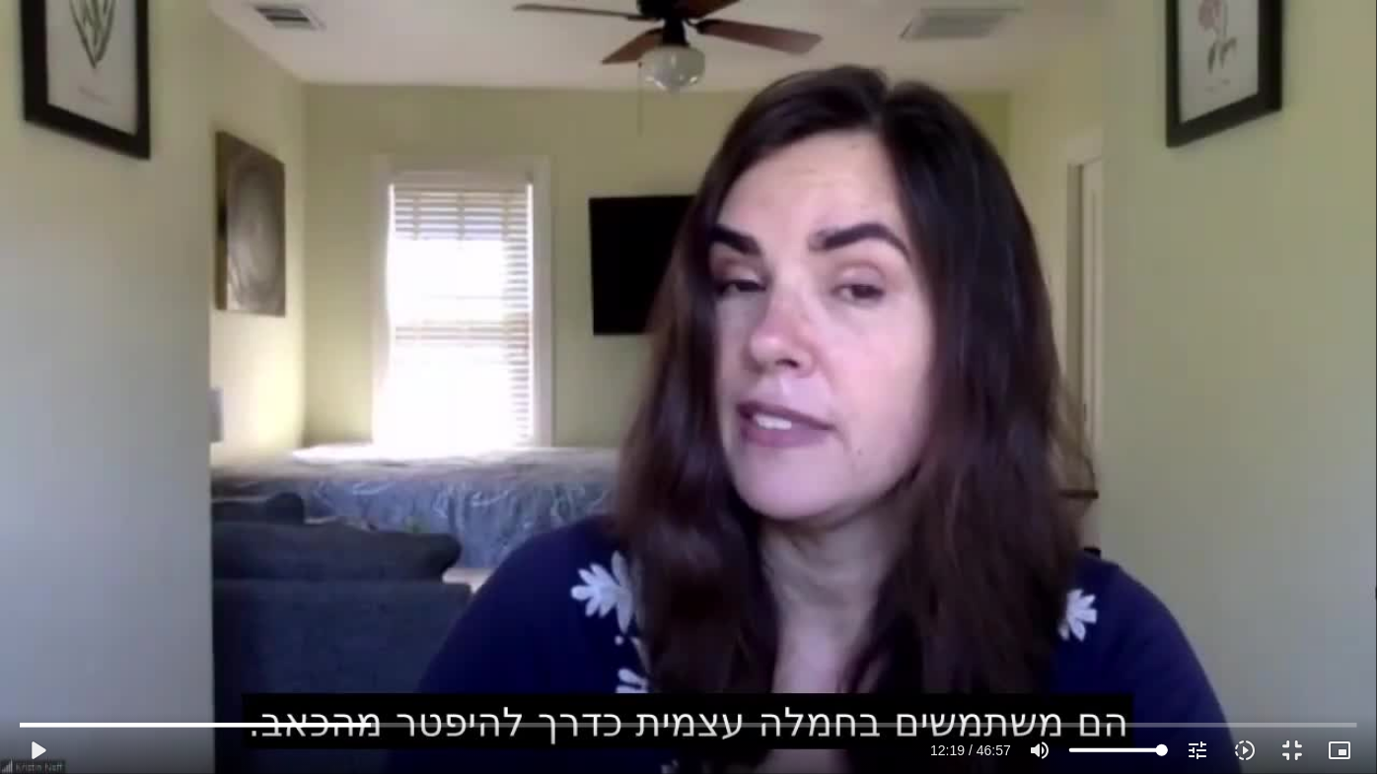
click at [97, 622] on div "Skip Ad 2:54 play_arrow 12:19 / 46:57 volume_up Mute tune Resolution Auto 720p …" at bounding box center [688, 387] width 1377 height 774
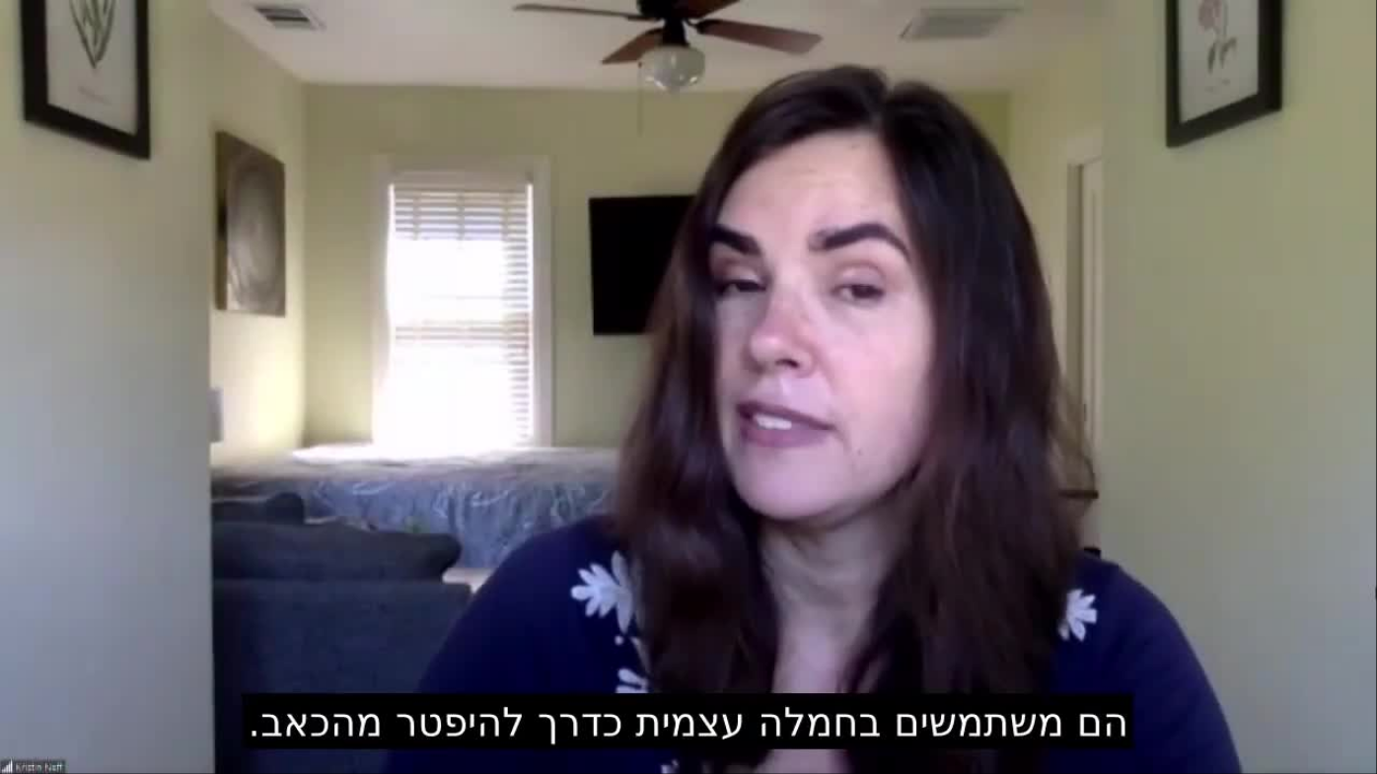
click at [347, 622] on div "Skip Ad 2:54 pause 13:53 / 46:57 volume_up Mute tune Resolution Auto 720p slow_…" at bounding box center [688, 387] width 1377 height 774
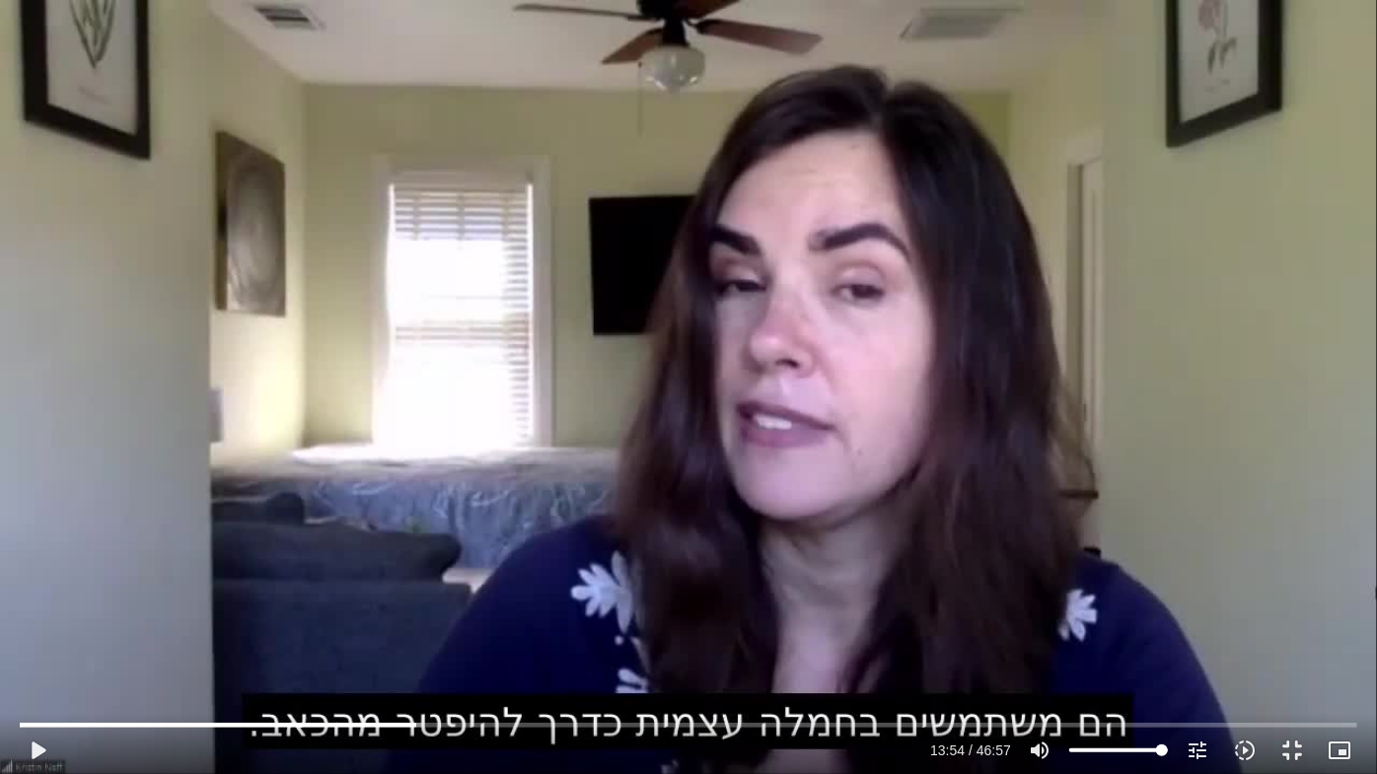
click at [347, 622] on div "Skip Ad 2:54 play_arrow 13:54 / 46:57 volume_up Mute tune Resolution Auto 720p …" at bounding box center [688, 387] width 1377 height 774
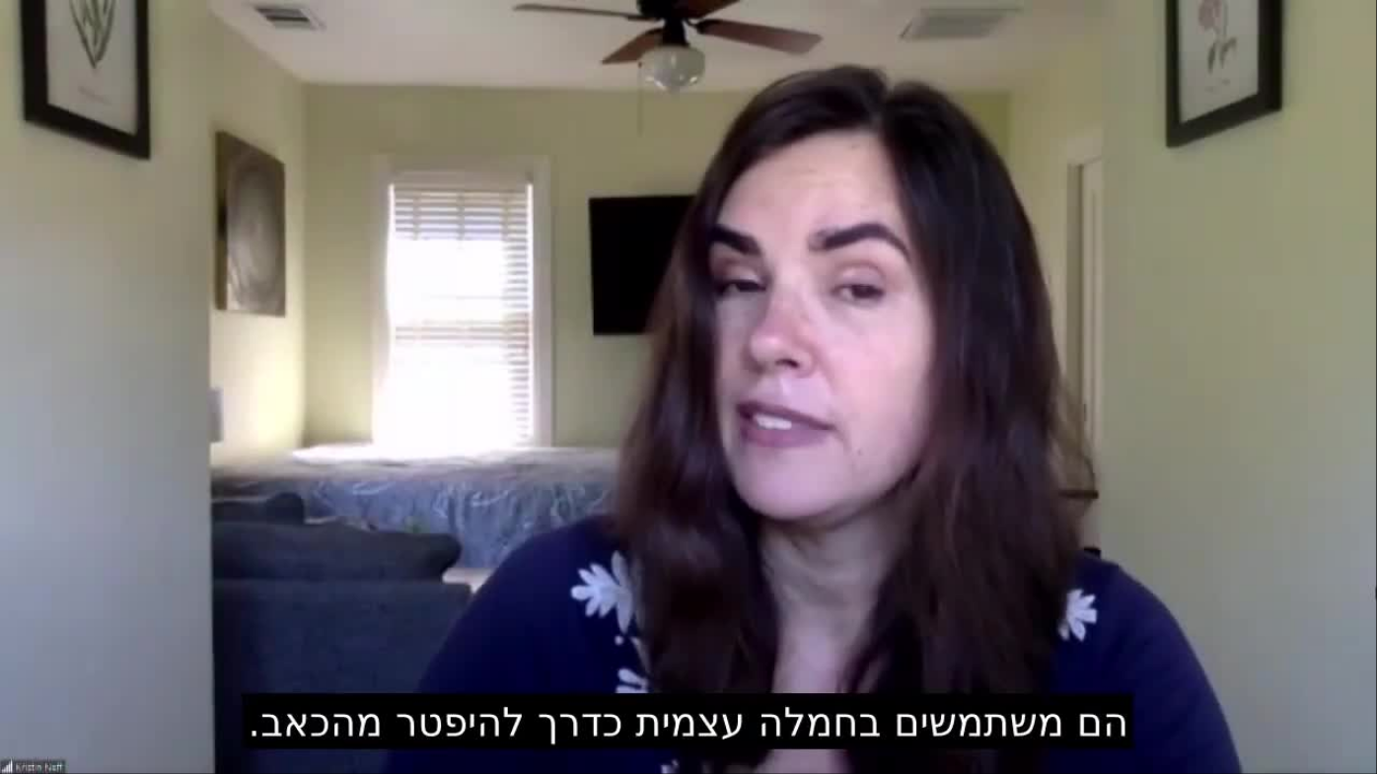
click at [347, 622] on div "Skip Ad 2:54 pause 13:54 / 46:57 volume_up Mute tune Resolution Auto 720p slow_…" at bounding box center [688, 387] width 1377 height 774
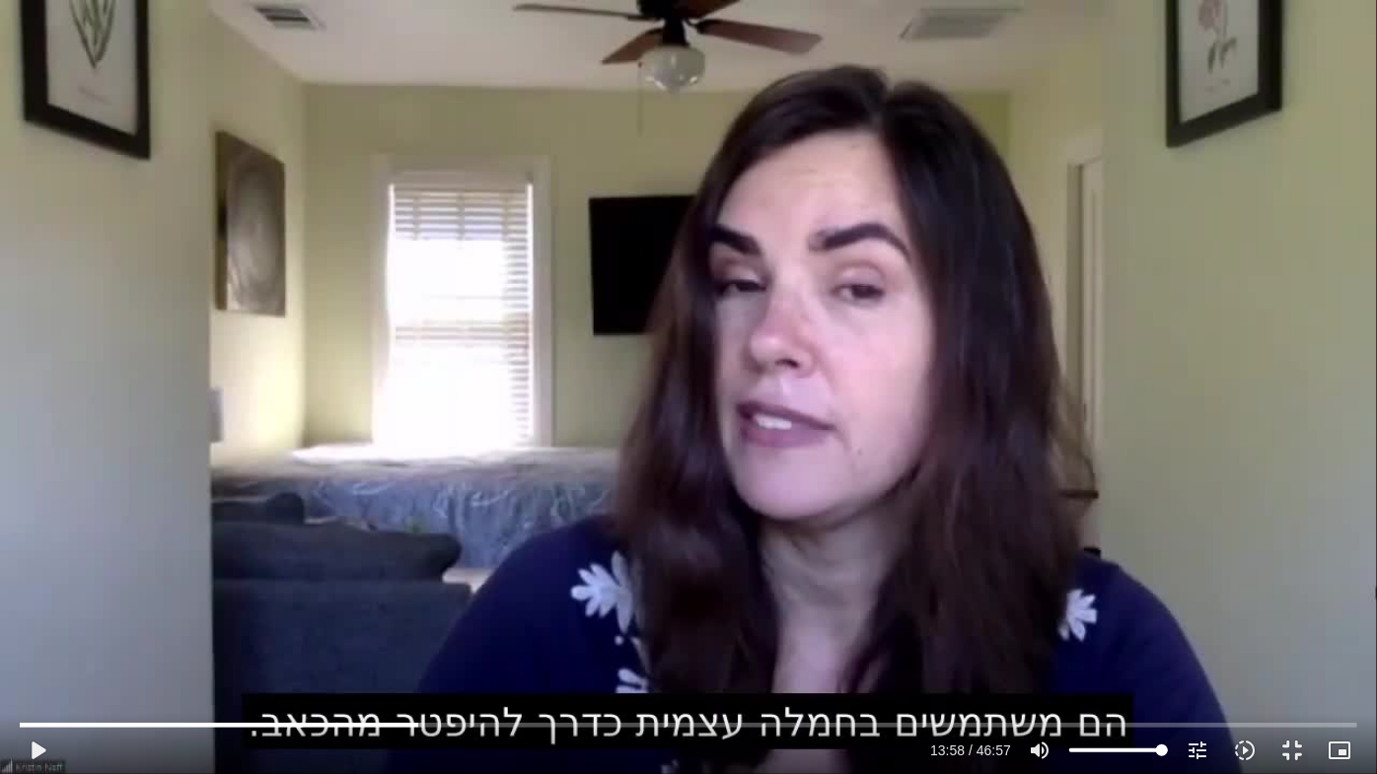
click at [347, 622] on div "Skip Ad 2:54 play_arrow 13:58 / 46:57 volume_up Mute tune Resolution Auto 720p …" at bounding box center [688, 387] width 1377 height 774
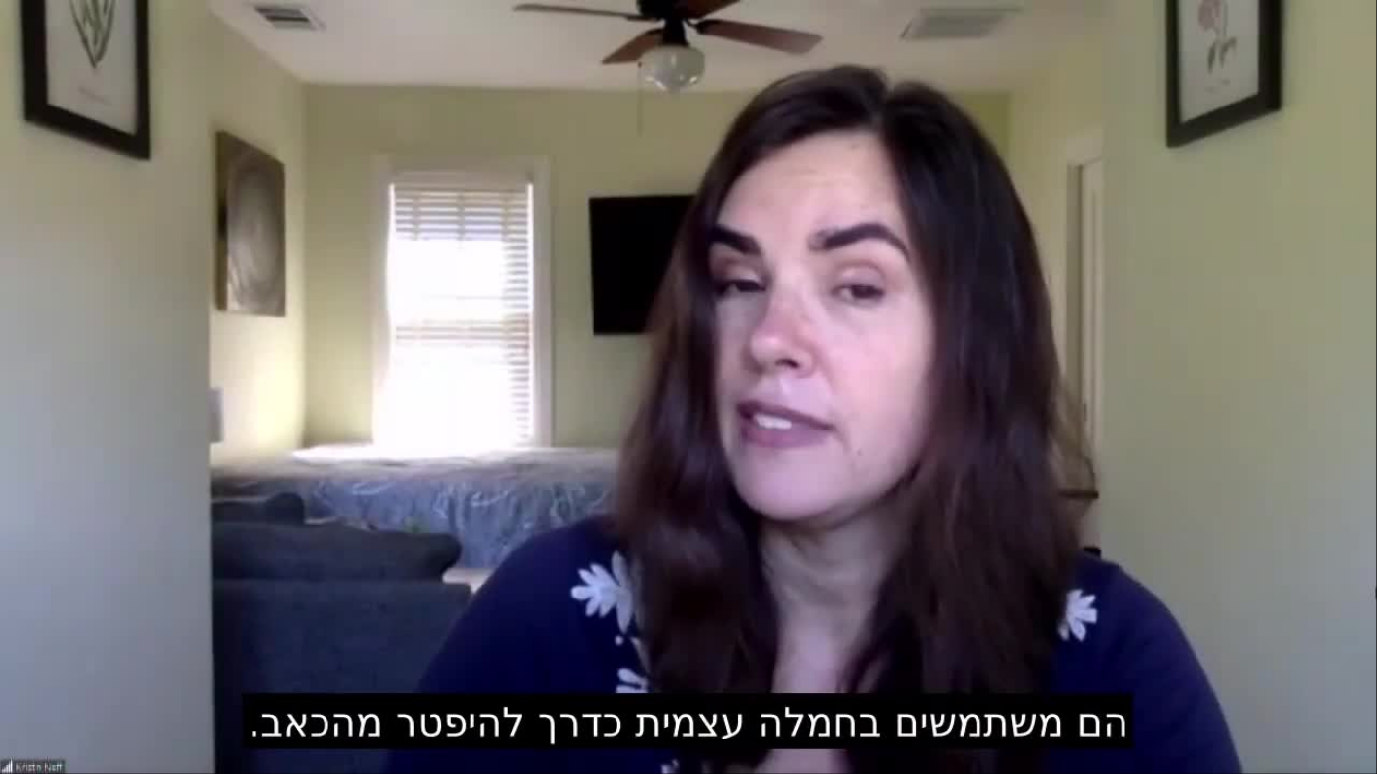
click at [347, 622] on div "Skip Ad 2:54 pause 13:58 / 46:57 volume_up Mute tune Resolution Auto 720p slow_…" at bounding box center [688, 387] width 1377 height 774
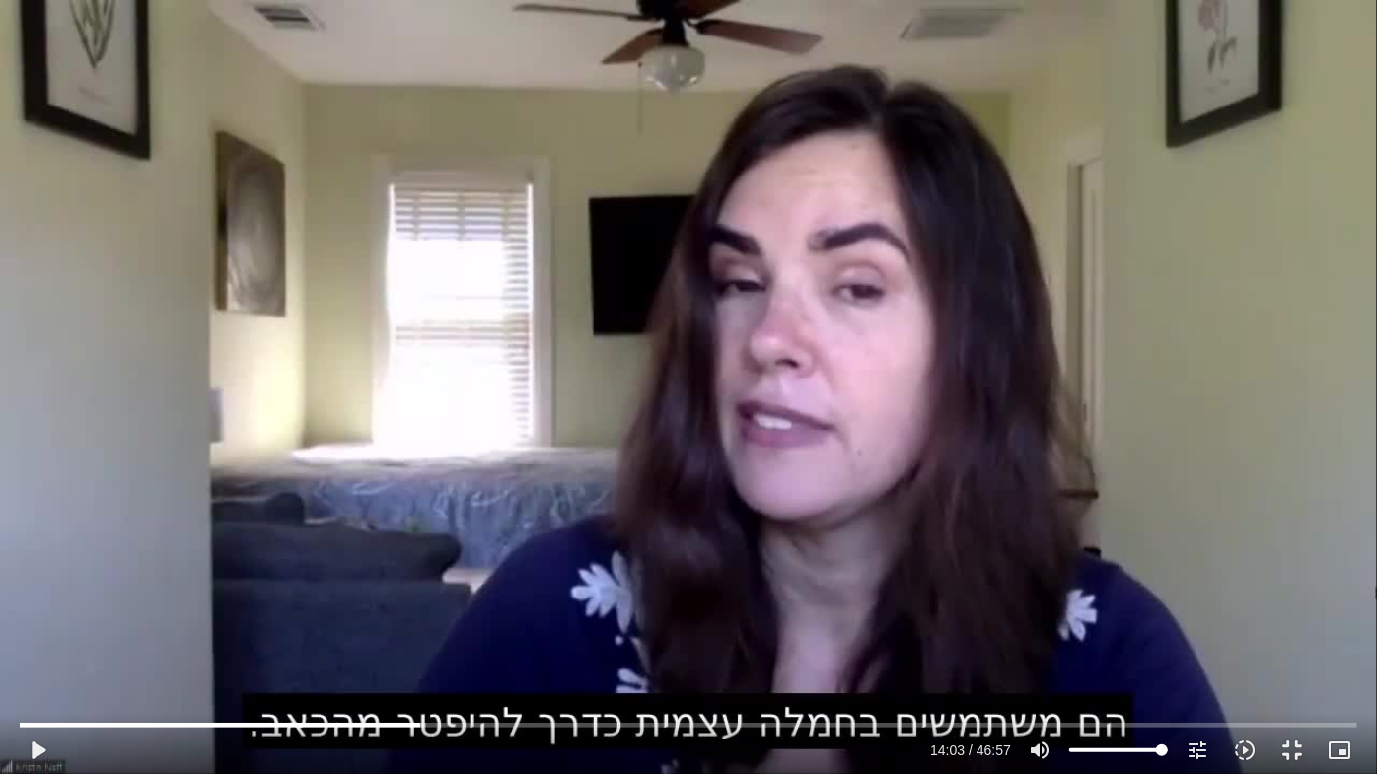
click at [350, 622] on div "Skip Ad 2:54 play_arrow 14:03 / 46:57 volume_up Mute tune Resolution Auto 720p …" at bounding box center [688, 387] width 1377 height 774
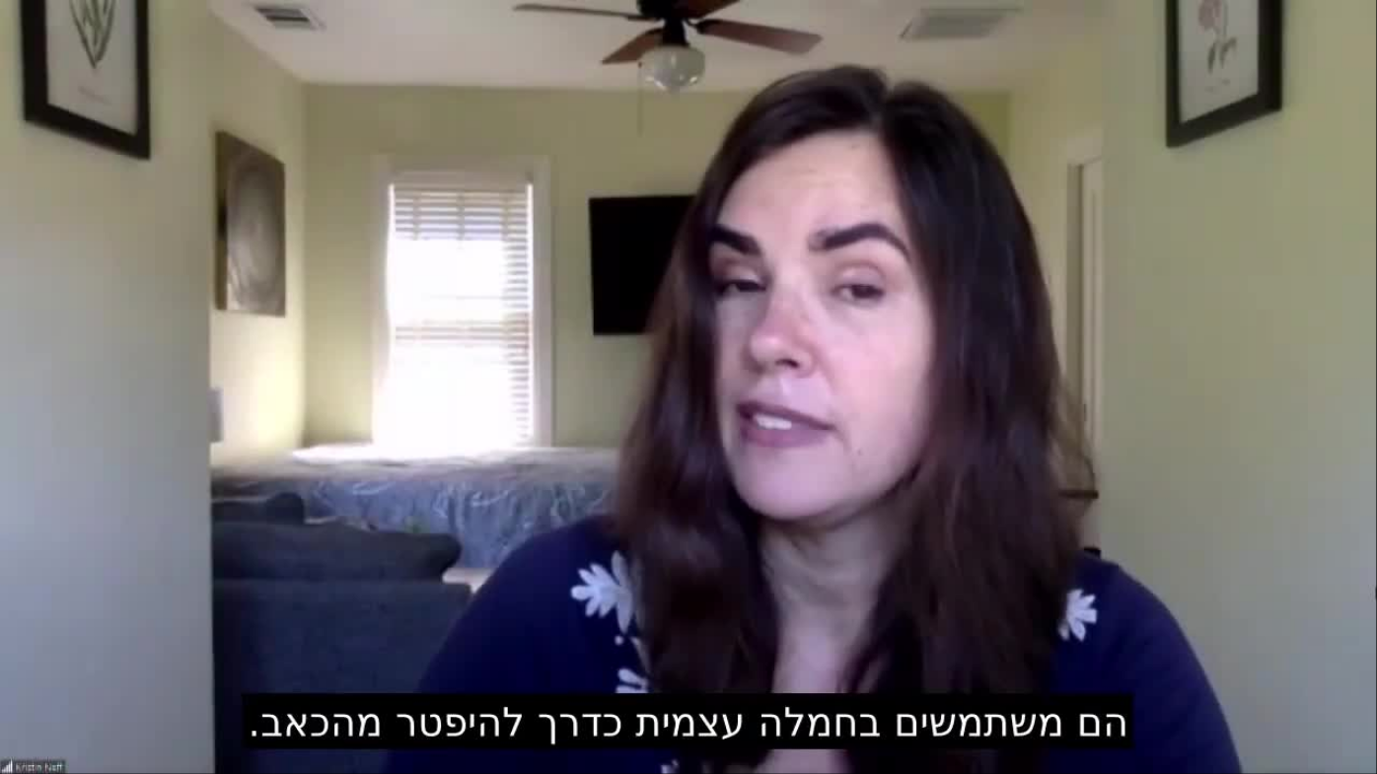
click at [350, 622] on div "Skip Ad 2:54 pause 14:04 / 46:57 volume_up Mute tune Resolution Auto 720p slow_…" at bounding box center [688, 387] width 1377 height 774
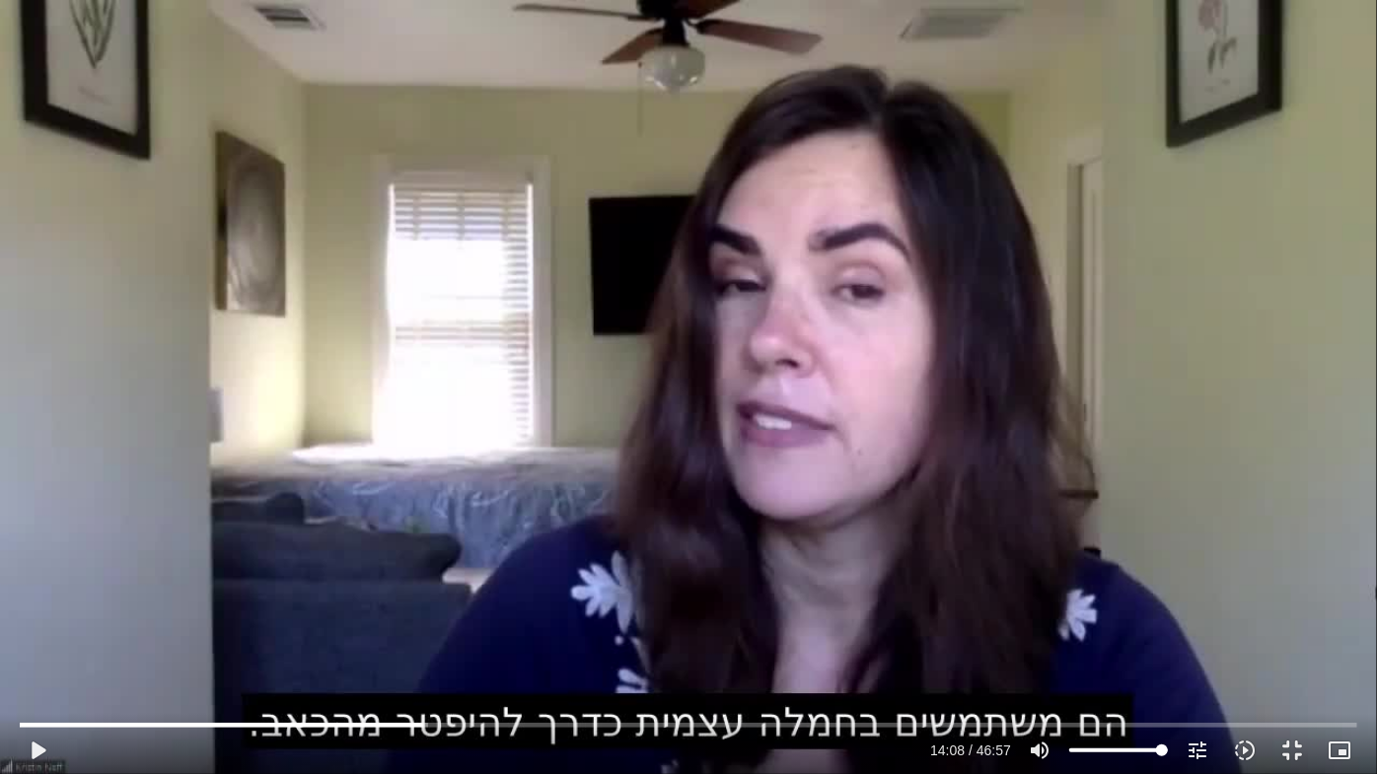
click at [350, 622] on div "Skip Ad 2:54 play_arrow 14:08 / 46:57 volume_up Mute tune Resolution Auto 720p …" at bounding box center [688, 387] width 1377 height 774
click at [377, 622] on div "Skip Ad 2:54 pause 14:30 / 46:57 volume_up Mute tune Resolution Auto 720p slow_…" at bounding box center [688, 387] width 1377 height 774
type input "870.912543"
click at [1293, 622] on button "fullscreen_exit" at bounding box center [1291, 750] width 47 height 47
